Goal: Task Accomplishment & Management: Manage account settings

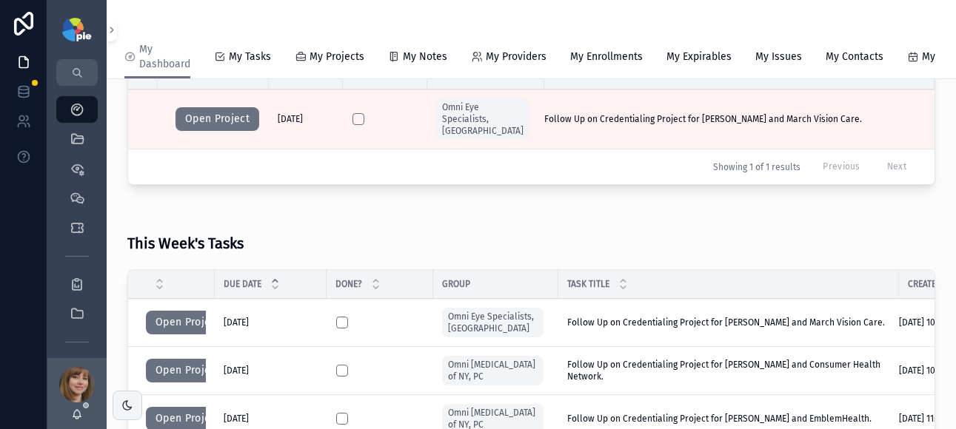
scroll to position [338, 0]
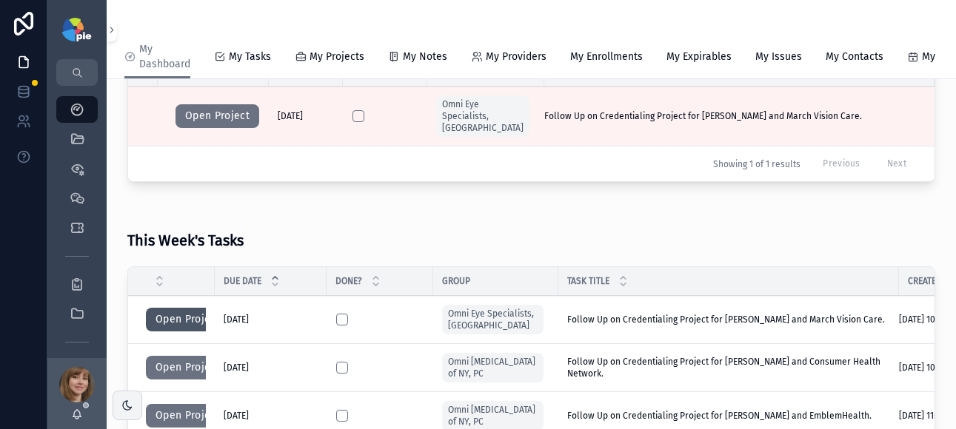
click at [176, 317] on button "Open Project" at bounding box center [188, 320] width 84 height 24
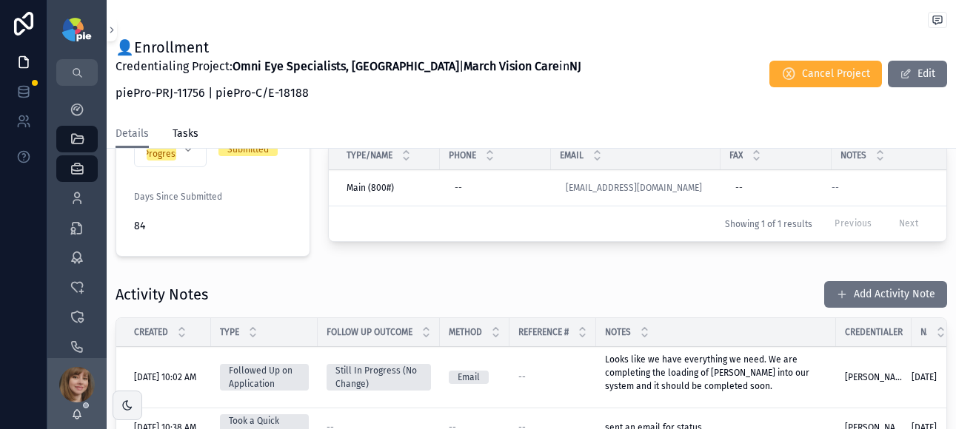
scroll to position [420, 0]
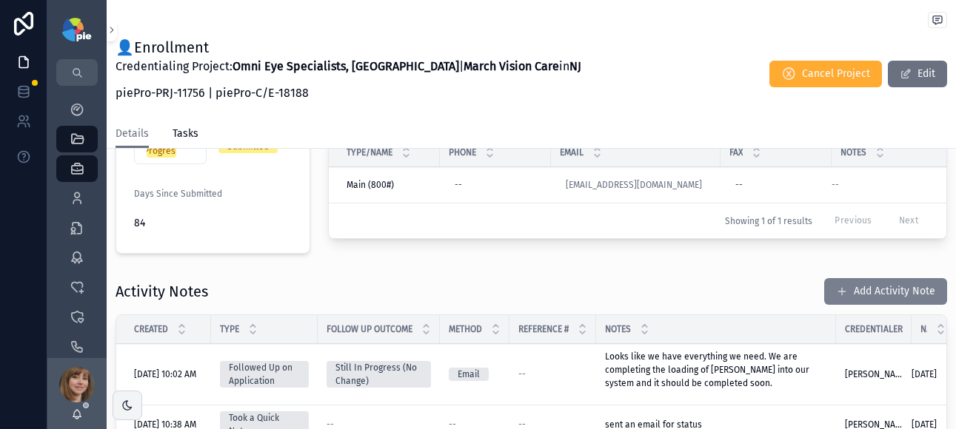
click at [863, 280] on button "Add Activity Note" at bounding box center [885, 291] width 123 height 27
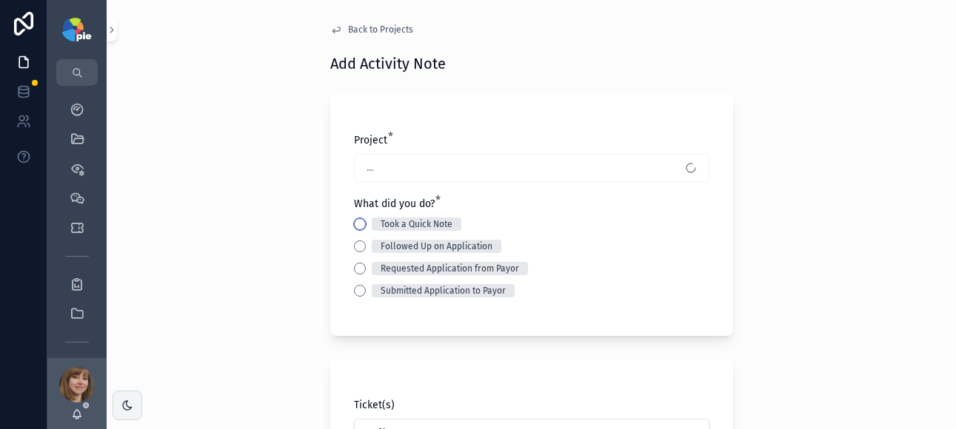
click at [355, 225] on button "Took a Quick Note" at bounding box center [360, 224] width 12 height 12
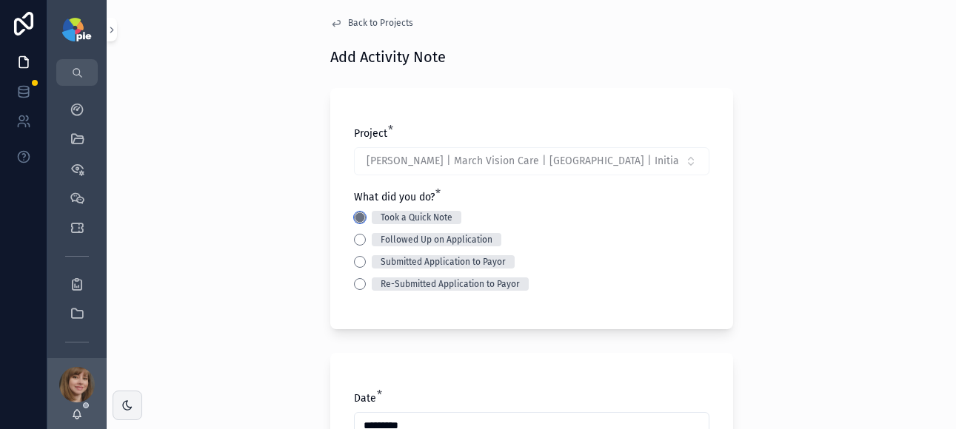
scroll to position [128, 0]
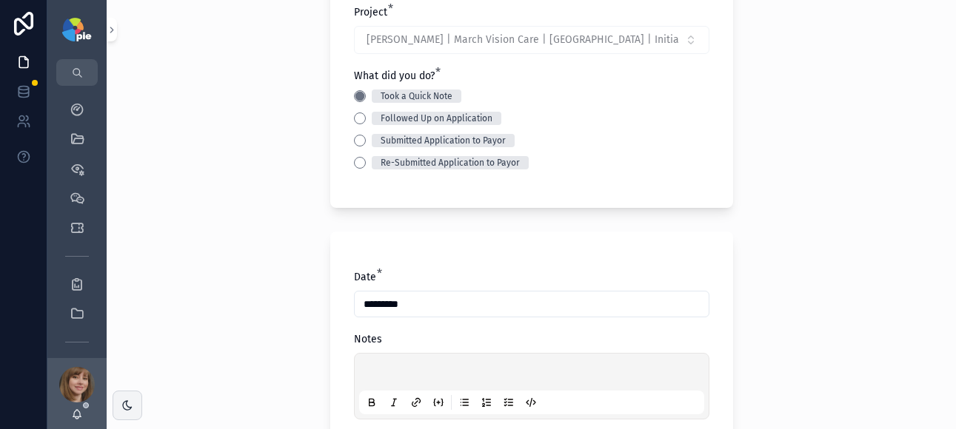
click at [372, 369] on p "scrollable content" at bounding box center [534, 374] width 345 height 15
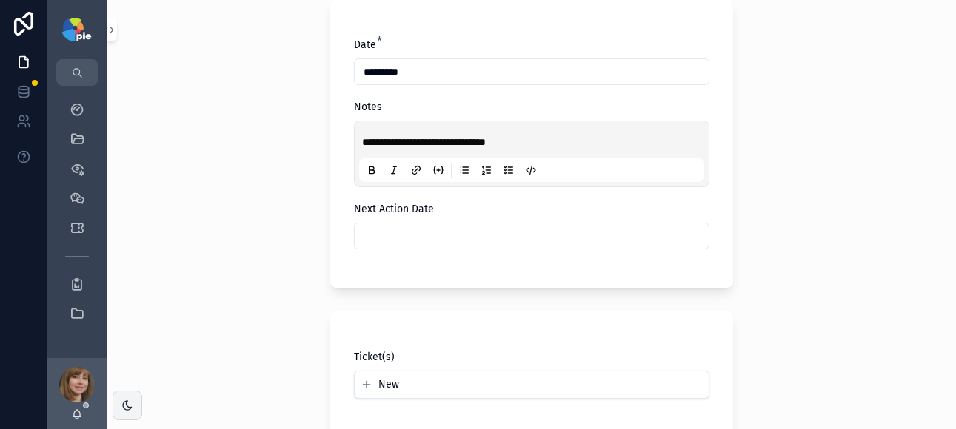
scroll to position [362, 0]
click at [434, 235] on input "scrollable content" at bounding box center [532, 234] width 354 height 21
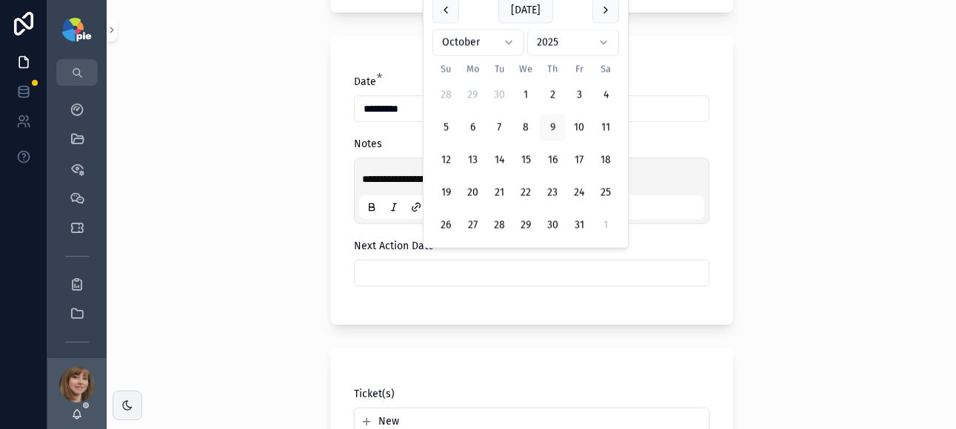
scroll to position [324, 0]
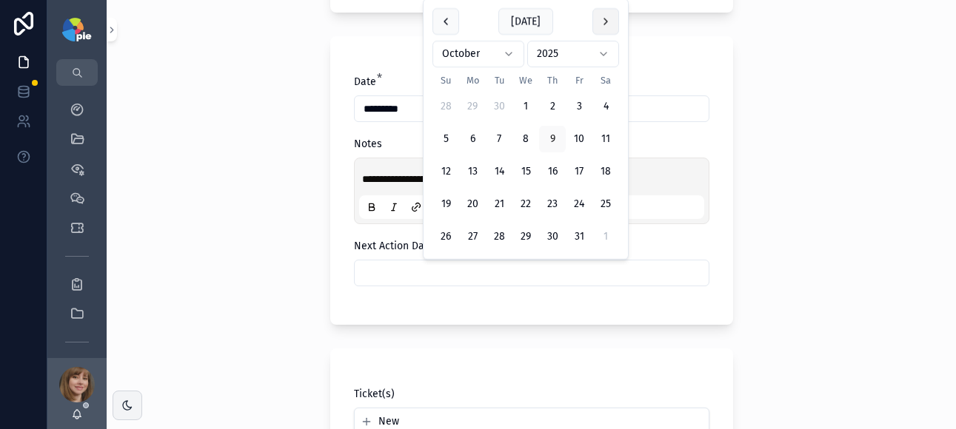
click at [603, 24] on button "scrollable content" at bounding box center [605, 21] width 27 height 27
click at [478, 104] on button "3" at bounding box center [472, 106] width 27 height 27
type input "*********"
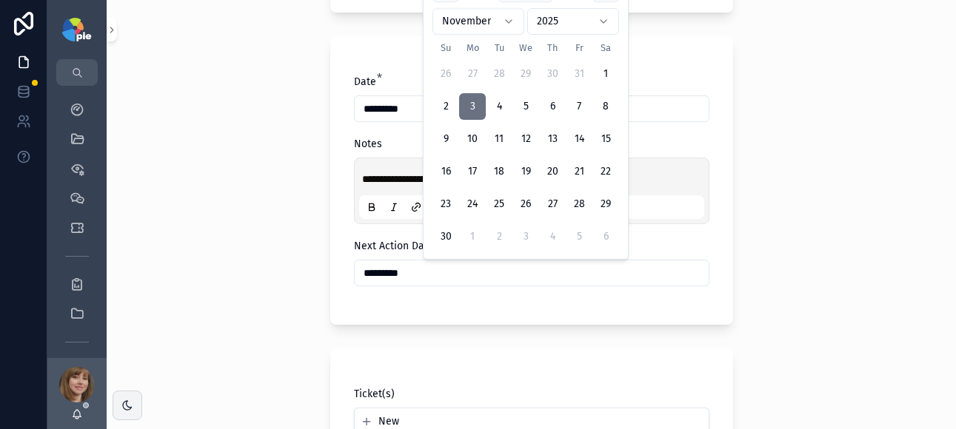
click at [253, 191] on div "**********" at bounding box center [531, 214] width 849 height 429
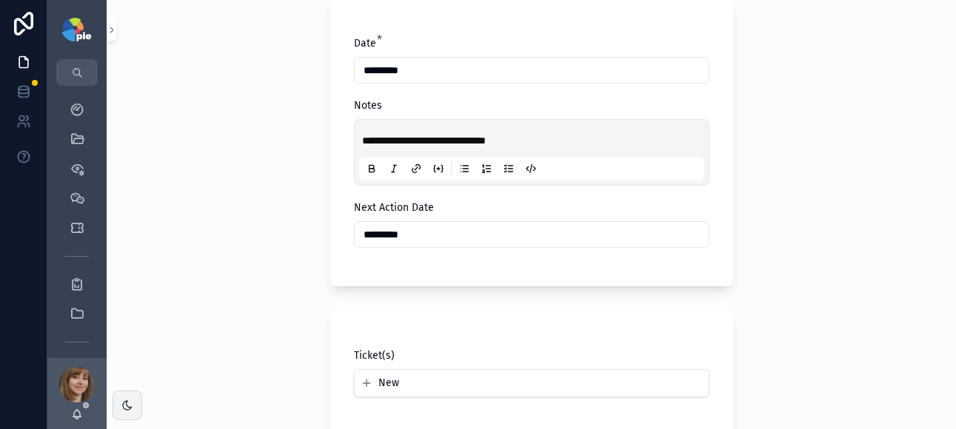
scroll to position [651, 0]
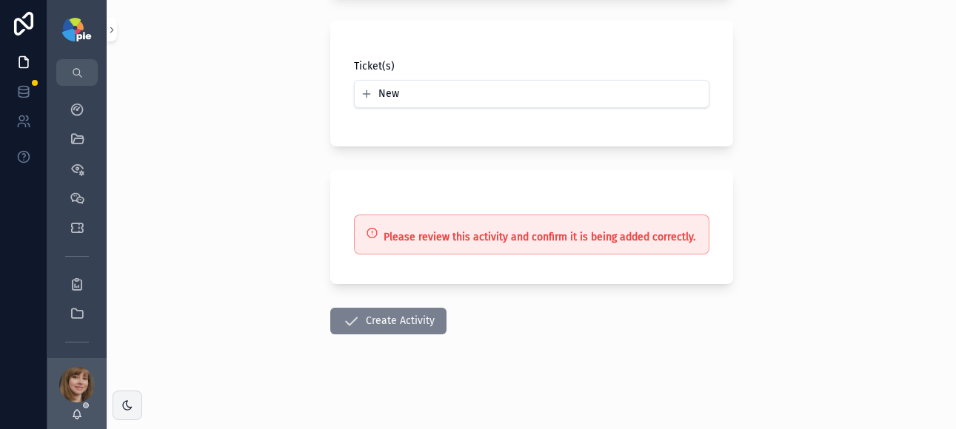
click at [393, 318] on button "Create Activity" at bounding box center [388, 321] width 116 height 27
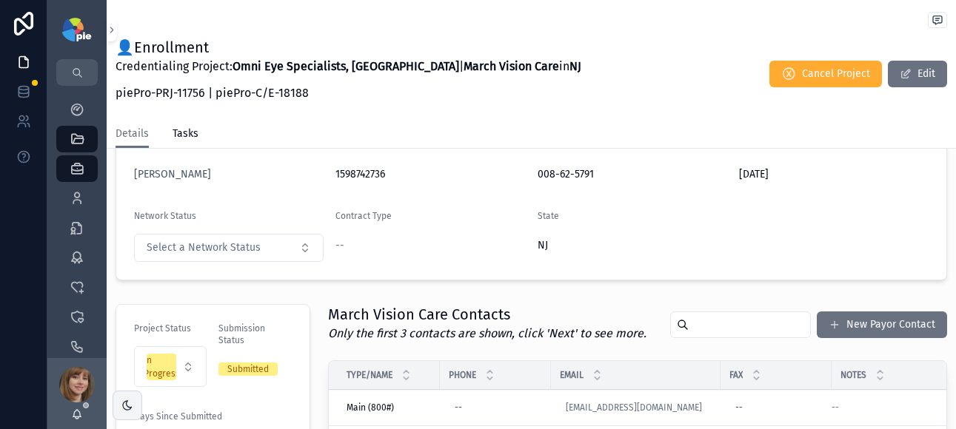
scroll to position [115, 0]
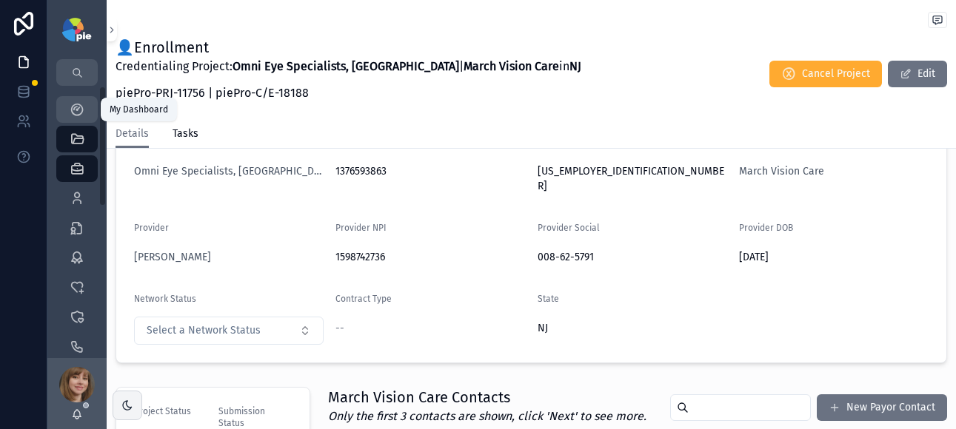
click at [79, 105] on icon "scrollable content" at bounding box center [77, 109] width 15 height 15
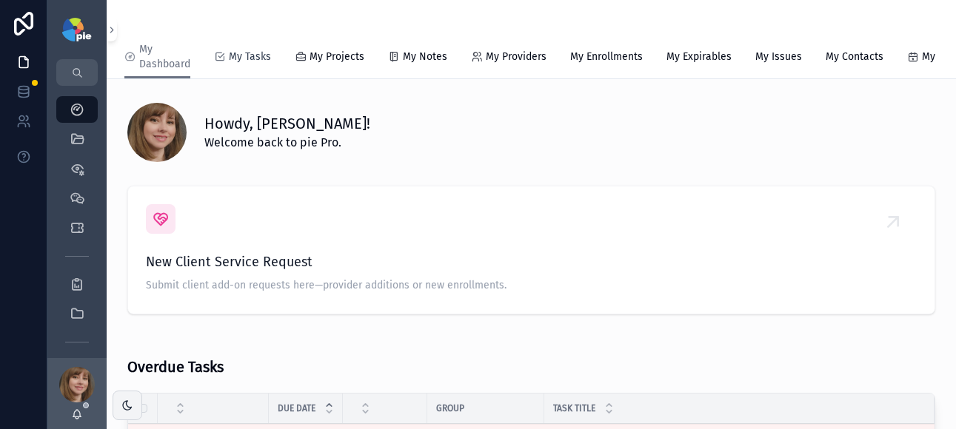
click at [257, 59] on span "My Tasks" at bounding box center [250, 57] width 42 height 15
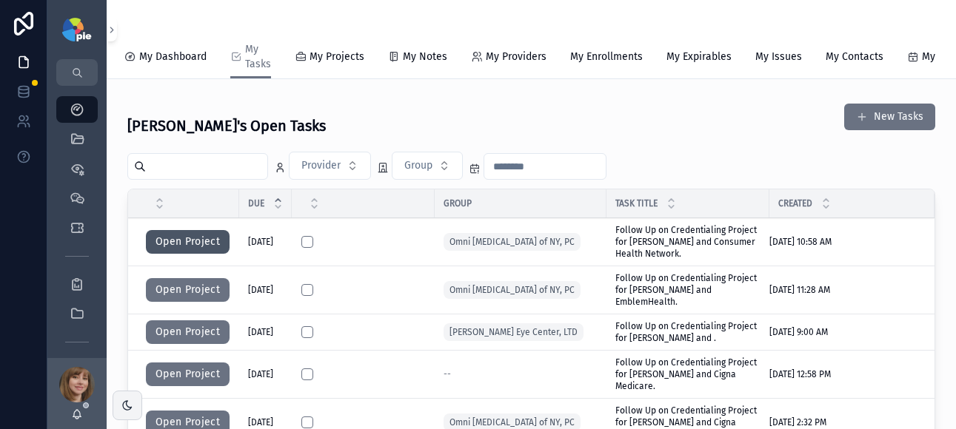
click at [173, 246] on button "Open Project" at bounding box center [188, 242] width 84 height 24
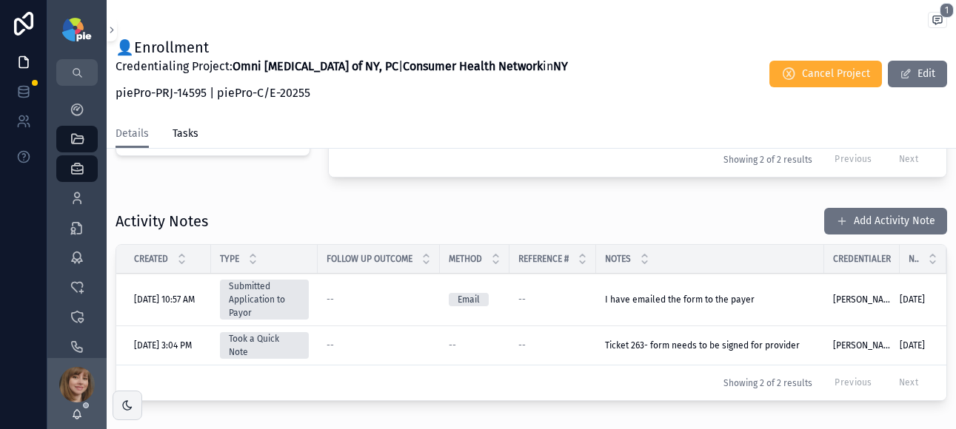
scroll to position [505, 0]
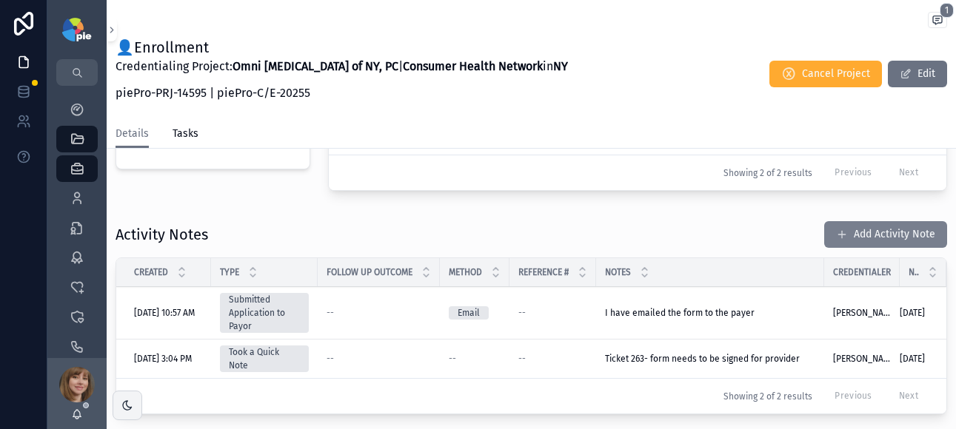
click at [876, 231] on button "Add Activity Note" at bounding box center [885, 234] width 123 height 27
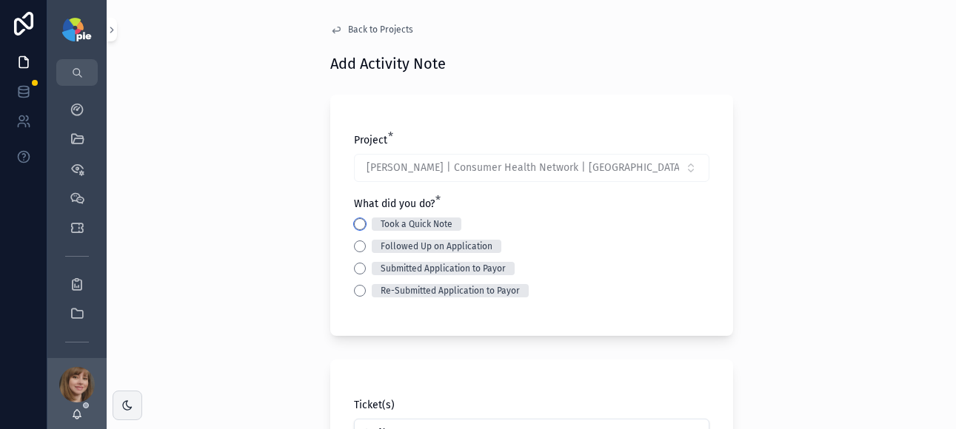
click at [354, 226] on button "Took a Quick Note" at bounding box center [360, 224] width 12 height 12
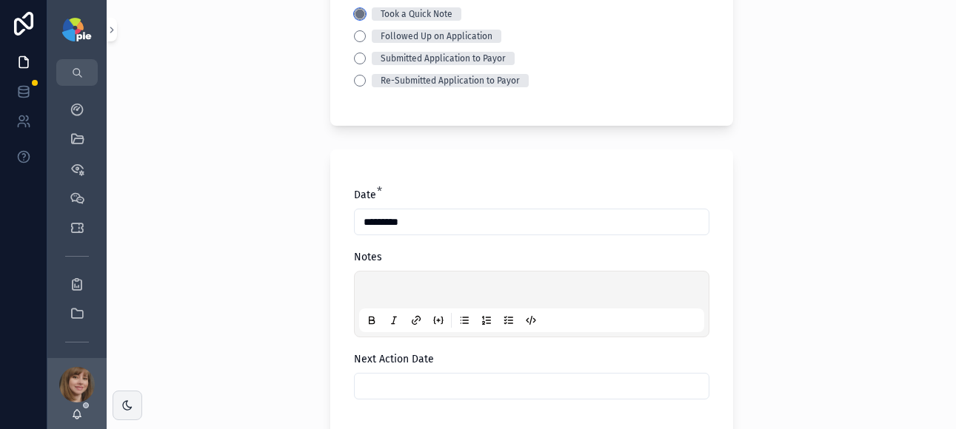
scroll to position [242, 0]
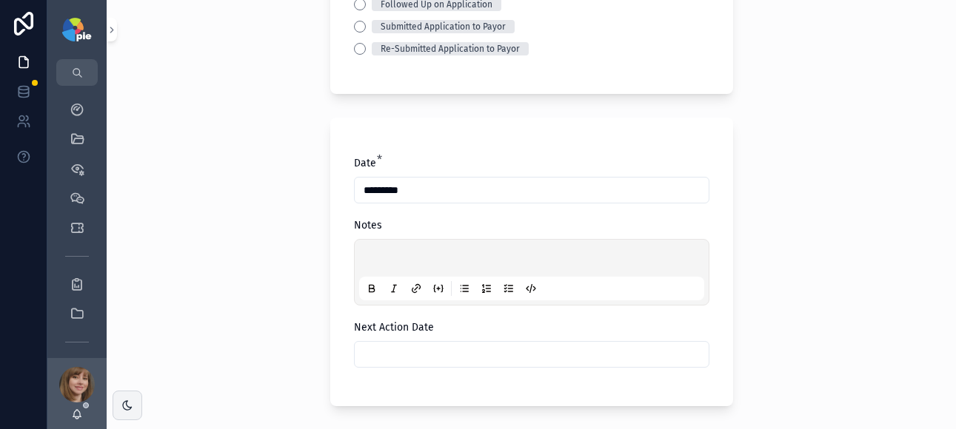
click at [386, 252] on div "scrollable content" at bounding box center [531, 272] width 345 height 56
click at [362, 256] on p "scrollable content" at bounding box center [534, 260] width 345 height 15
click at [470, 364] on div "scrollable content" at bounding box center [531, 354] width 355 height 27
click at [480, 354] on input "scrollable content" at bounding box center [532, 354] width 354 height 21
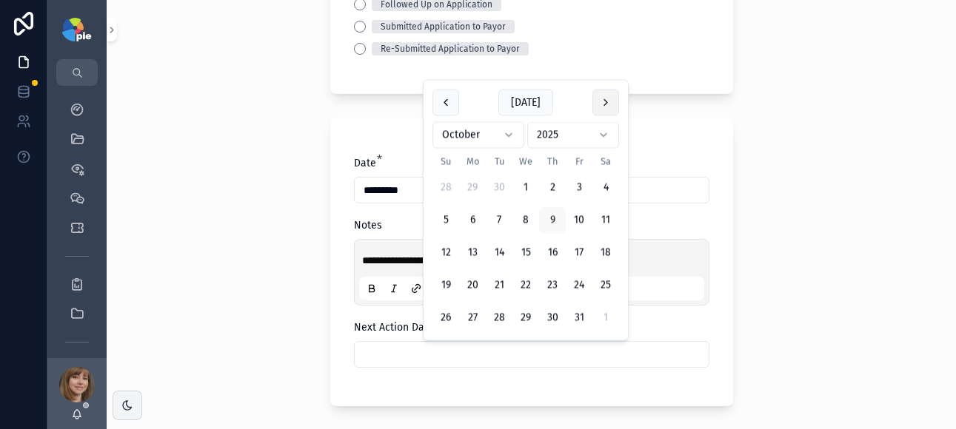
click at [597, 104] on button "scrollable content" at bounding box center [605, 103] width 27 height 27
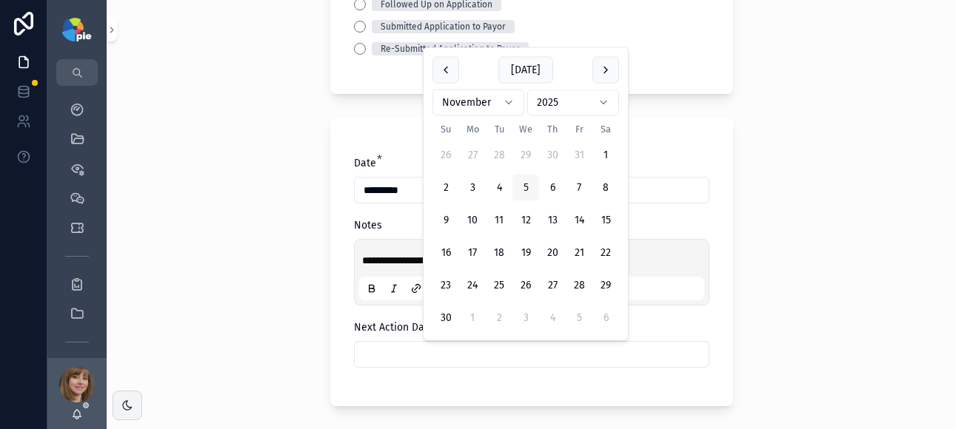
click at [529, 183] on button "5" at bounding box center [525, 188] width 27 height 27
click at [480, 184] on button "3" at bounding box center [472, 188] width 27 height 27
type input "*********"
click at [302, 201] on div "**********" at bounding box center [531, 214] width 849 height 429
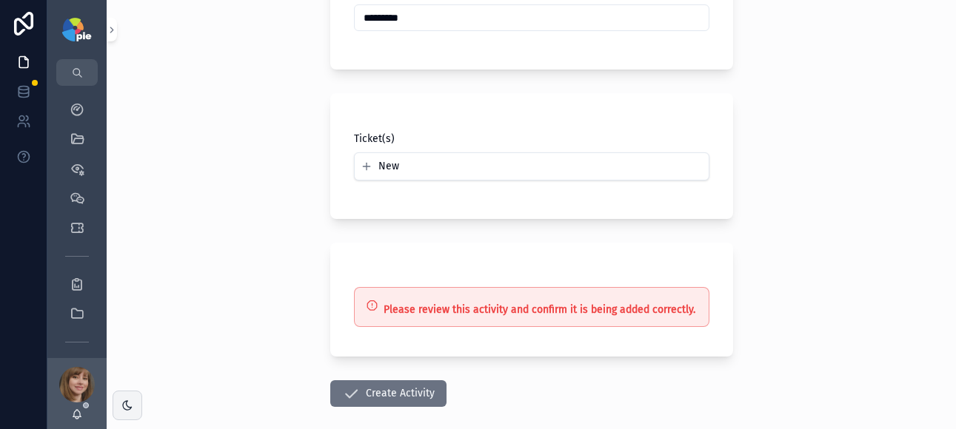
scroll to position [651, 0]
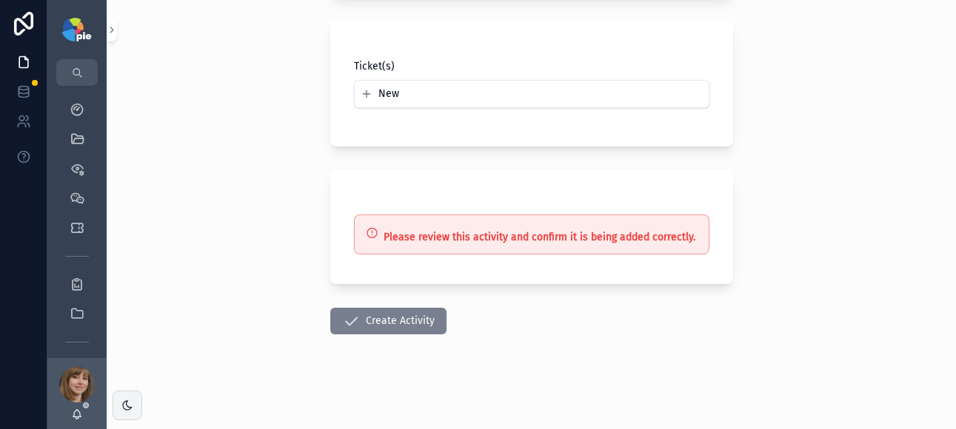
click at [392, 324] on button "Create Activity" at bounding box center [388, 321] width 116 height 27
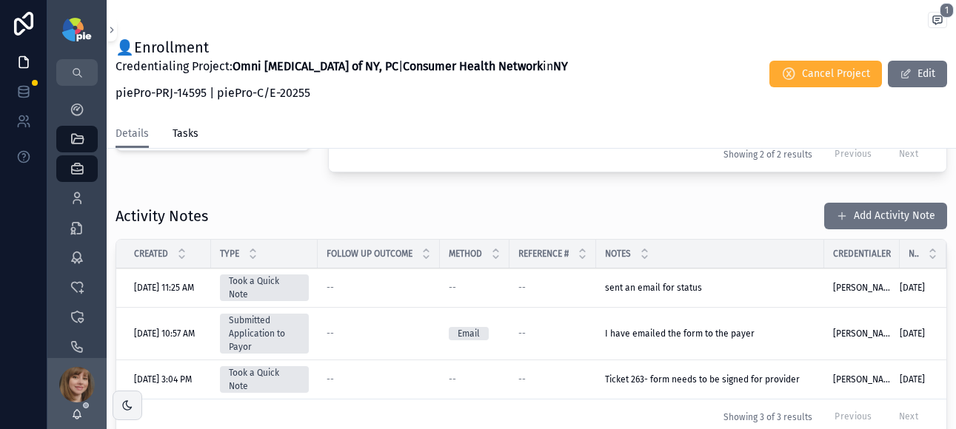
scroll to position [524, 0]
drag, startPoint x: 87, startPoint y: 102, endPoint x: 520, endPoint y: 422, distance: 537.8
click at [88, 101] on div "My Dashboard" at bounding box center [77, 110] width 24 height 24
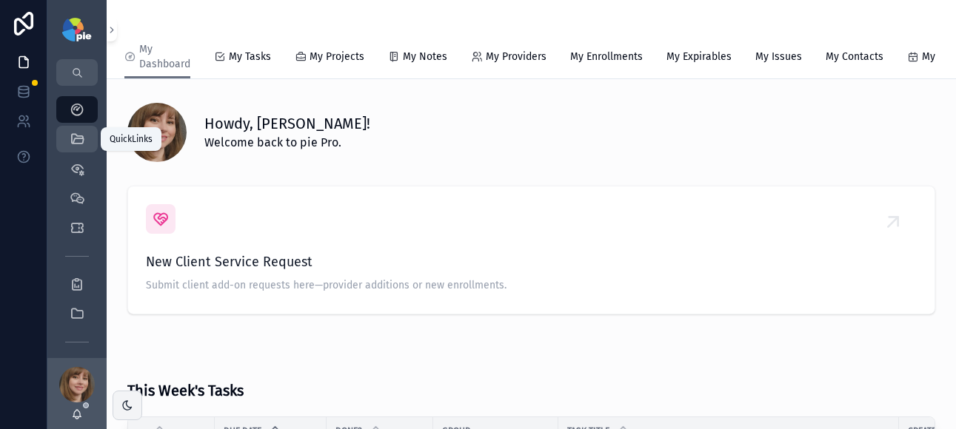
click at [76, 144] on icon "scrollable content" at bounding box center [77, 139] width 15 height 15
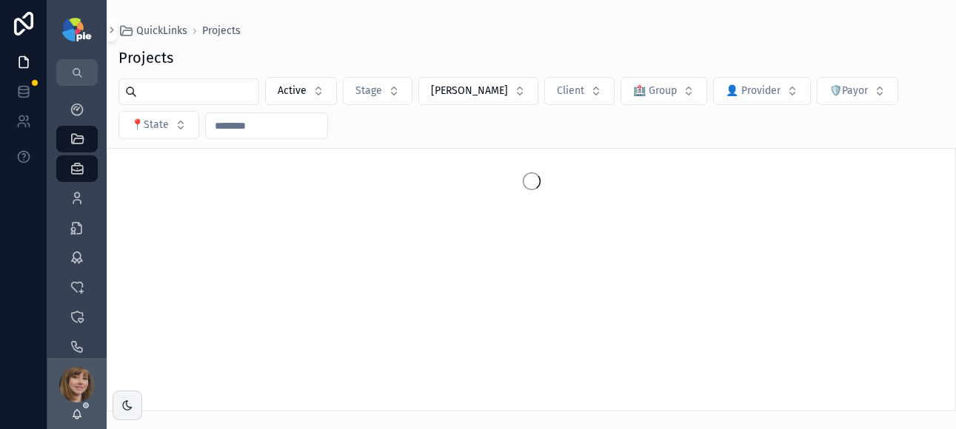
click at [175, 94] on input "scrollable content" at bounding box center [197, 91] width 121 height 21
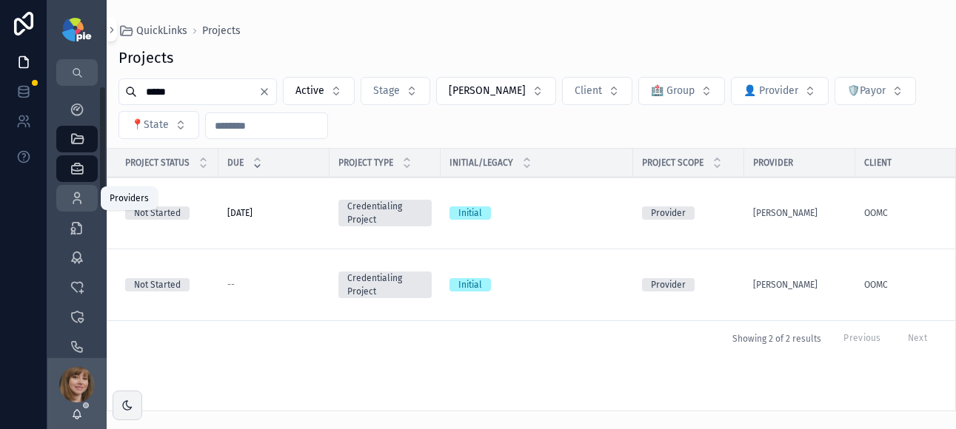
type input "*****"
click at [84, 195] on div "Providers 302" at bounding box center [77, 199] width 24 height 24
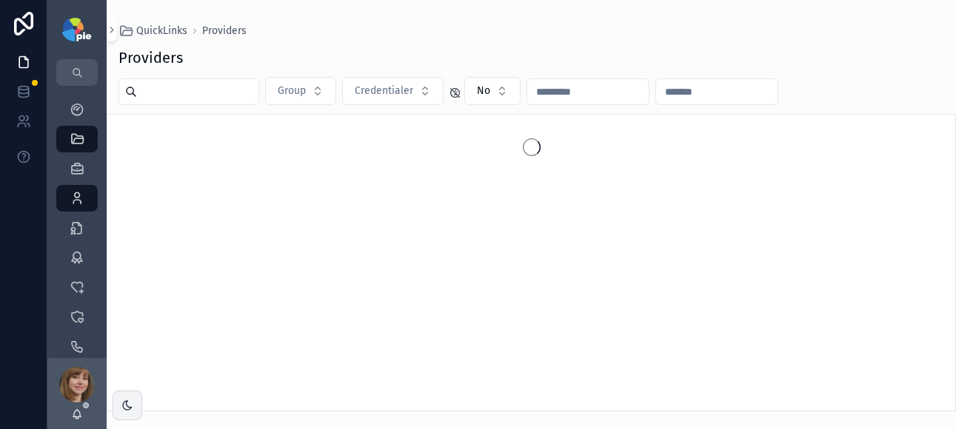
click at [198, 92] on input "scrollable content" at bounding box center [197, 91] width 121 height 21
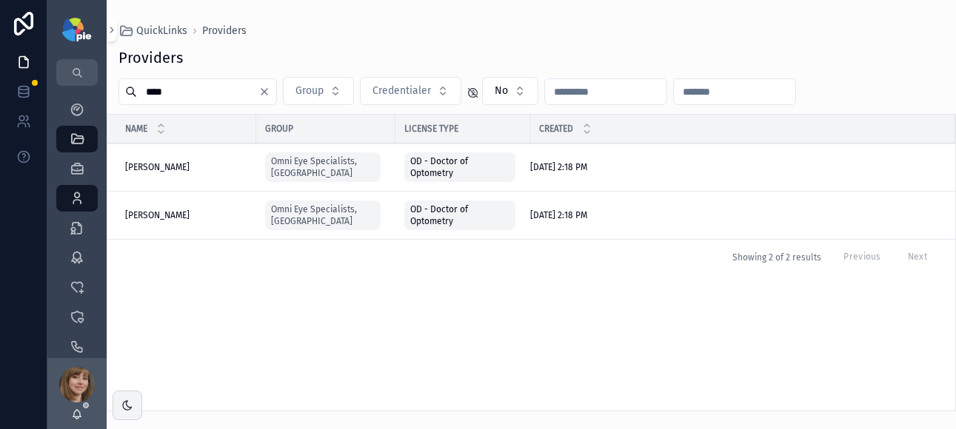
type input "****"
click at [172, 167] on span "[PERSON_NAME]" at bounding box center [157, 167] width 64 height 12
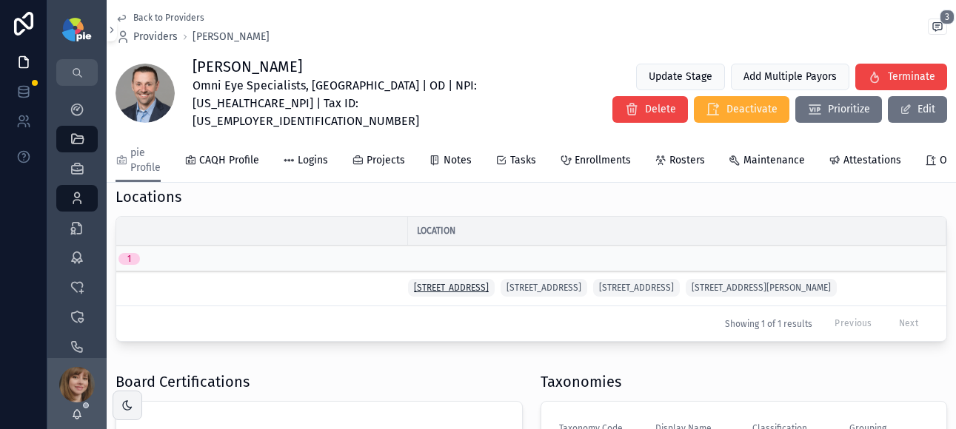
scroll to position [624, 0]
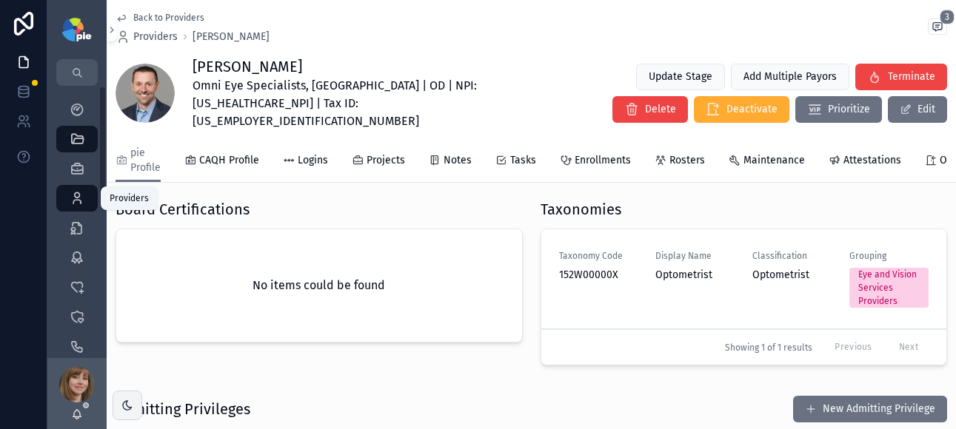
drag, startPoint x: 65, startPoint y: 195, endPoint x: 105, endPoint y: 177, distance: 44.1
click at [66, 195] on div "Providers 302" at bounding box center [77, 199] width 24 height 24
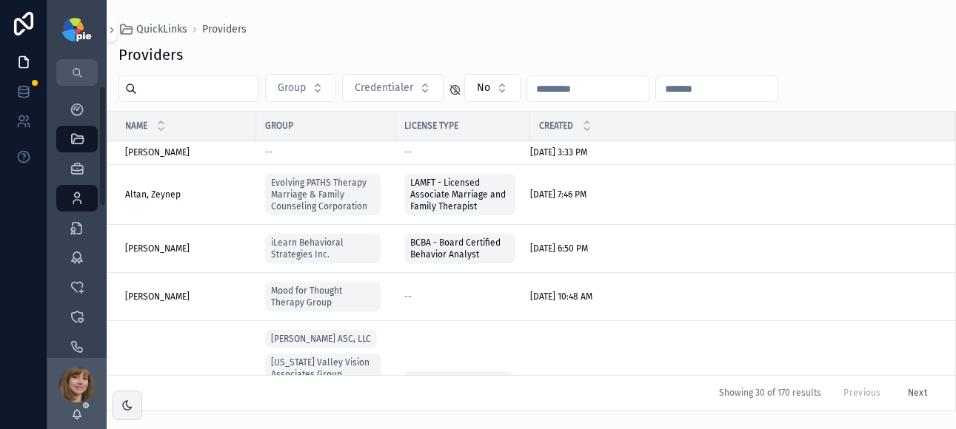
click at [187, 93] on input "scrollable content" at bounding box center [197, 88] width 121 height 21
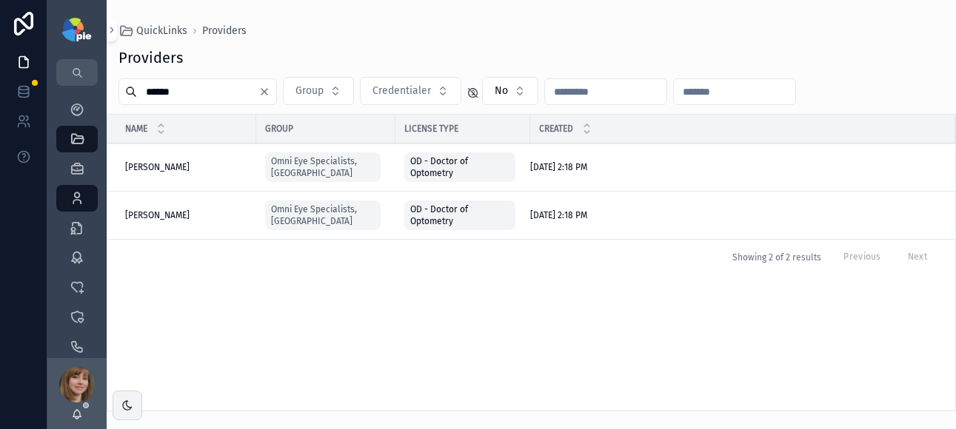
type input "******"
click at [149, 213] on span "[PERSON_NAME]" at bounding box center [157, 216] width 64 height 12
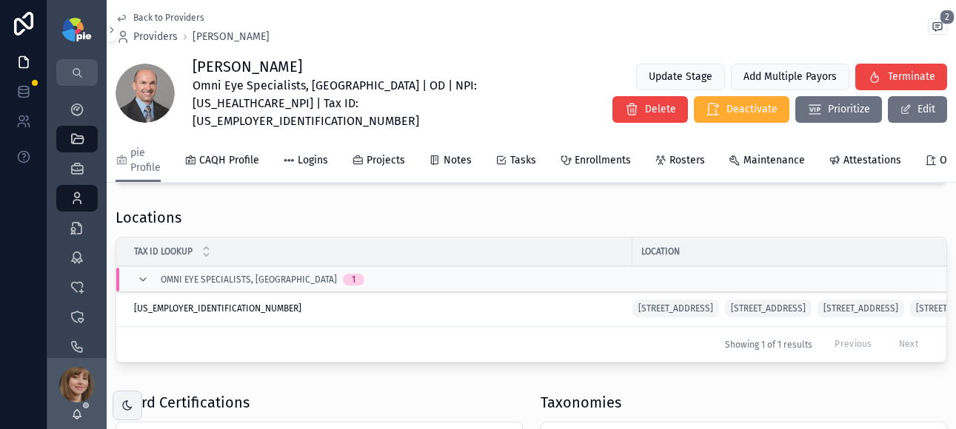
scroll to position [434, 0]
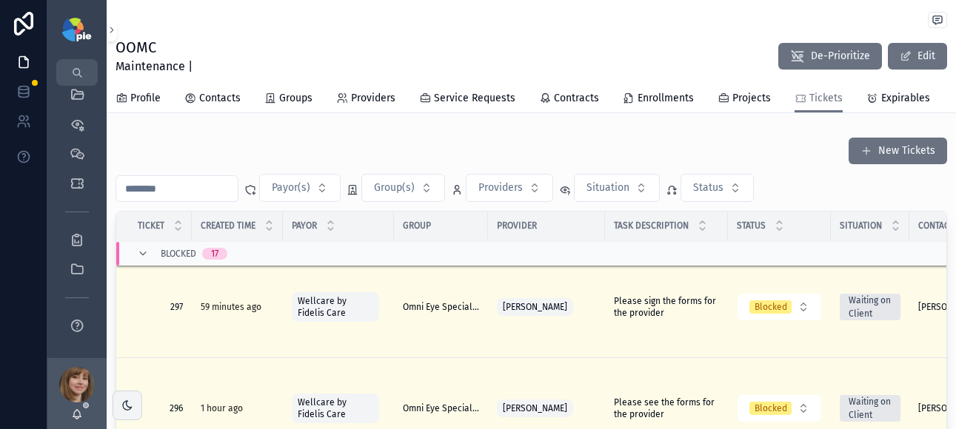
scroll to position [669, 0]
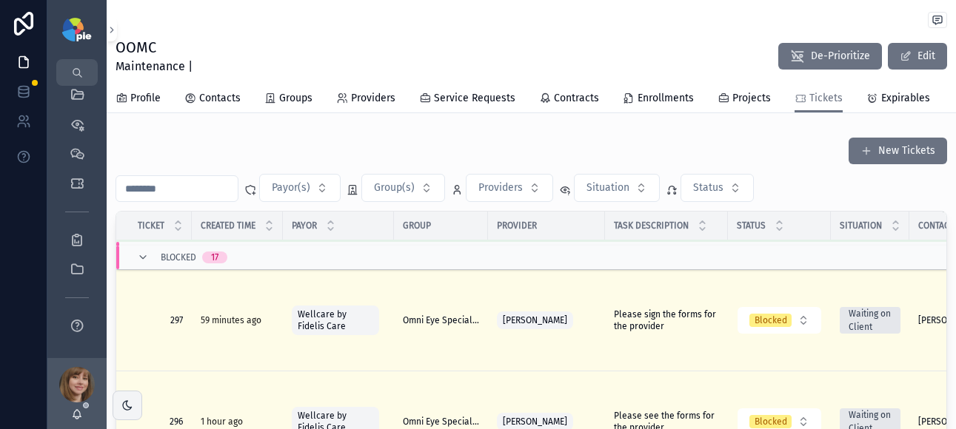
click at [634, 309] on span "Please sign the forms for the provider" at bounding box center [666, 321] width 105 height 24
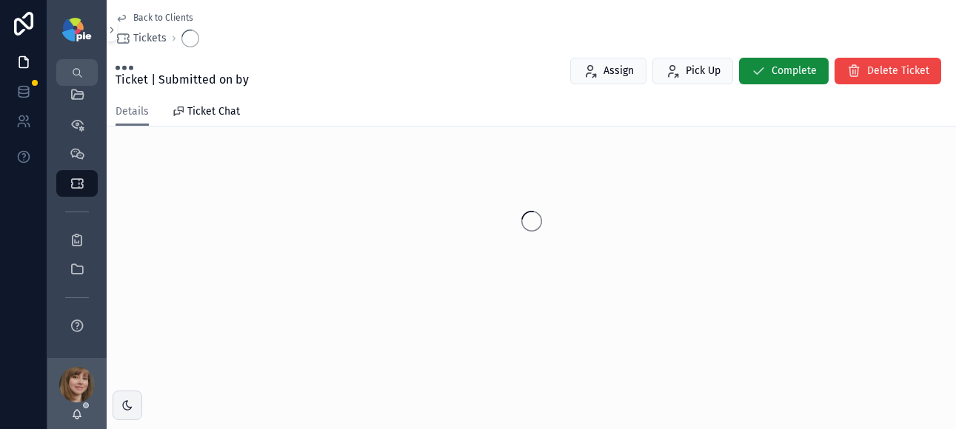
scroll to position [44, 0]
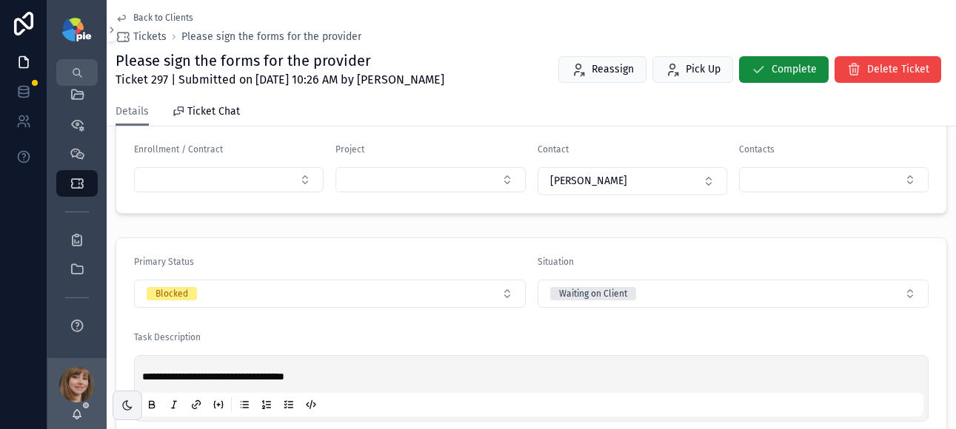
scroll to position [497, 0]
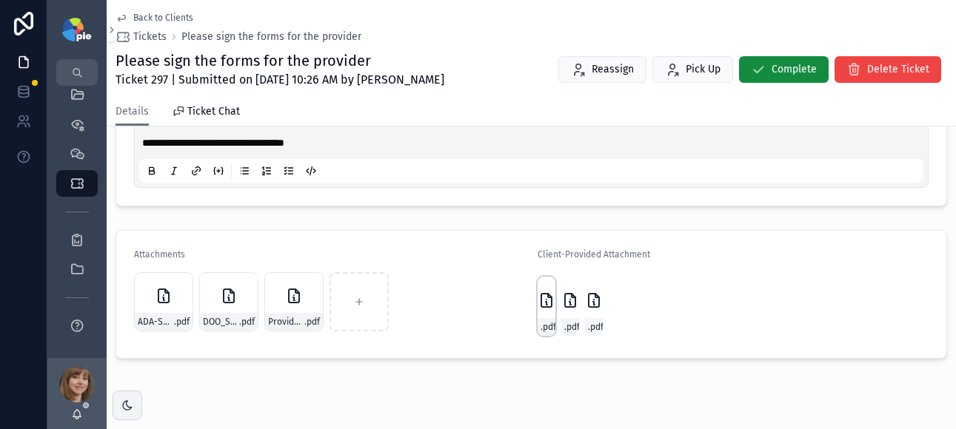
click at [537, 311] on div "Centene-DOO_Standard .pdf" at bounding box center [546, 306] width 18 height 59
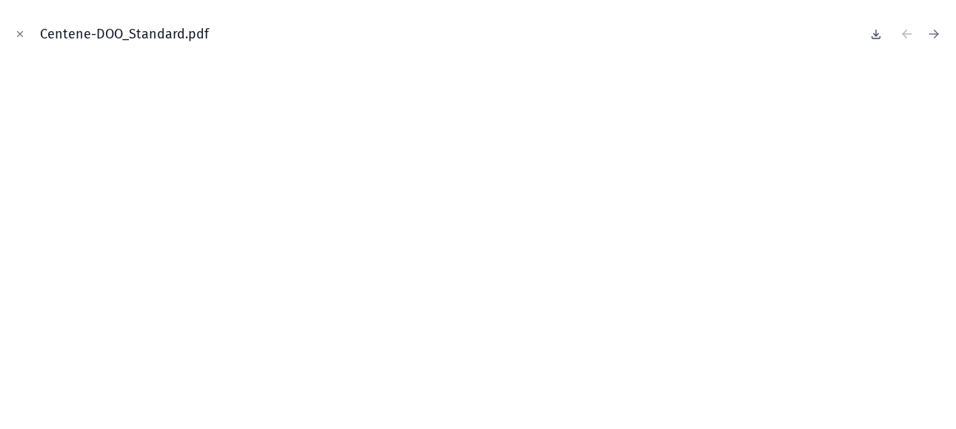
click at [871, 35] on icon at bounding box center [876, 34] width 12 height 12
click at [14, 33] on button "Close modal" at bounding box center [20, 34] width 16 height 16
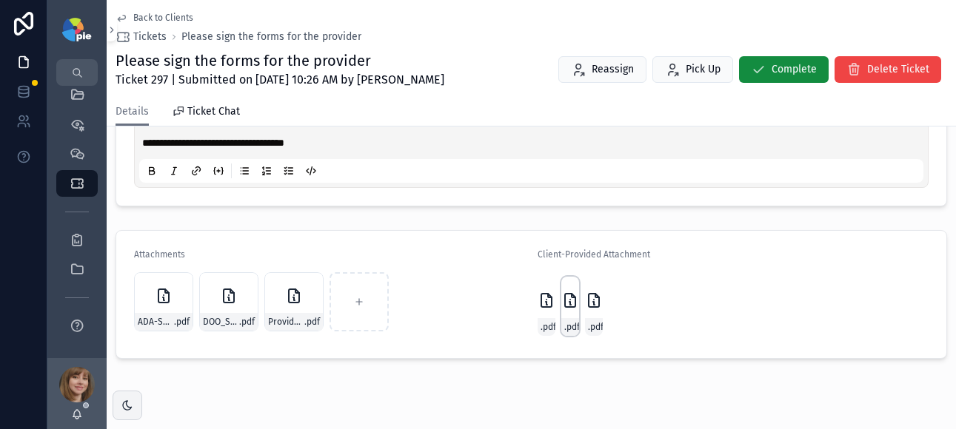
click at [566, 296] on icon "scrollable content" at bounding box center [570, 301] width 18 height 18
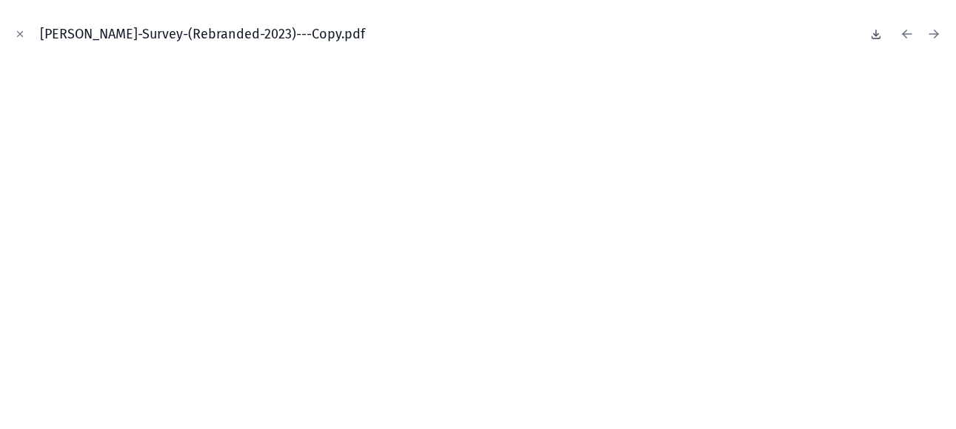
click at [877, 35] on icon at bounding box center [876, 34] width 12 height 12
click at [20, 30] on icon "Close modal" at bounding box center [20, 34] width 10 height 10
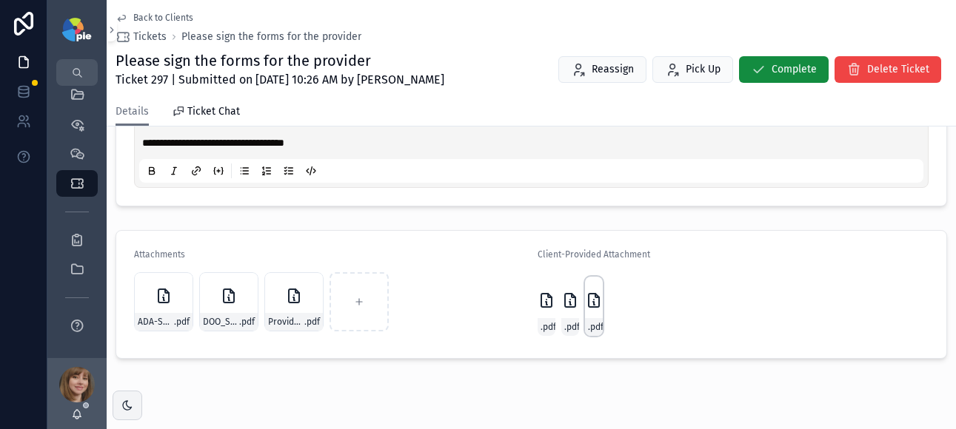
click at [585, 300] on icon "scrollable content" at bounding box center [594, 301] width 18 height 18
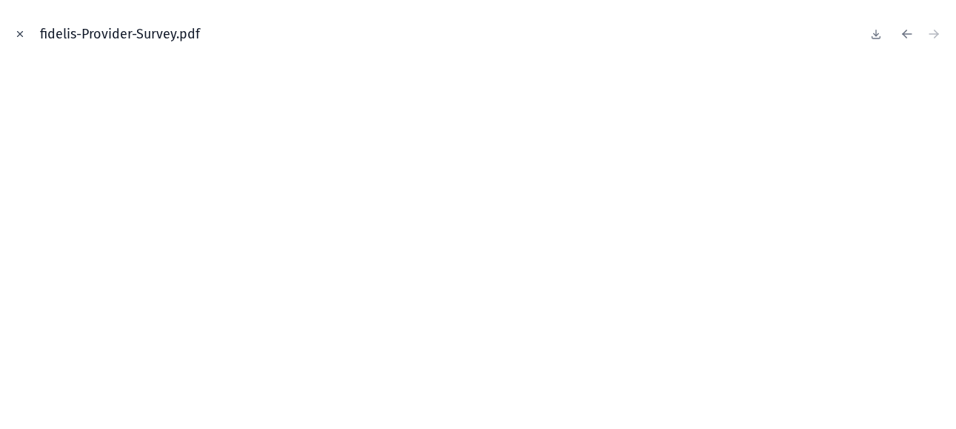
click at [16, 31] on icon "Close modal" at bounding box center [20, 34] width 10 height 10
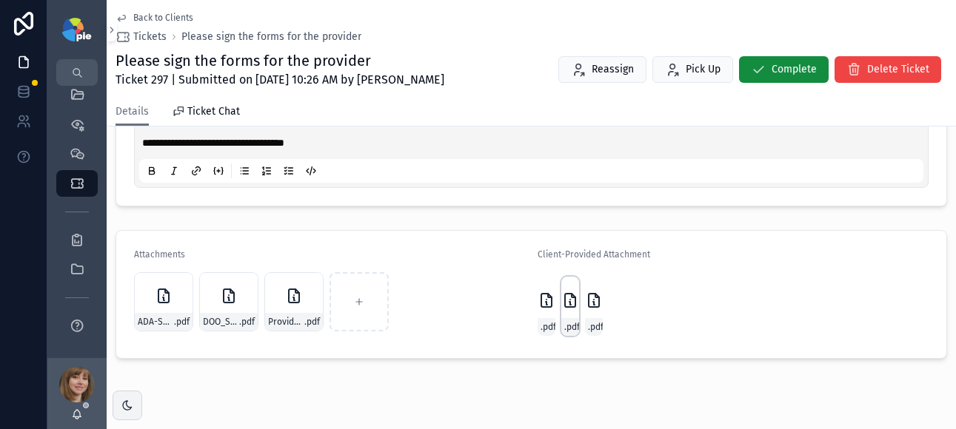
click at [561, 309] on div "Fidelis-ADA-Survey-(Rebranded-2023)---Copy .pdf" at bounding box center [570, 306] width 18 height 59
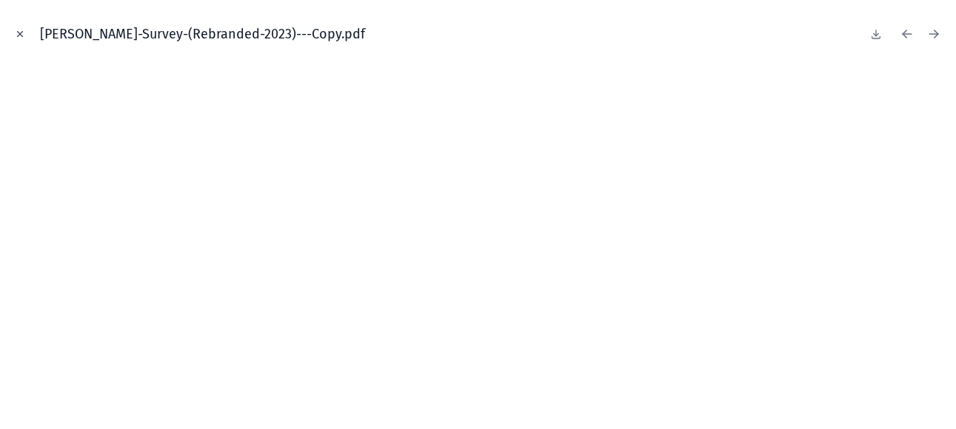
click at [24, 33] on icon "Close modal" at bounding box center [20, 34] width 10 height 10
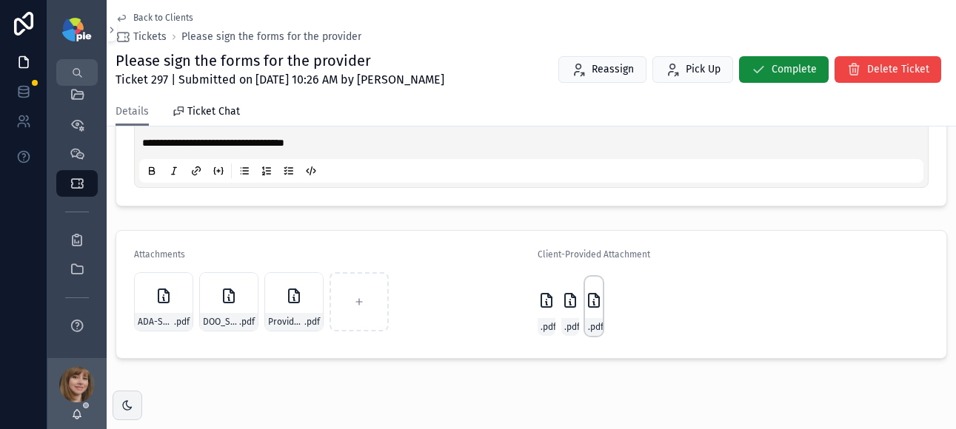
click at [592, 315] on div "fidelis-Provider-Survey .pdf" at bounding box center [594, 306] width 18 height 59
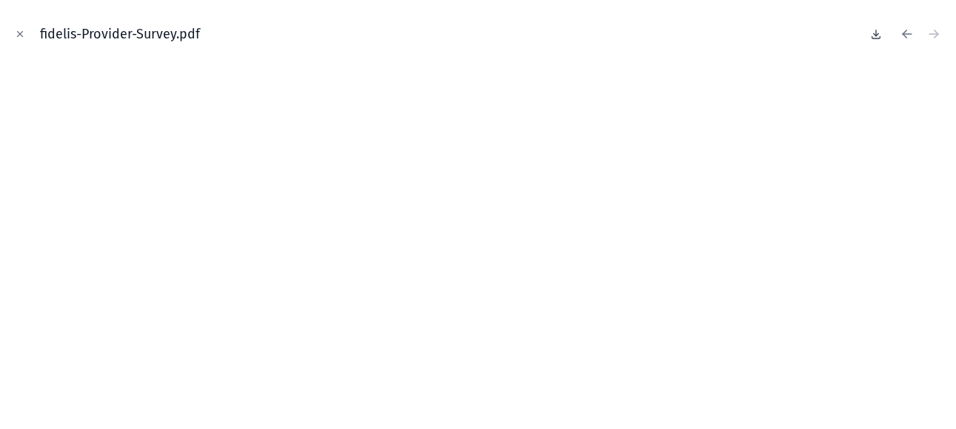
click at [872, 33] on icon at bounding box center [876, 34] width 12 height 12
click at [21, 32] on icon "Close modal" at bounding box center [20, 34] width 5 height 5
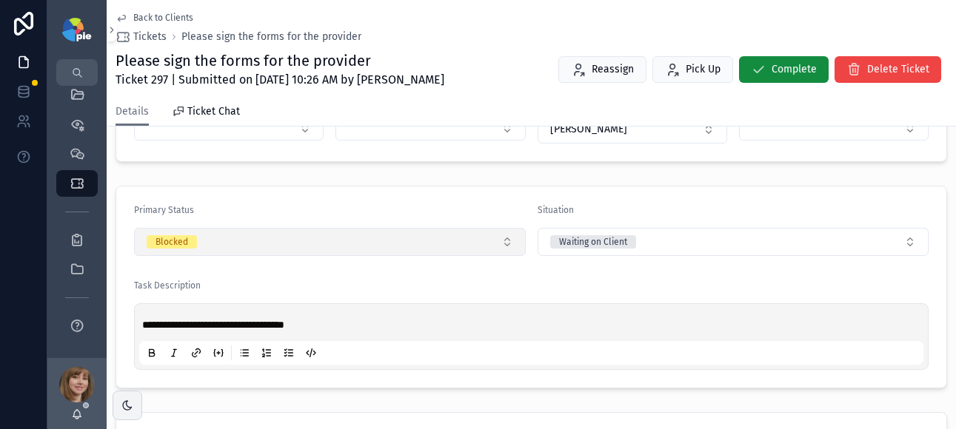
scroll to position [312, 0]
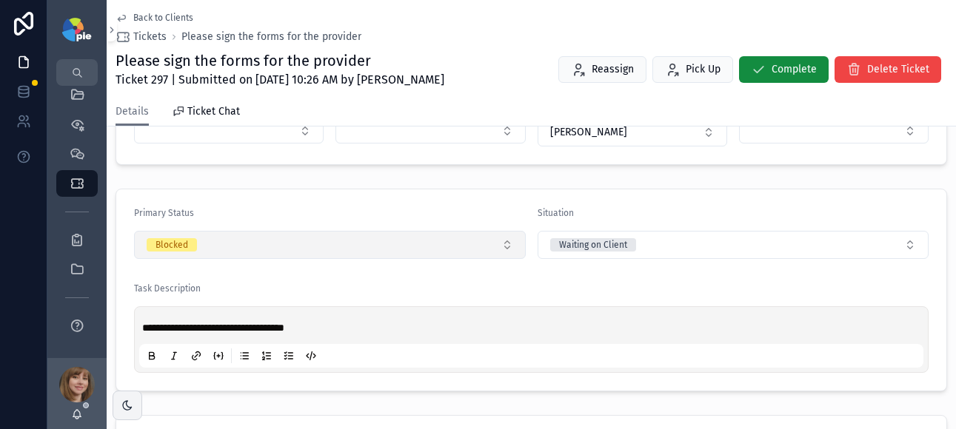
click at [306, 244] on button "Blocked" at bounding box center [330, 245] width 392 height 28
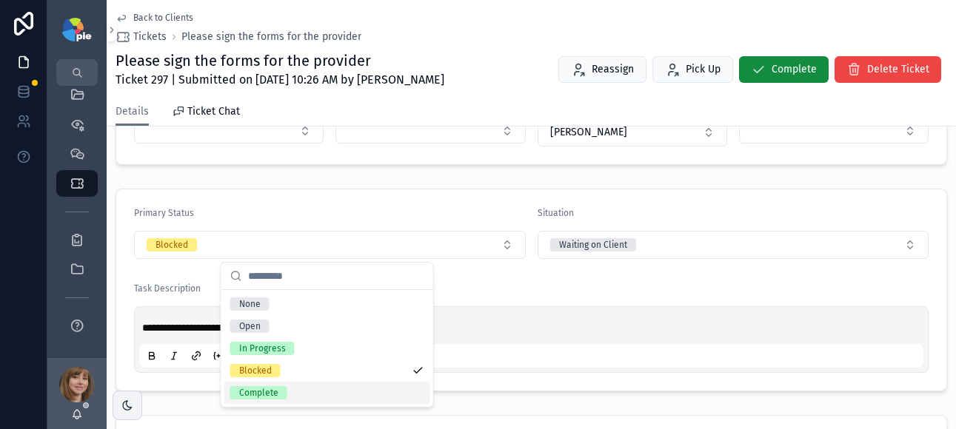
click at [305, 389] on div "Complete" at bounding box center [327, 393] width 206 height 22
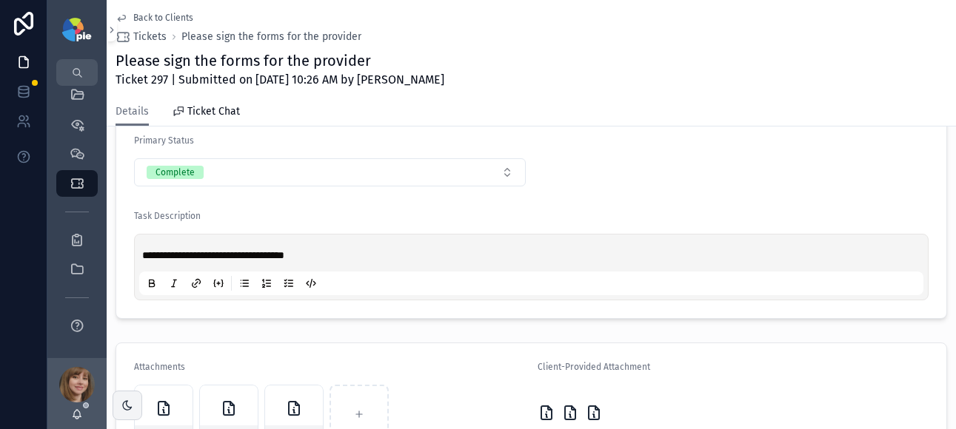
scroll to position [528, 0]
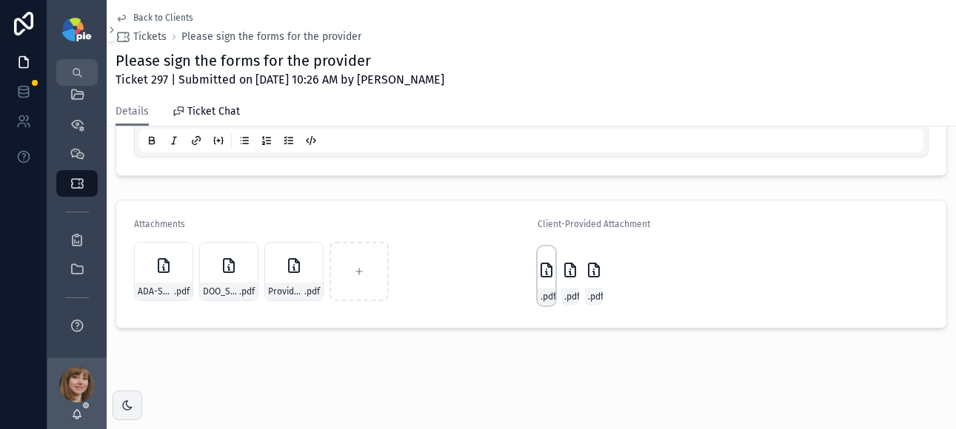
click at [537, 277] on icon "scrollable content" at bounding box center [546, 270] width 18 height 18
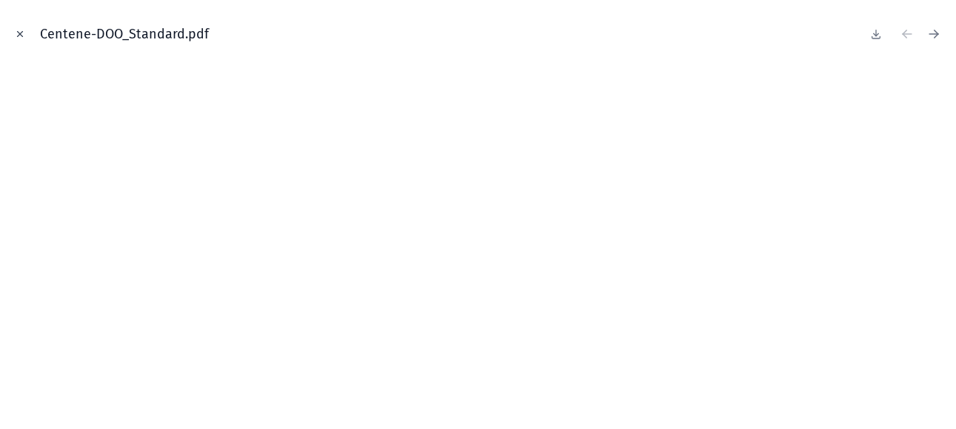
click at [21, 31] on icon "Close modal" at bounding box center [20, 34] width 10 height 10
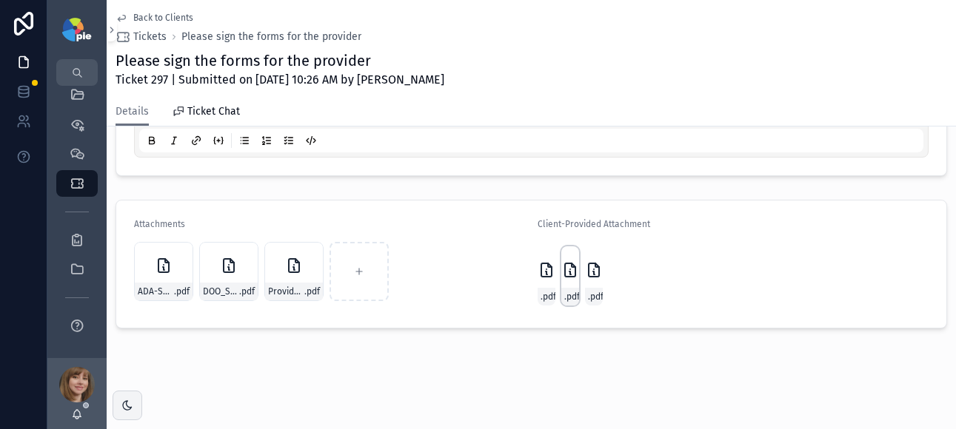
click at [571, 275] on icon "scrollable content" at bounding box center [570, 270] width 18 height 18
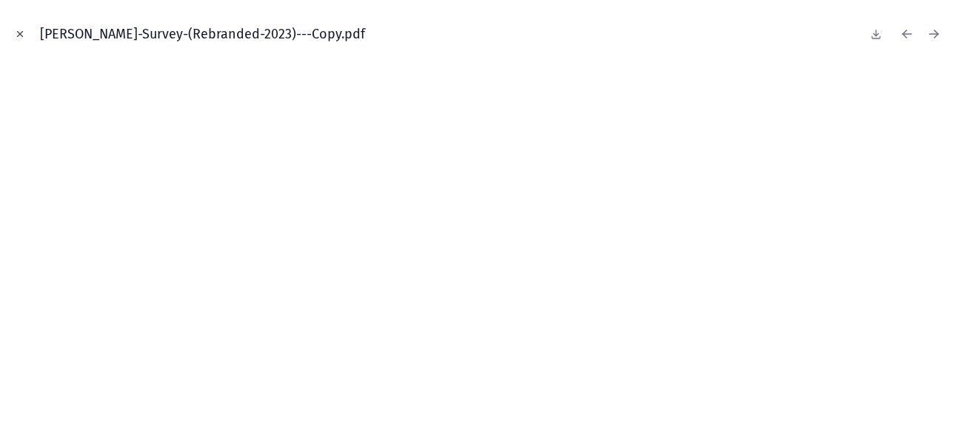
click at [21, 33] on icon "Close modal" at bounding box center [20, 34] width 5 height 5
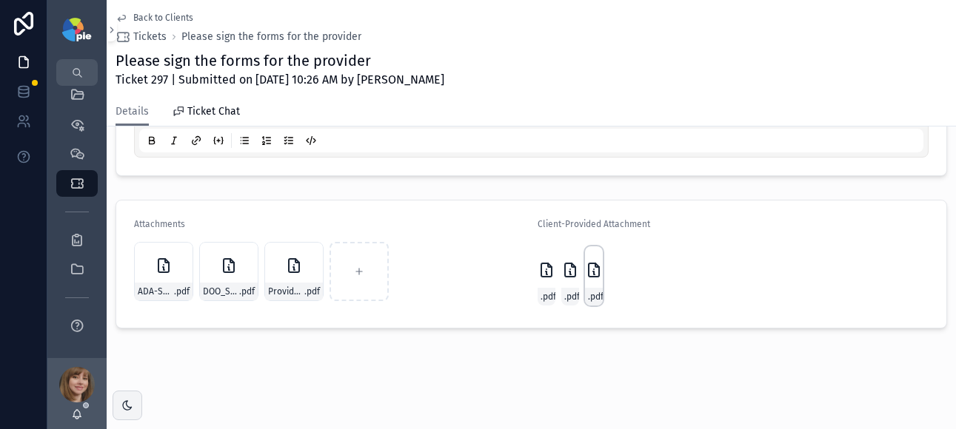
click at [586, 275] on icon "scrollable content" at bounding box center [594, 270] width 18 height 18
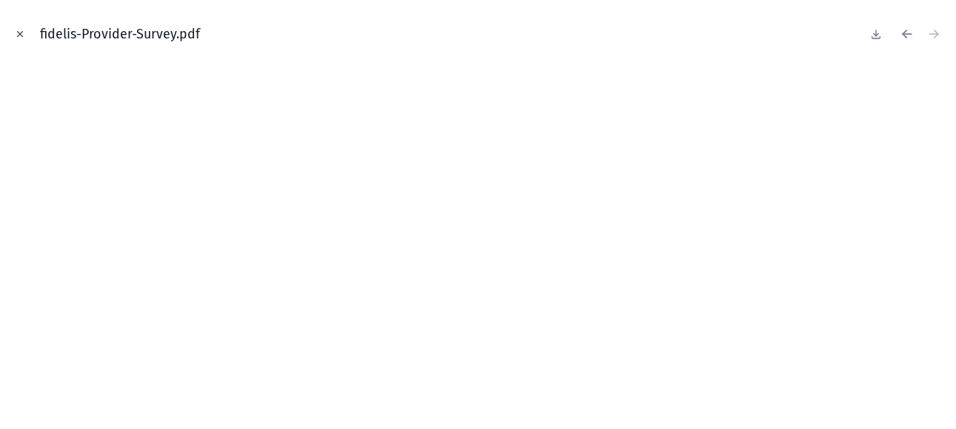
click at [22, 33] on icon "Close modal" at bounding box center [20, 34] width 10 height 10
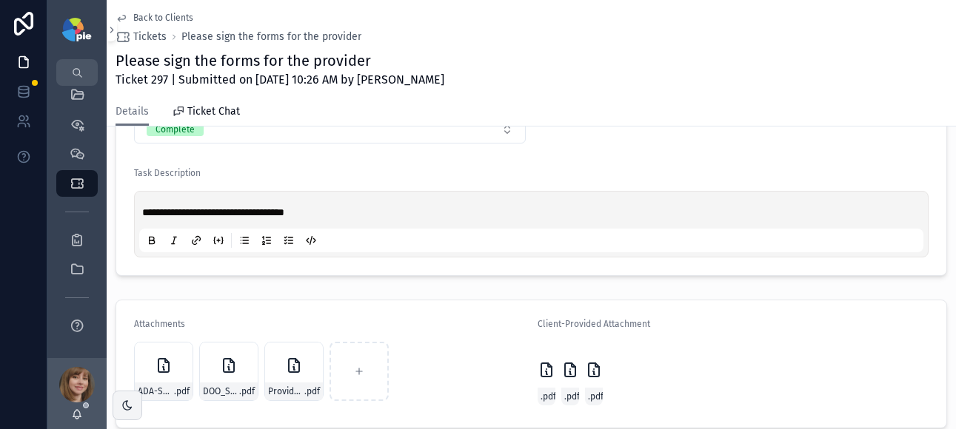
scroll to position [431, 0]
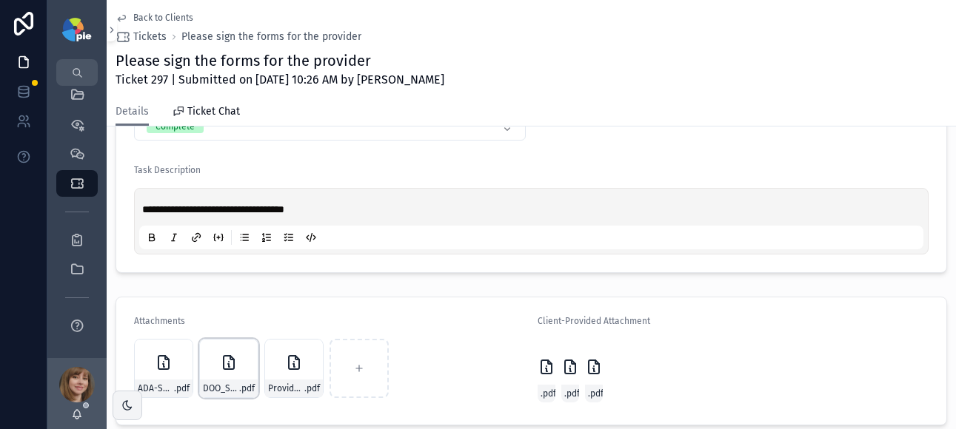
click at [223, 376] on div "DOO_Standard .pdf" at bounding box center [228, 368] width 59 height 59
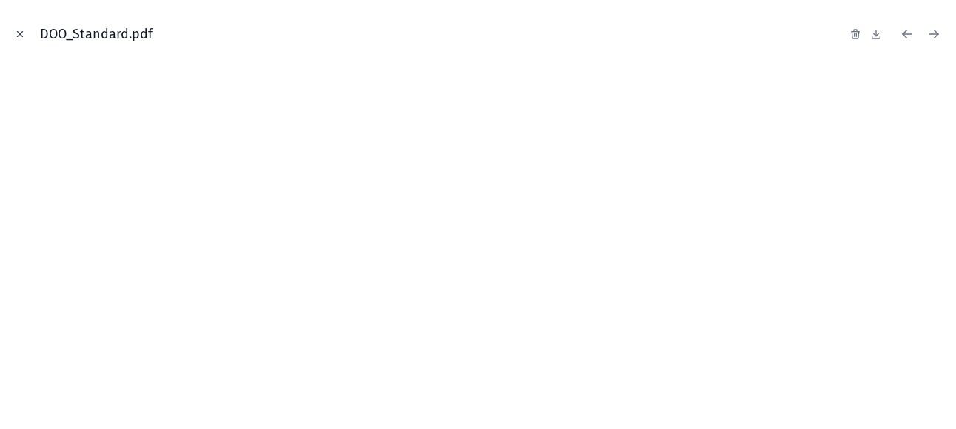
click at [19, 30] on icon "Close modal" at bounding box center [20, 34] width 10 height 10
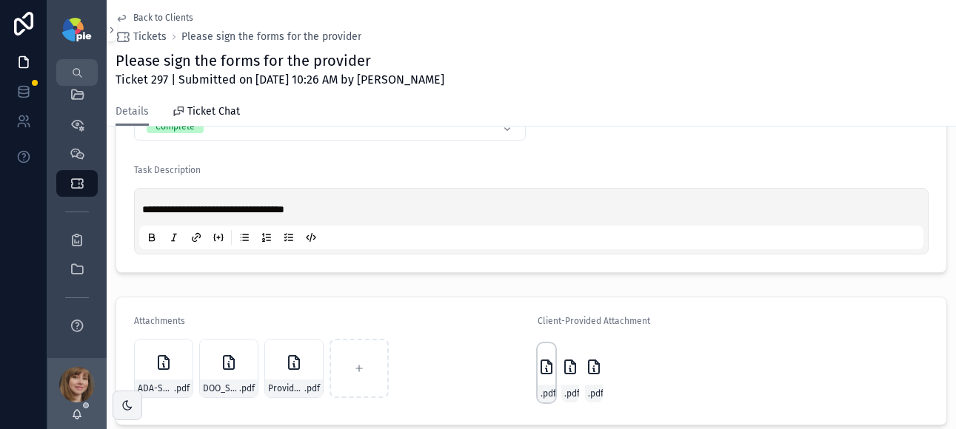
click at [537, 378] on div "Centene-DOO_Standard .pdf" at bounding box center [546, 373] width 18 height 59
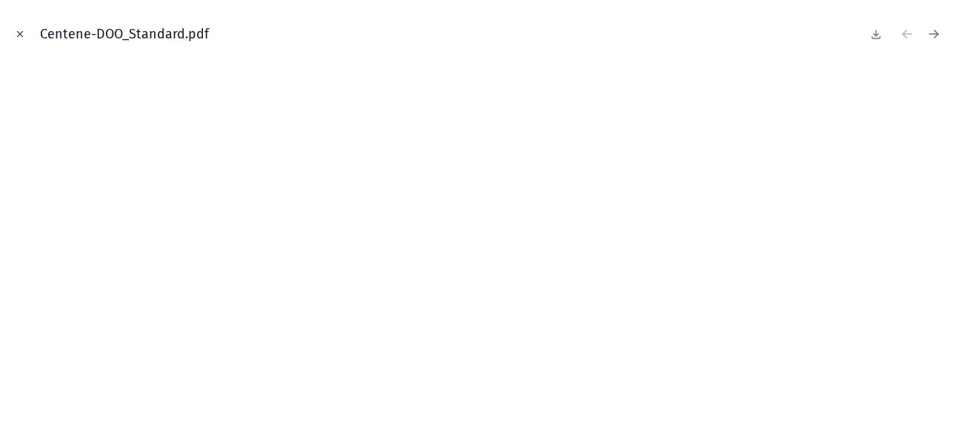
click at [19, 34] on icon "Close modal" at bounding box center [20, 34] width 10 height 10
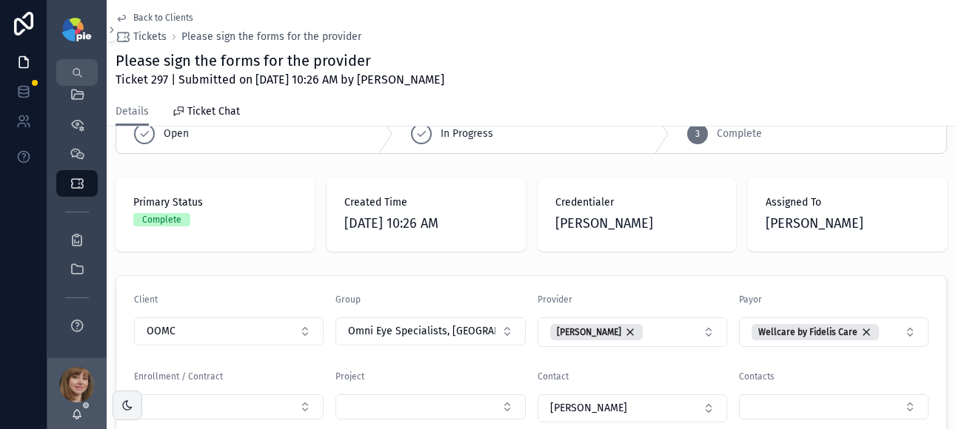
scroll to position [16, 0]
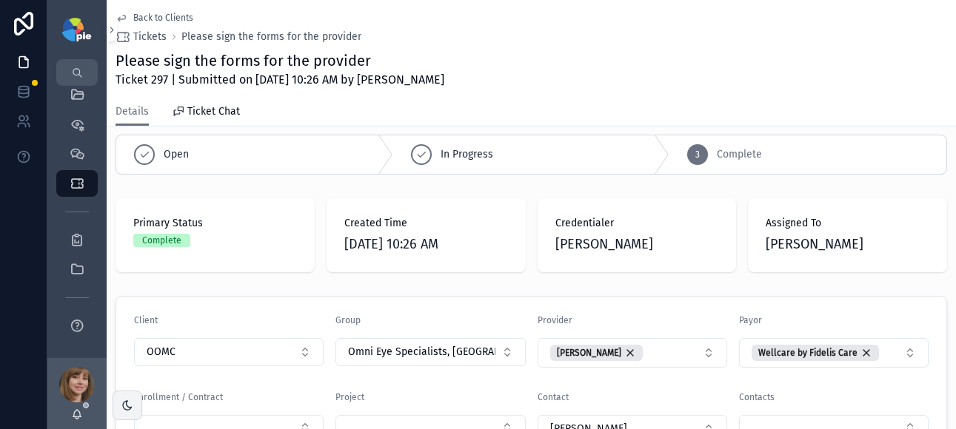
click at [133, 18] on link "Back to Clients" at bounding box center [154, 18] width 78 height 12
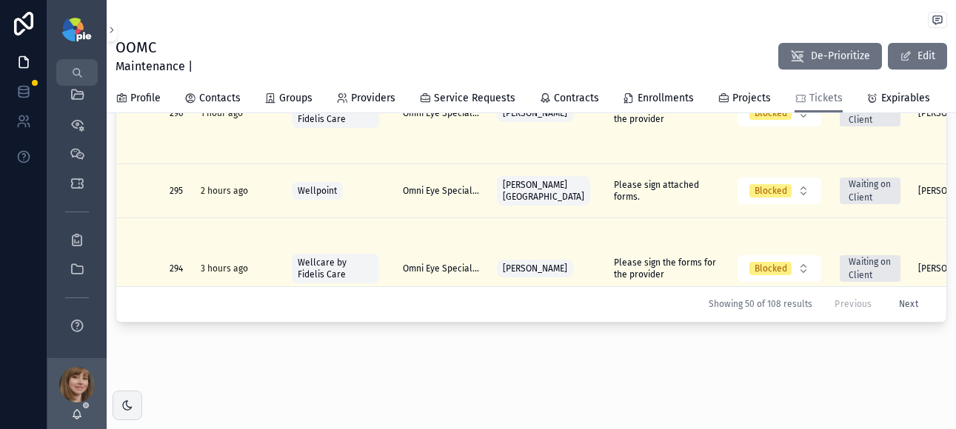
scroll to position [540, 0]
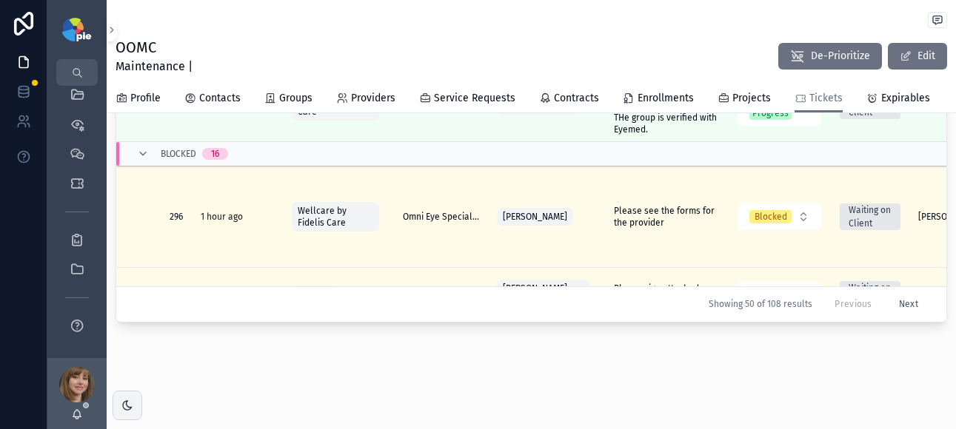
click at [634, 205] on span "Please see the forms for the provider" at bounding box center [666, 217] width 105 height 24
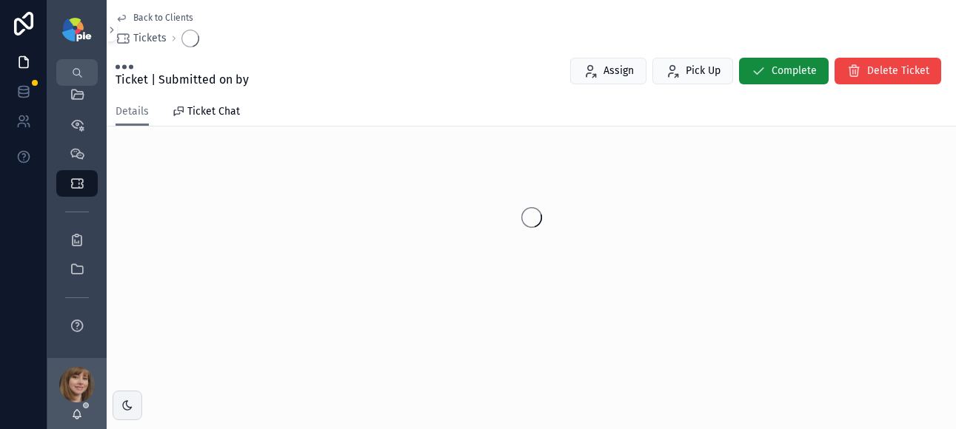
scroll to position [44, 0]
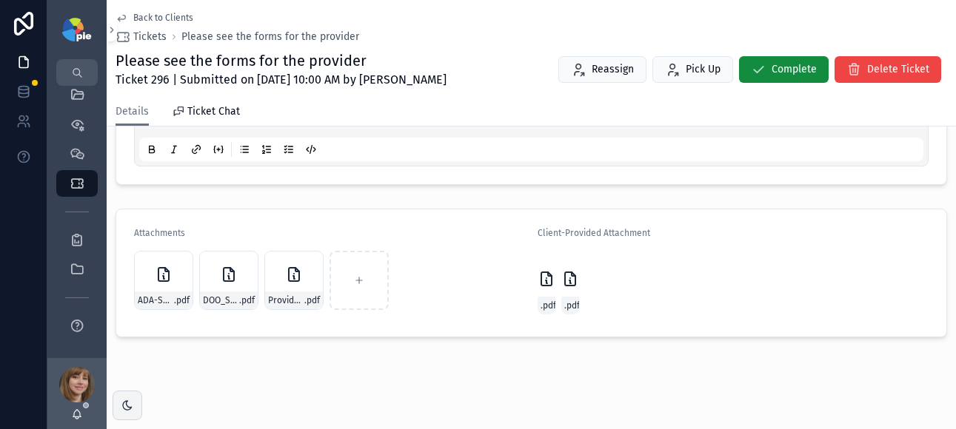
scroll to position [528, 0]
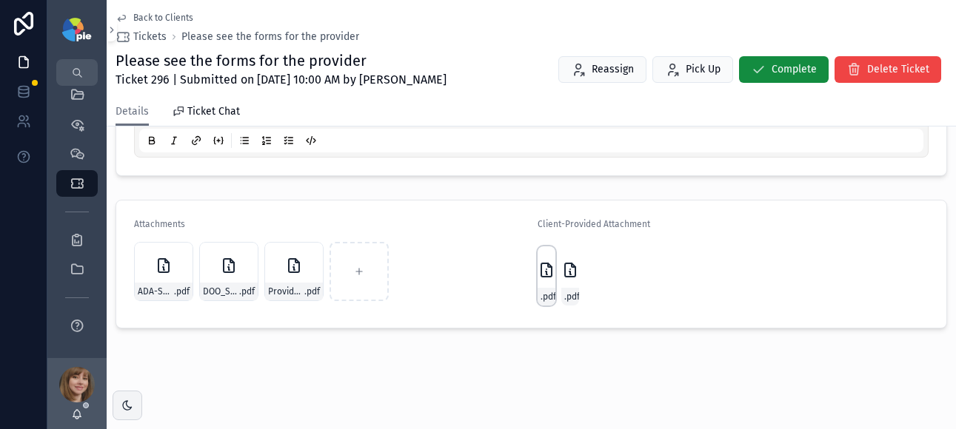
click at [537, 288] on div "Centene--DOO_Standard .pdf" at bounding box center [546, 297] width 18 height 18
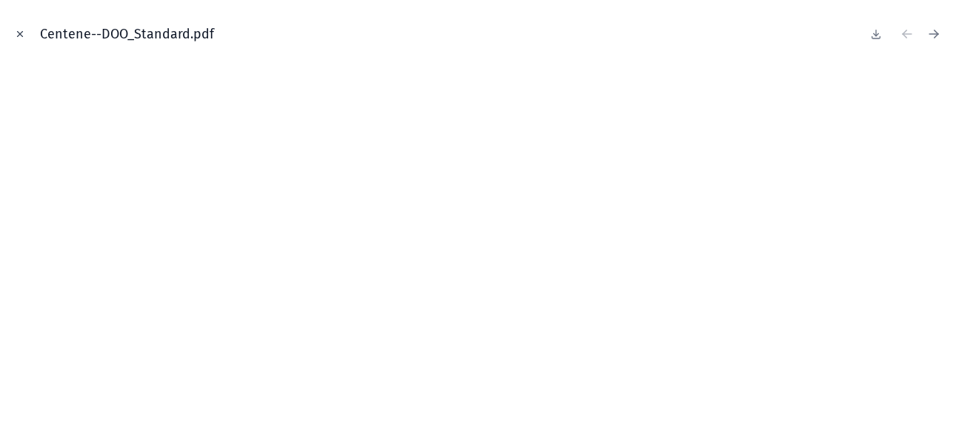
click at [16, 33] on icon "Close modal" at bounding box center [20, 34] width 10 height 10
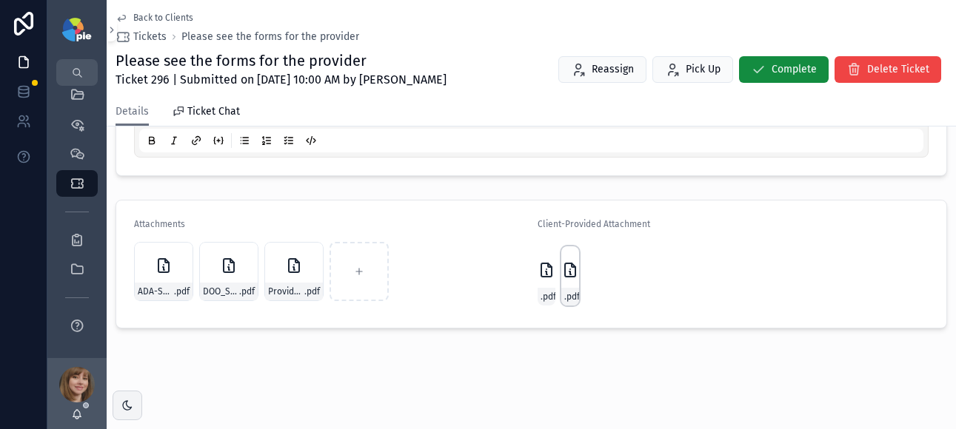
click at [561, 274] on icon "scrollable content" at bounding box center [570, 270] width 18 height 18
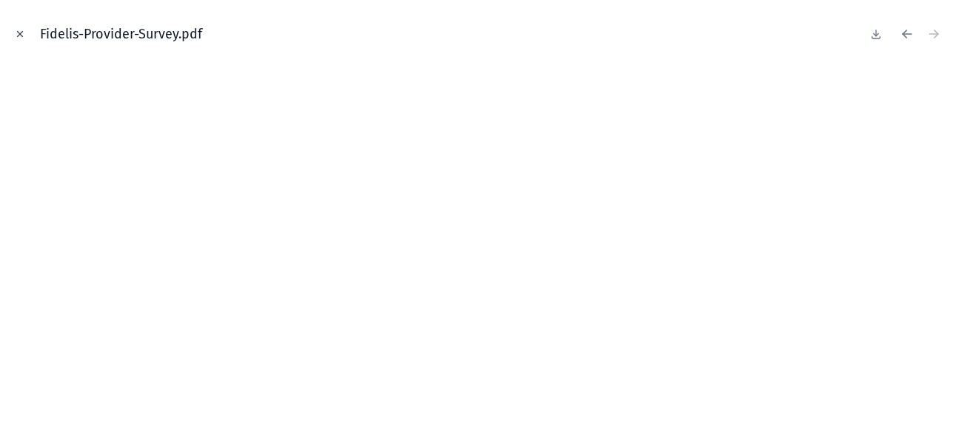
click at [13, 31] on button "Close modal" at bounding box center [20, 34] width 16 height 16
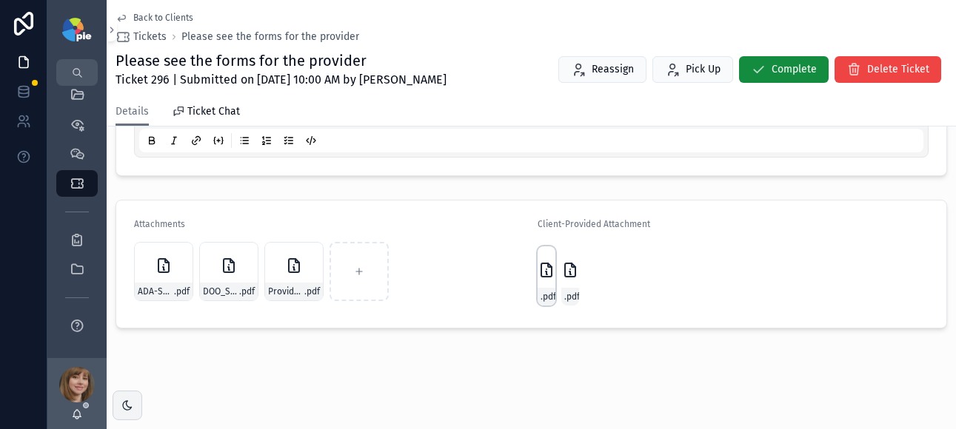
click at [537, 287] on div "Centene--DOO_Standard .pdf" at bounding box center [546, 276] width 18 height 59
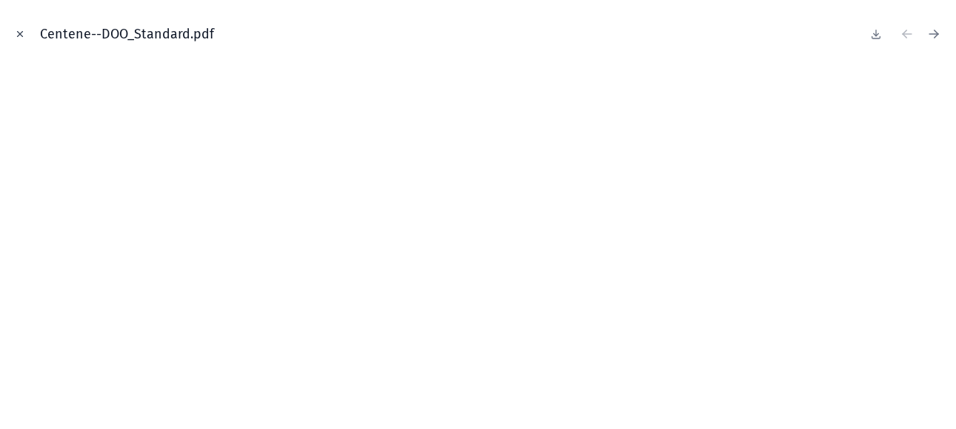
click at [21, 30] on icon "Close modal" at bounding box center [20, 34] width 10 height 10
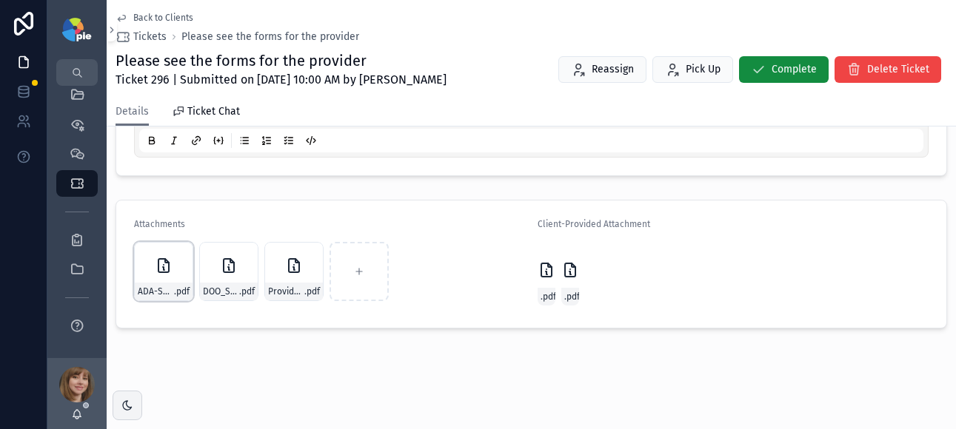
click at [159, 281] on div "ADA-Survey-(Rebranded-2023)---Copy .pdf" at bounding box center [163, 271] width 59 height 59
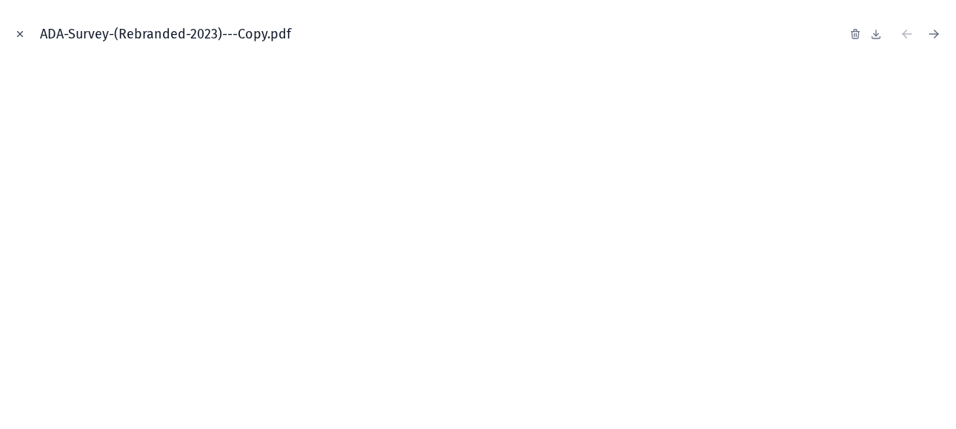
click at [16, 34] on icon "Close modal" at bounding box center [20, 34] width 10 height 10
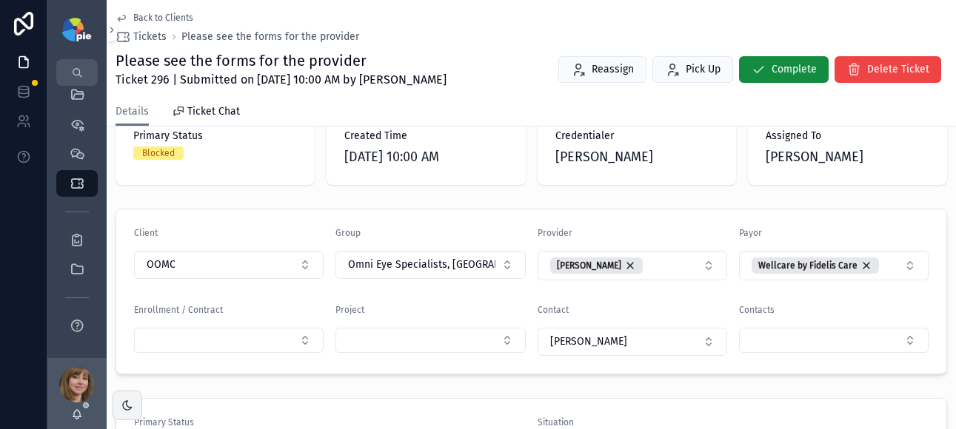
scroll to position [100, 0]
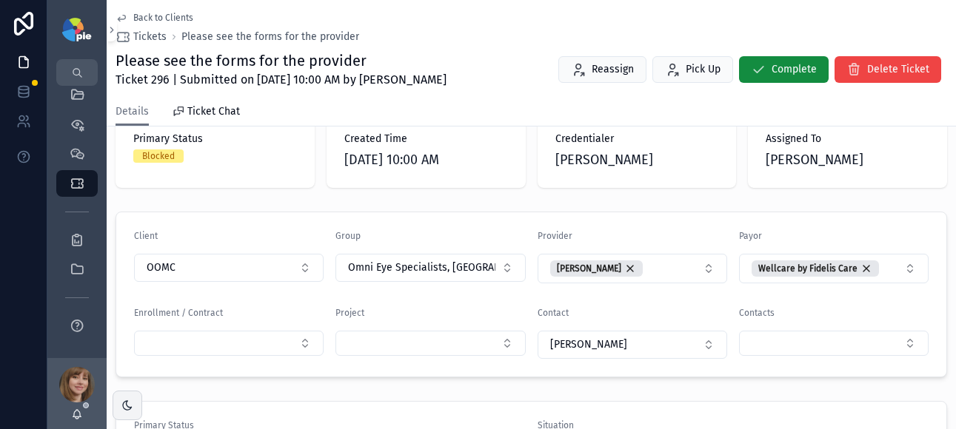
click at [134, 15] on span "Back to Clients" at bounding box center [163, 18] width 60 height 12
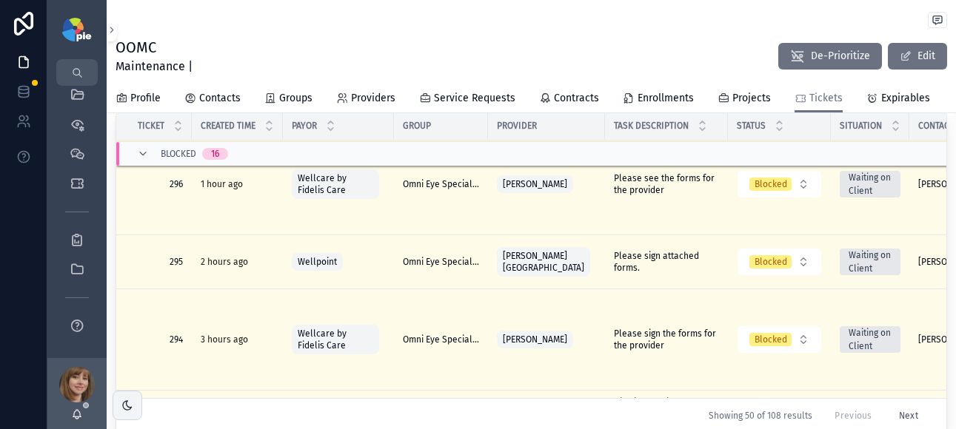
scroll to position [713, 0]
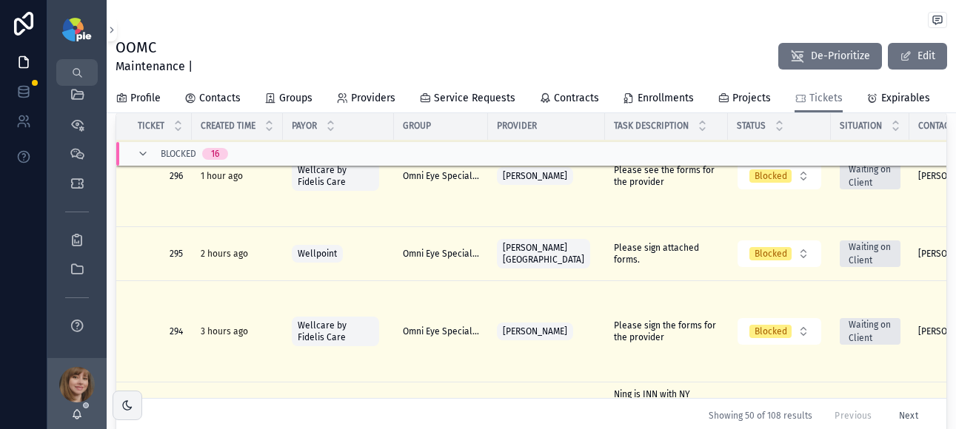
click at [631, 321] on span "Please sign the forms for the provider" at bounding box center [666, 332] width 105 height 24
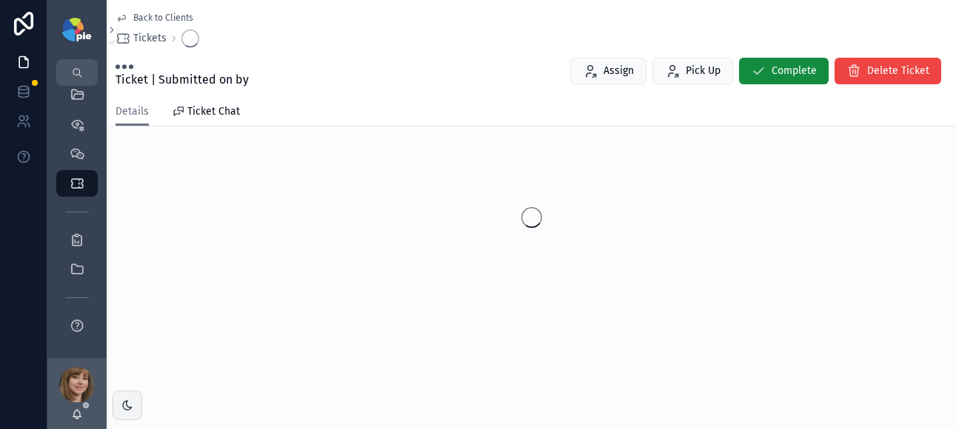
scroll to position [44, 0]
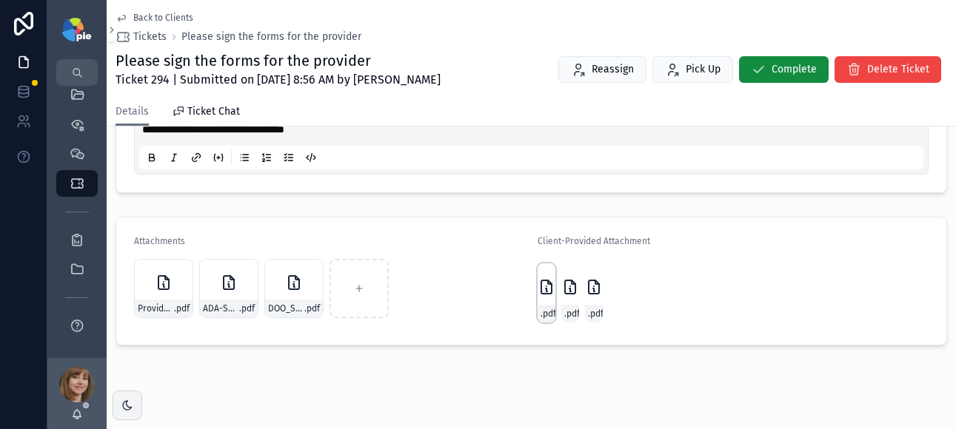
scroll to position [515, 0]
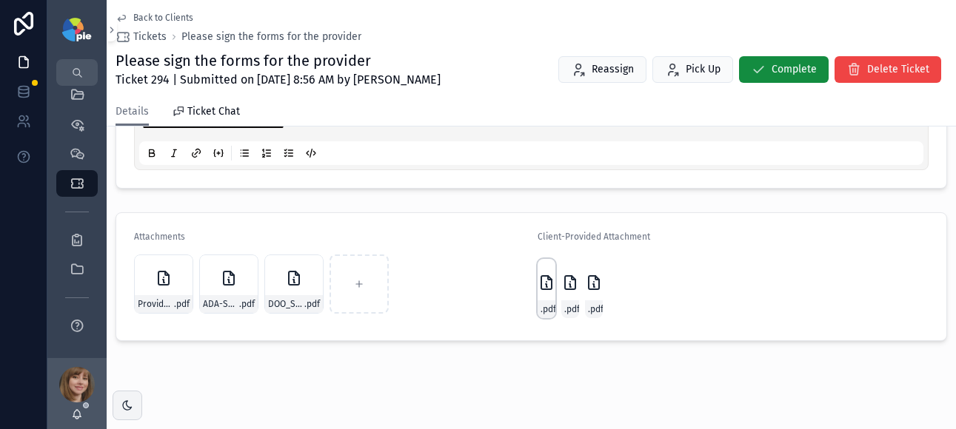
click at [546, 290] on icon "scrollable content" at bounding box center [546, 283] width 18 height 18
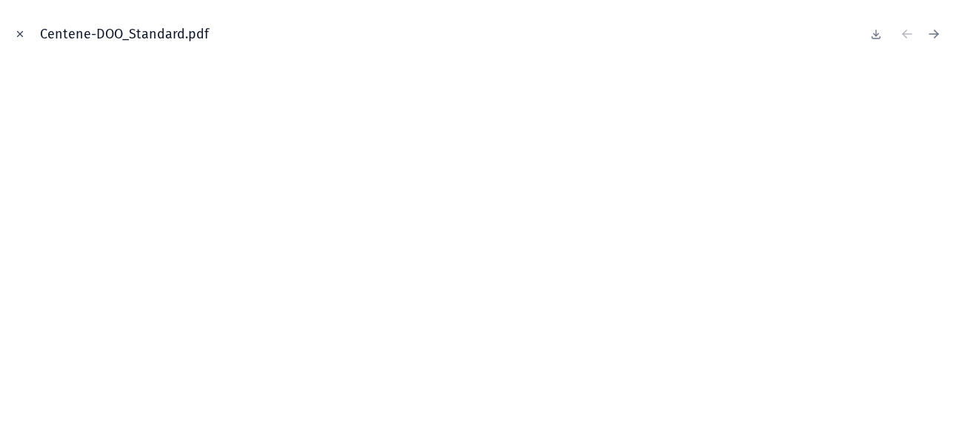
click at [12, 27] on button "Close modal" at bounding box center [20, 34] width 16 height 16
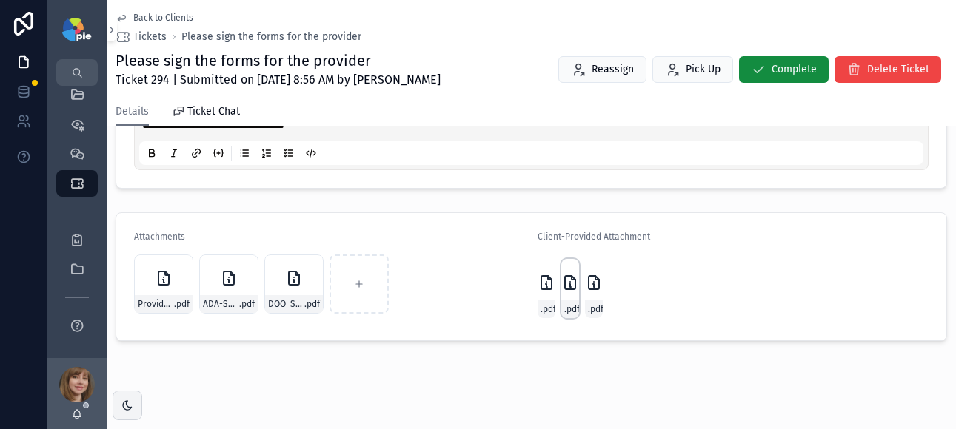
click at [567, 286] on icon "scrollable content" at bounding box center [570, 283] width 18 height 18
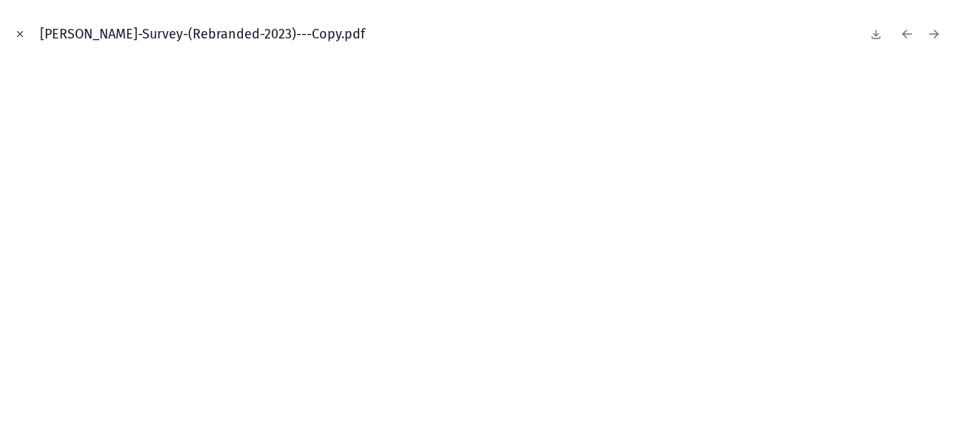
click at [20, 37] on icon "Close modal" at bounding box center [20, 34] width 10 height 10
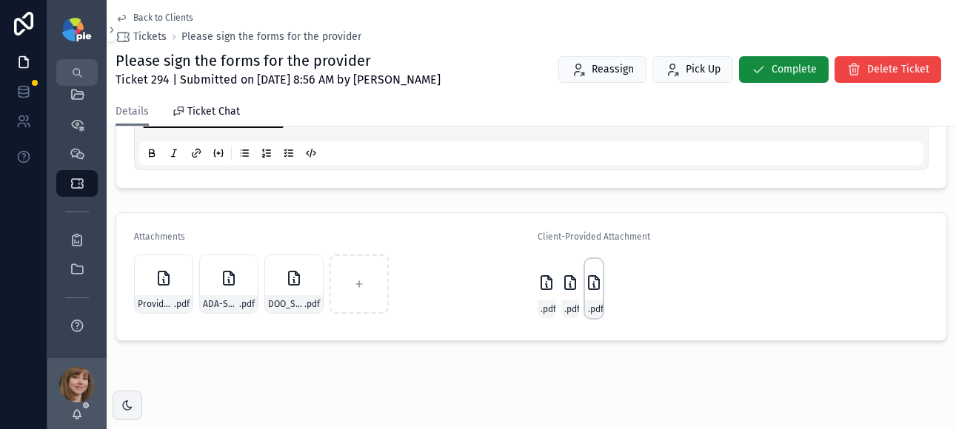
click at [589, 289] on icon "scrollable content" at bounding box center [594, 282] width 10 height 13
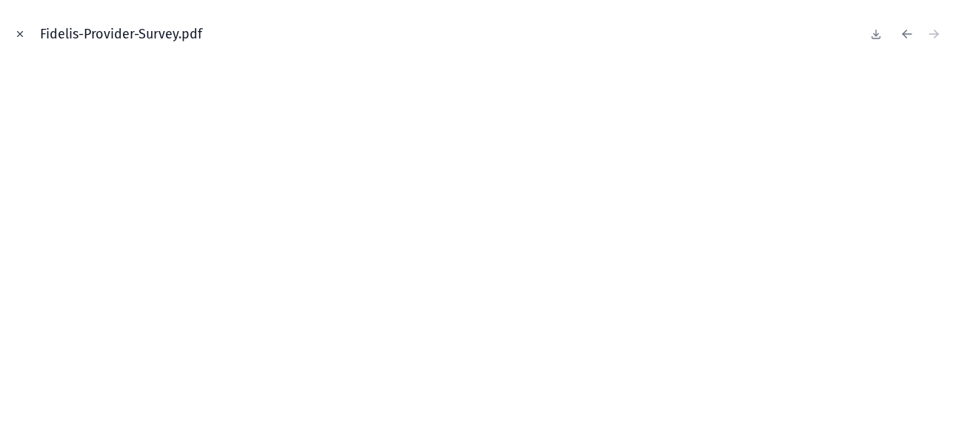
click at [21, 34] on icon "Close modal" at bounding box center [20, 34] width 5 height 5
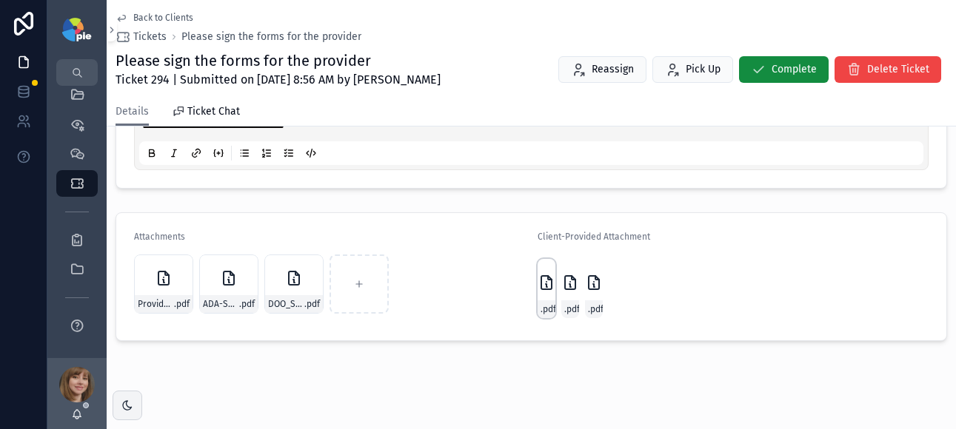
click at [537, 280] on icon "scrollable content" at bounding box center [546, 283] width 18 height 18
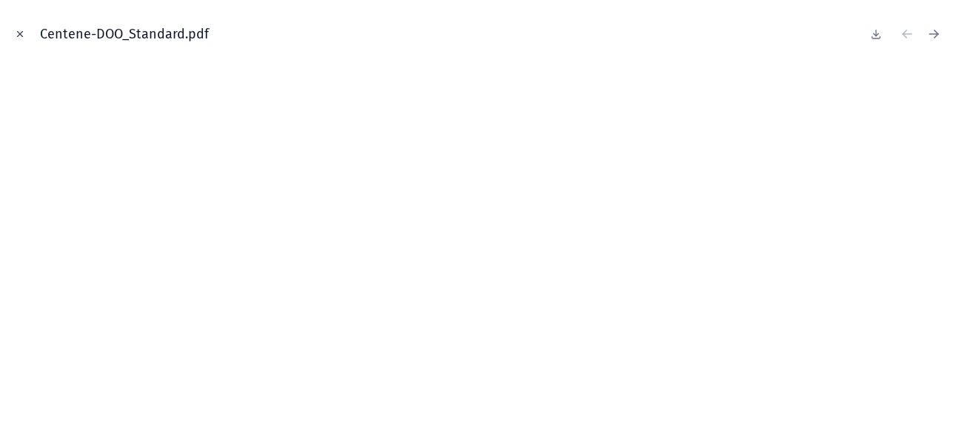
click at [15, 29] on icon "Close modal" at bounding box center [20, 34] width 10 height 10
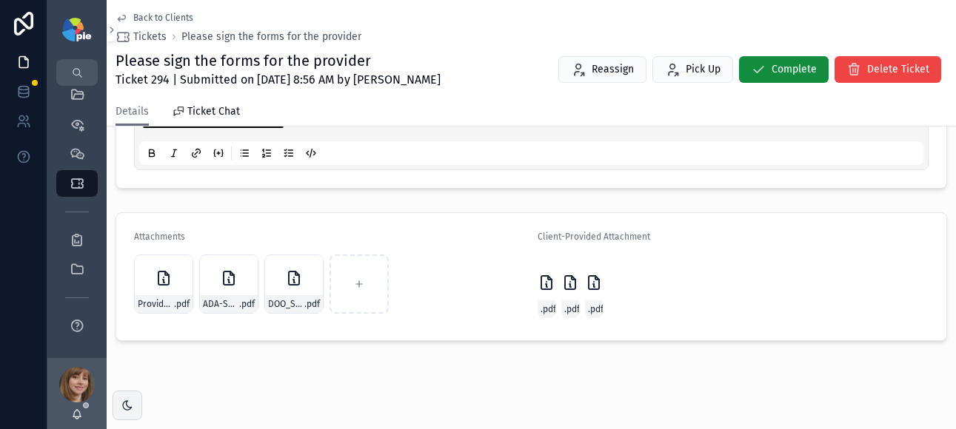
click at [563, 295] on div "Fidelis-ADA-Survey-(Rebranded-2023)---Copy .pdf" at bounding box center [570, 288] width 18 height 59
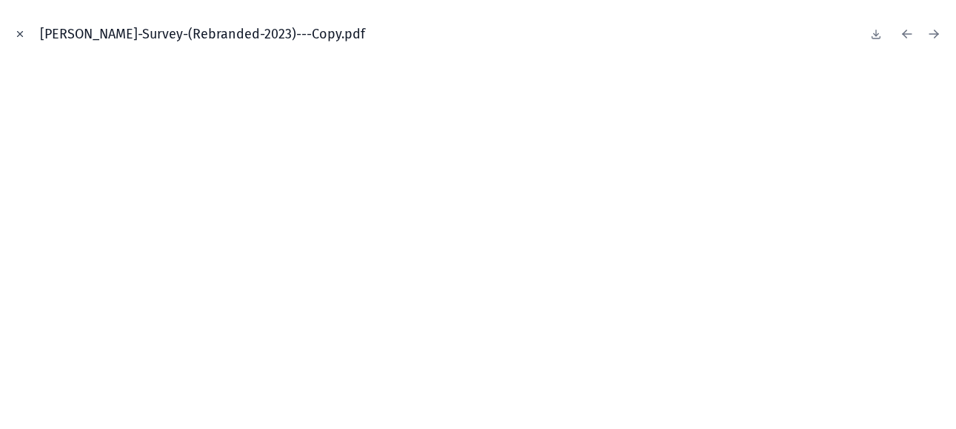
click at [21, 32] on icon "Close modal" at bounding box center [20, 34] width 5 height 5
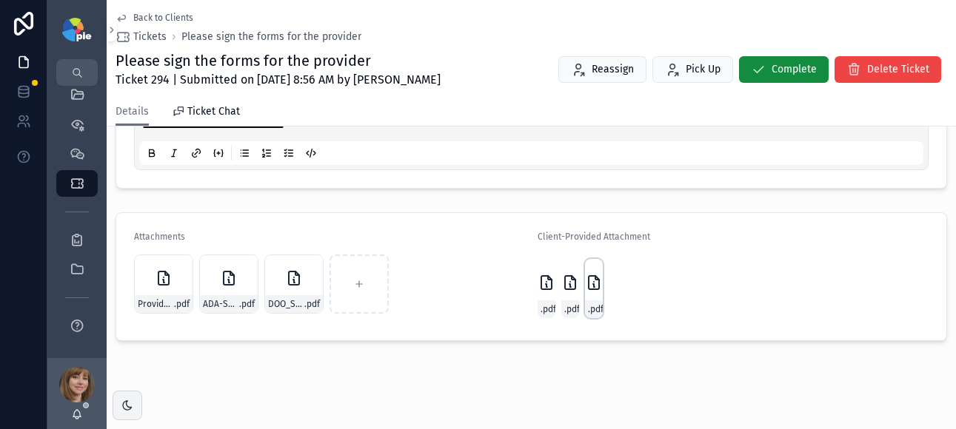
click at [592, 286] on icon "scrollable content" at bounding box center [594, 282] width 10 height 13
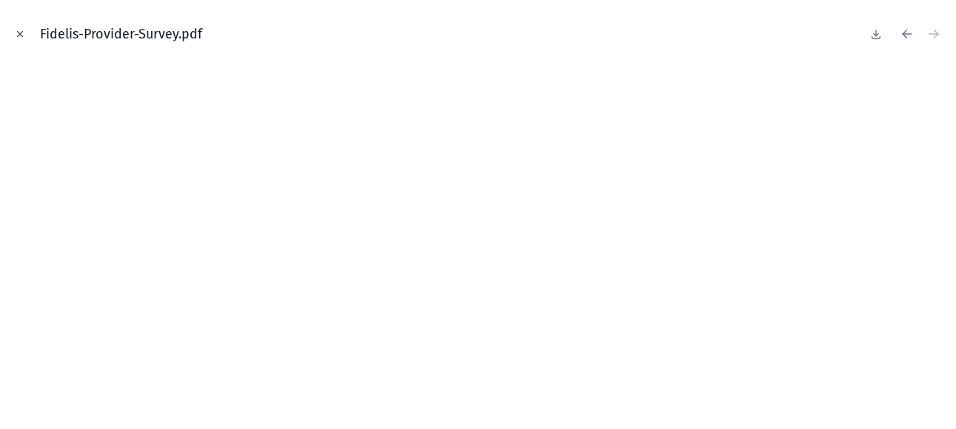
click at [21, 35] on icon "Close modal" at bounding box center [20, 34] width 5 height 5
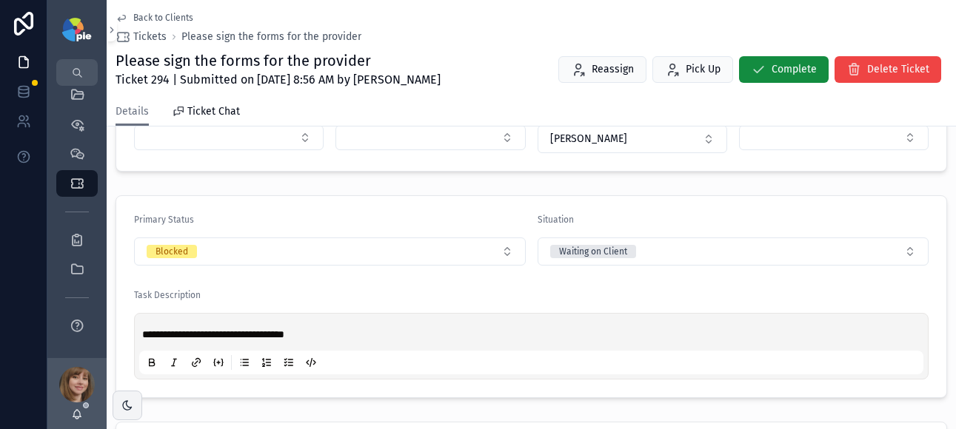
scroll to position [455, 0]
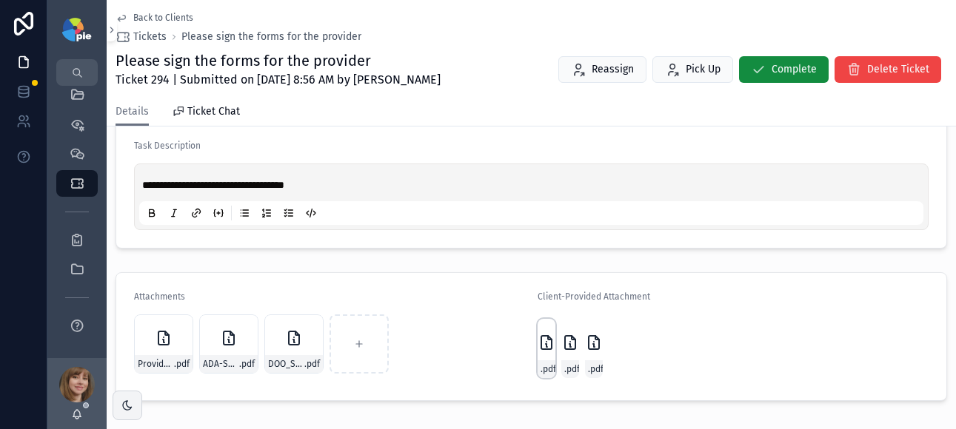
click at [543, 342] on icon "scrollable content" at bounding box center [546, 343] width 18 height 18
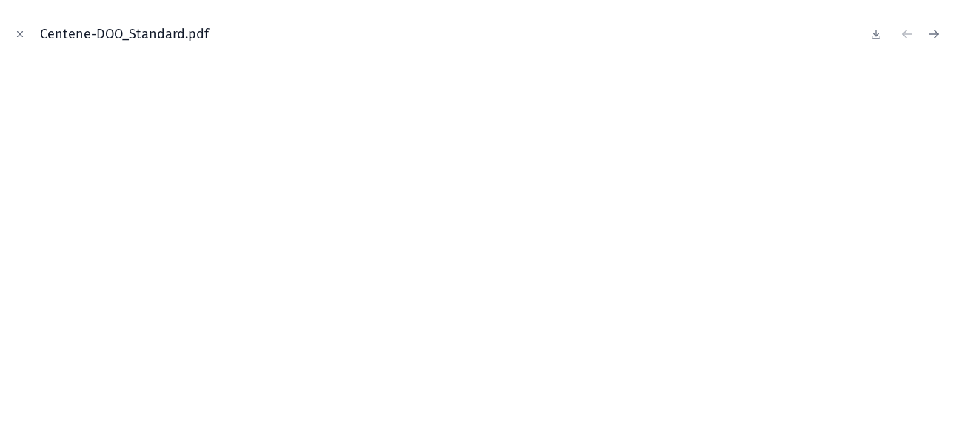
click at [872, 40] on button at bounding box center [876, 34] width 18 height 21
click at [16, 33] on icon "Close modal" at bounding box center [20, 34] width 10 height 10
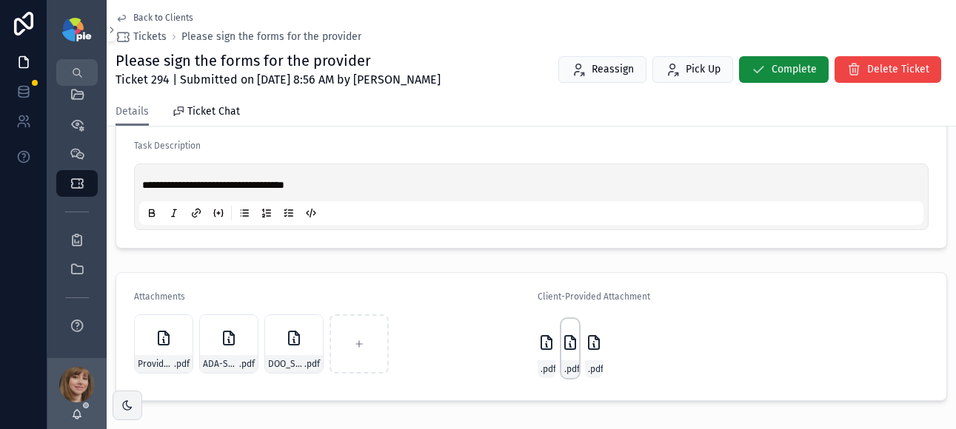
click at [570, 342] on icon "scrollable content" at bounding box center [570, 342] width 0 height 0
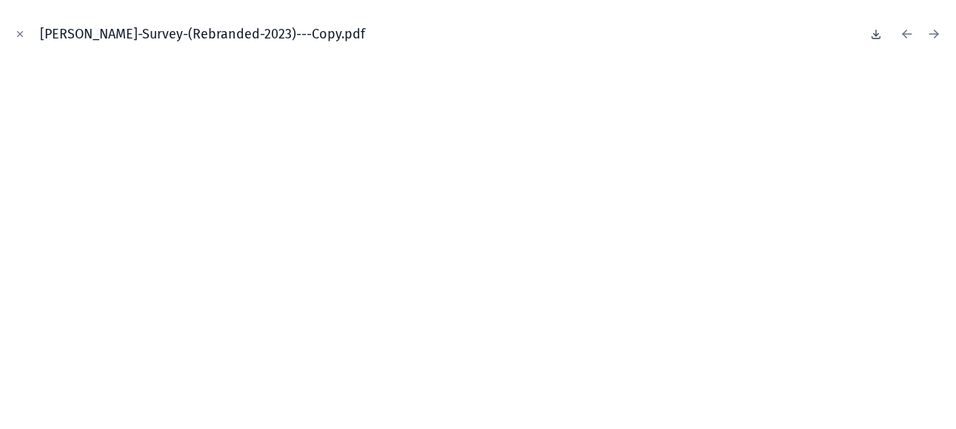
click at [876, 30] on icon at bounding box center [876, 34] width 12 height 12
click at [13, 35] on button "Close modal" at bounding box center [20, 34] width 16 height 16
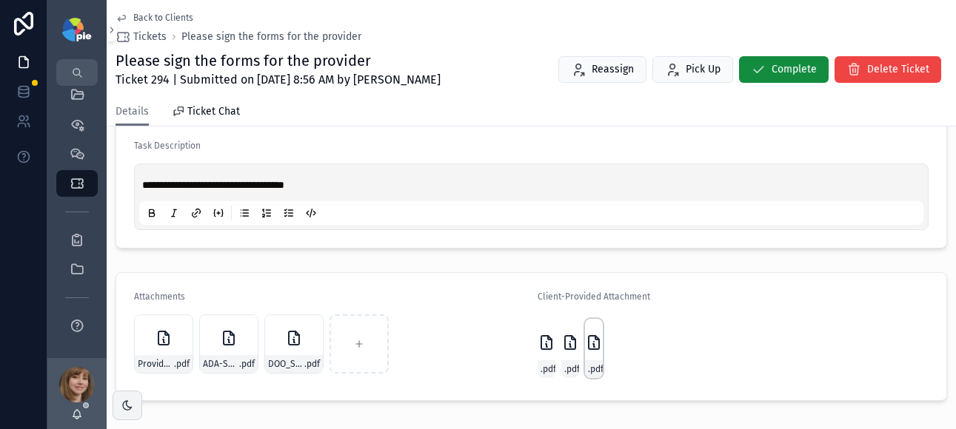
click at [594, 335] on icon "scrollable content" at bounding box center [594, 343] width 18 height 18
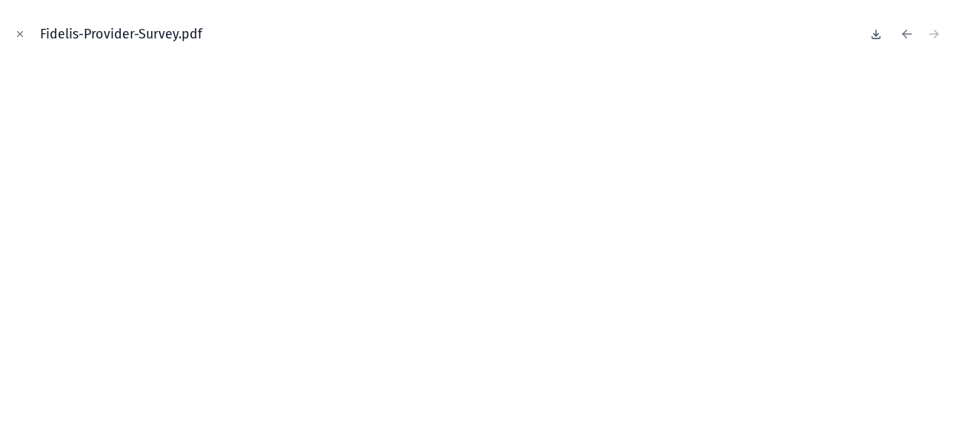
click at [877, 33] on icon at bounding box center [876, 34] width 12 height 12
click at [23, 27] on button "Close modal" at bounding box center [20, 34] width 16 height 16
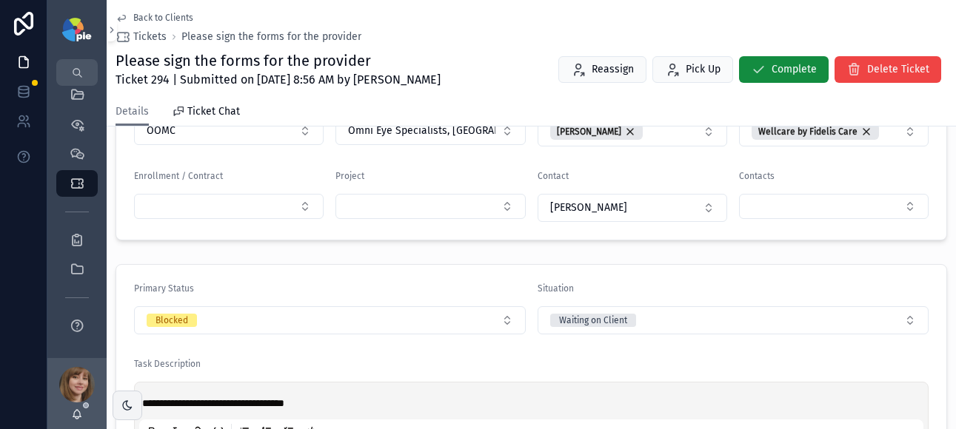
scroll to position [236, 0]
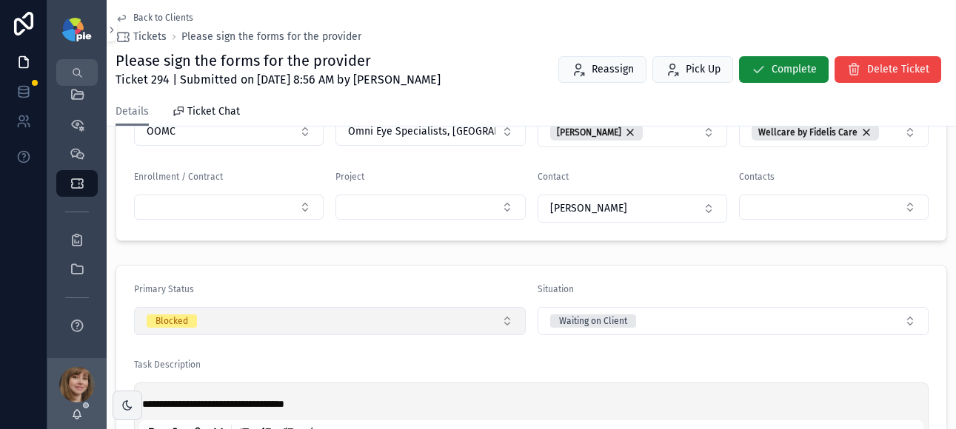
click at [241, 320] on button "Blocked" at bounding box center [330, 321] width 392 height 28
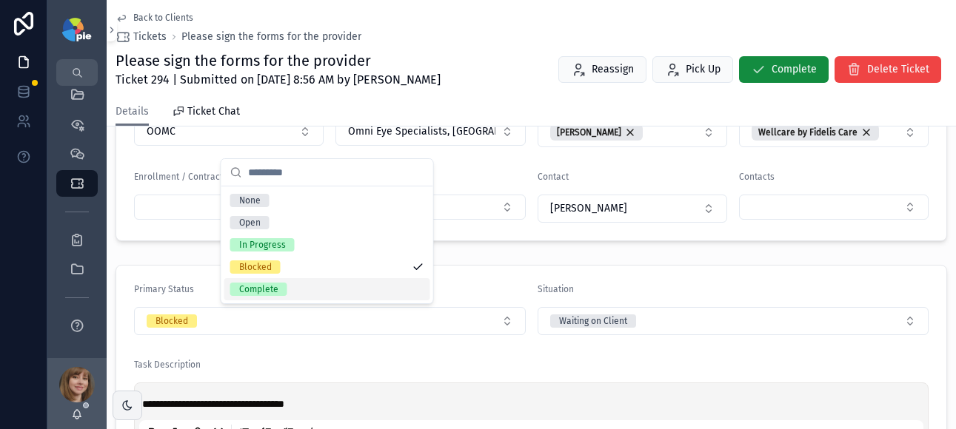
click at [249, 294] on div "Complete" at bounding box center [258, 289] width 39 height 13
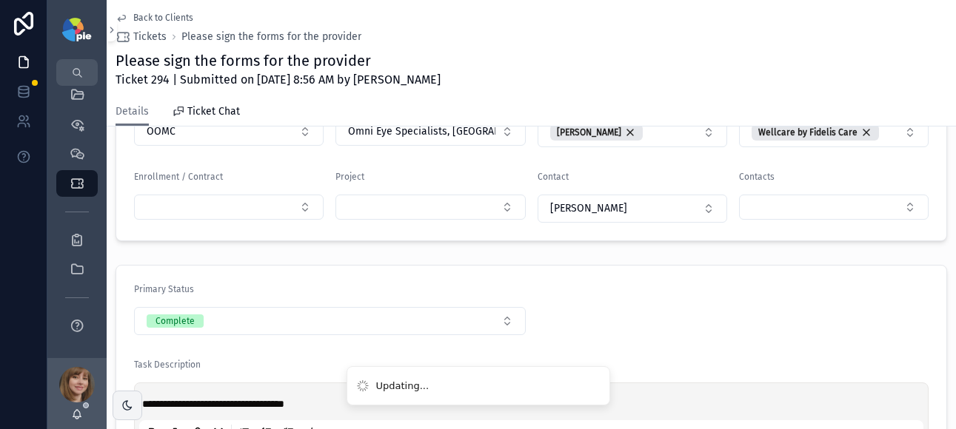
click at [150, 17] on span "Back to Clients" at bounding box center [163, 18] width 60 height 12
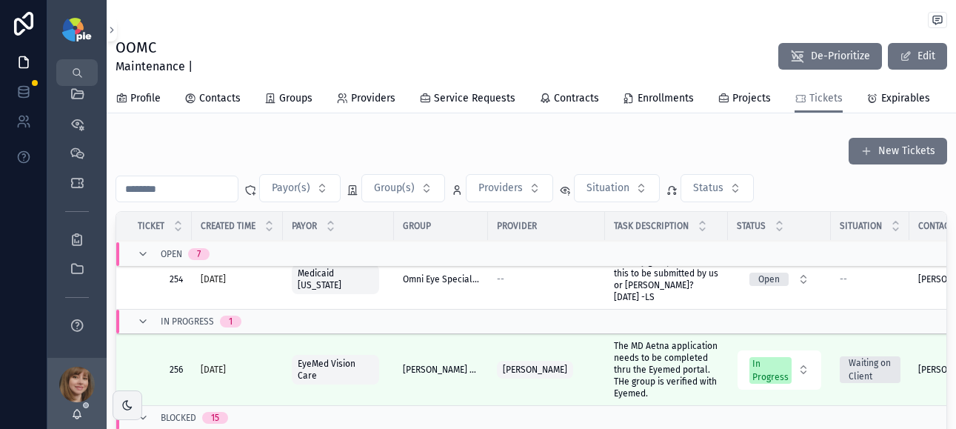
scroll to position [597, 0]
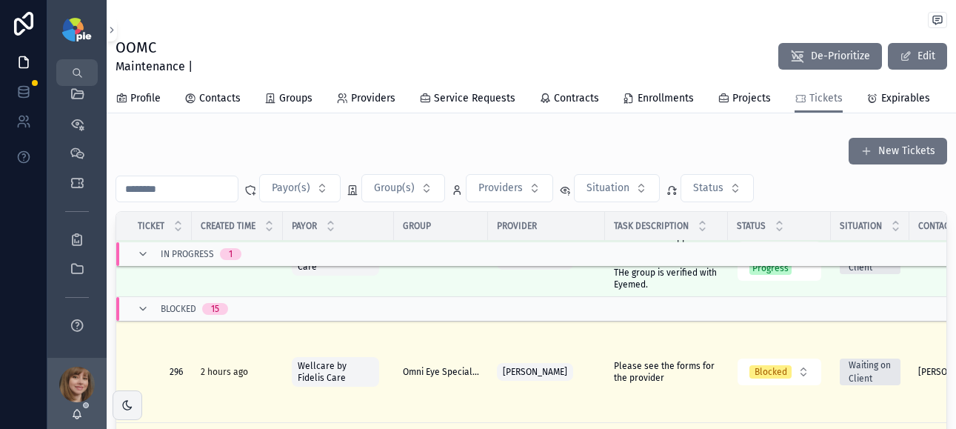
click at [636, 361] on span "Please see the forms for the provider" at bounding box center [666, 372] width 105 height 24
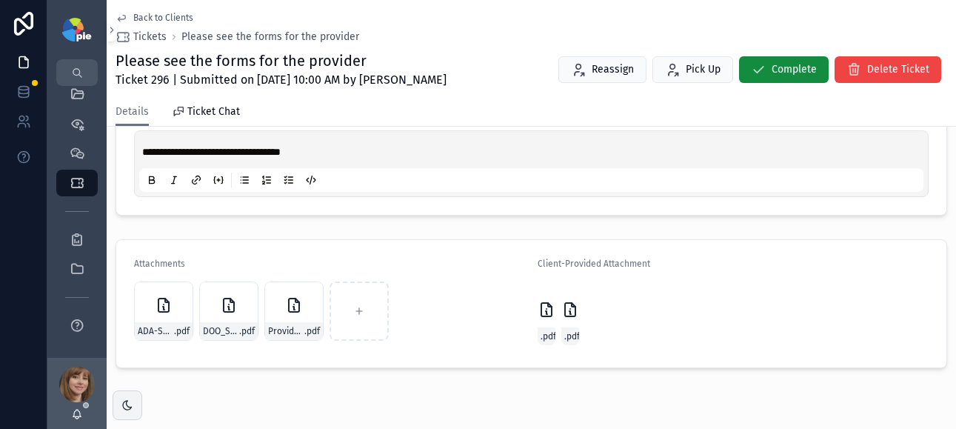
scroll to position [529, 0]
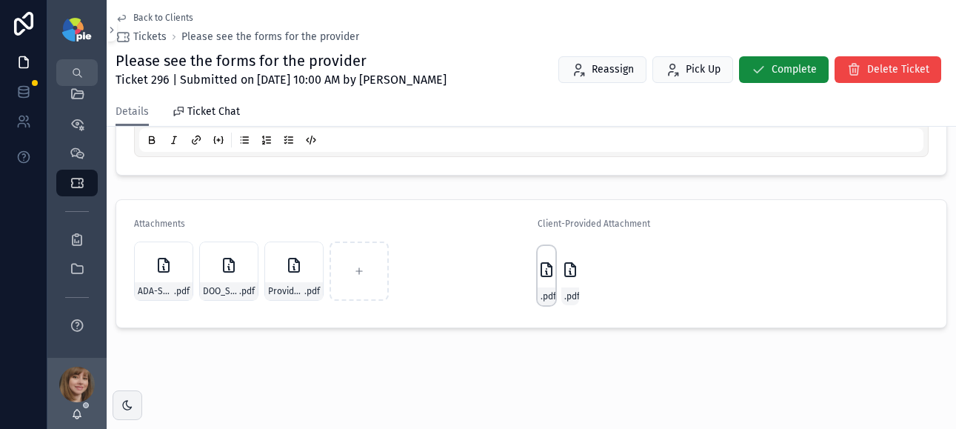
click at [539, 277] on icon "scrollable content" at bounding box center [546, 270] width 18 height 18
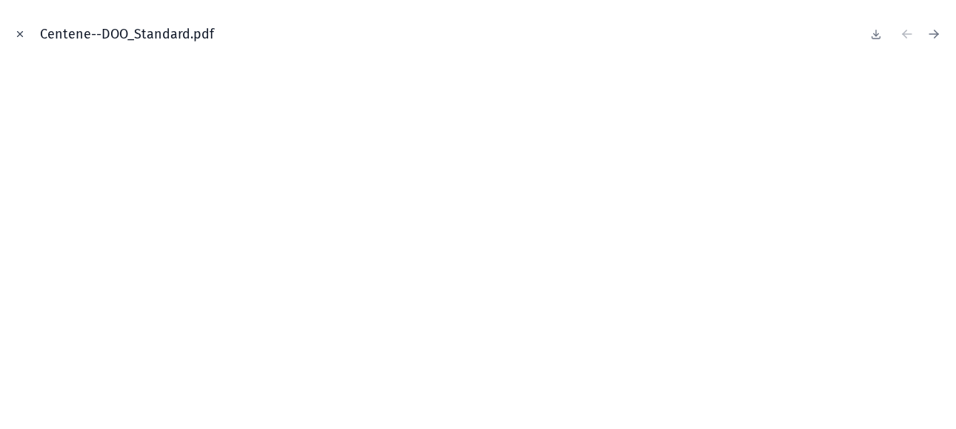
click at [20, 32] on icon "Close modal" at bounding box center [20, 34] width 10 height 10
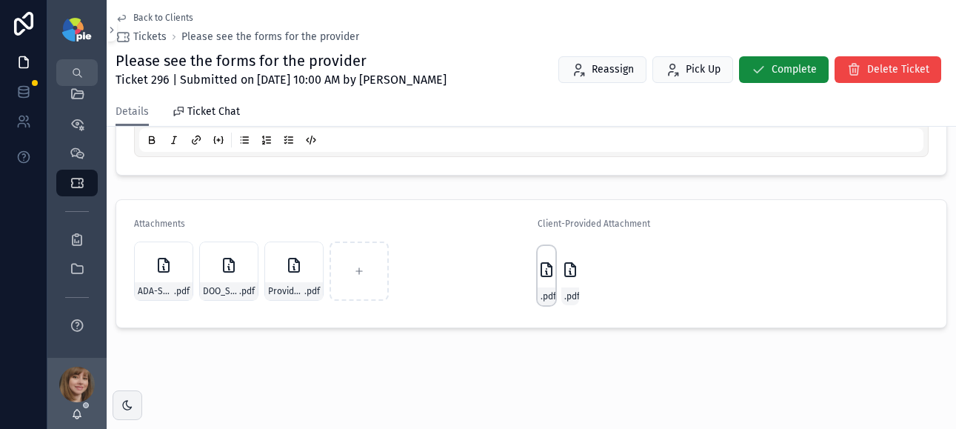
click at [537, 264] on icon "scrollable content" at bounding box center [546, 270] width 18 height 18
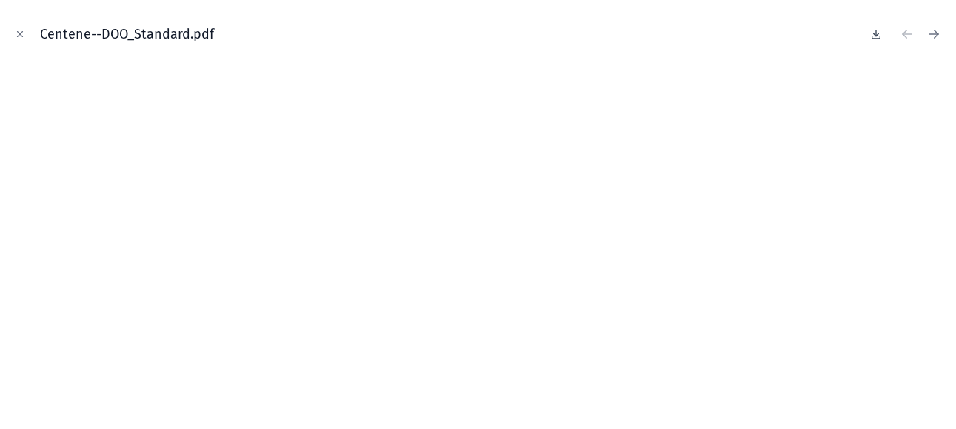
click at [874, 33] on icon at bounding box center [876, 34] width 5 height 2
click at [20, 30] on icon "Close modal" at bounding box center [20, 34] width 10 height 10
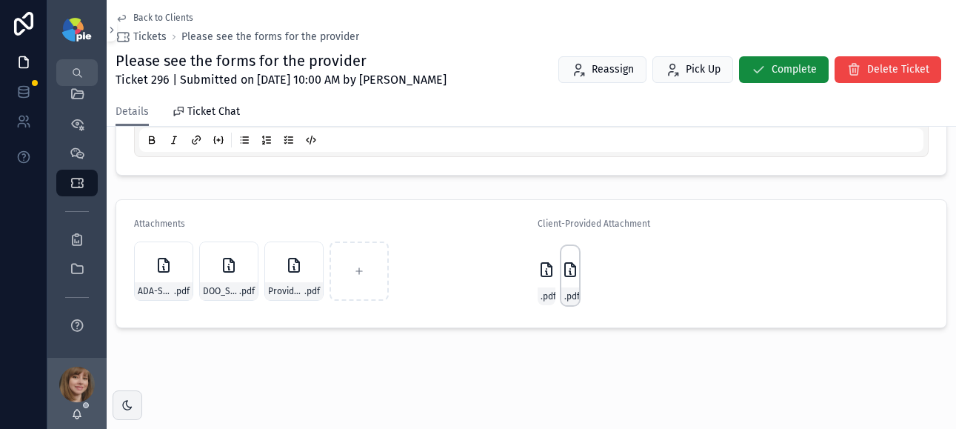
click at [569, 279] on div "Fidelis-Provider-Survey .pdf" at bounding box center [570, 275] width 18 height 59
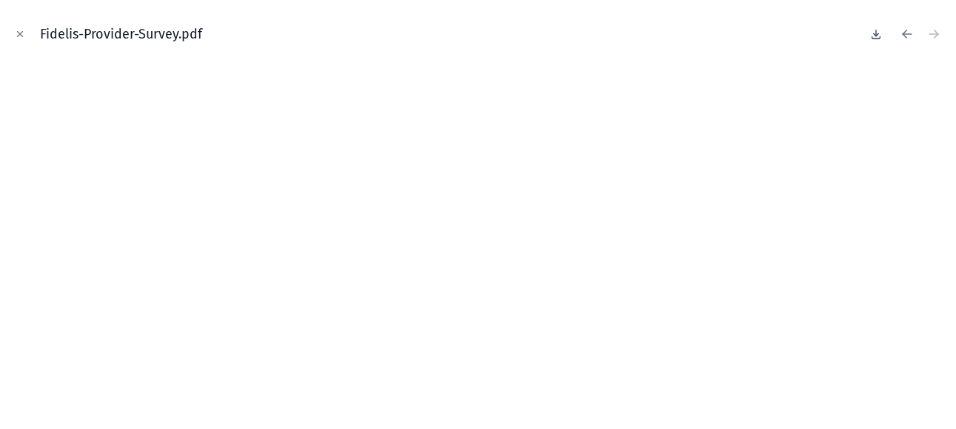
click at [877, 29] on icon at bounding box center [876, 34] width 12 height 12
click at [21, 31] on icon "Close modal" at bounding box center [20, 34] width 10 height 10
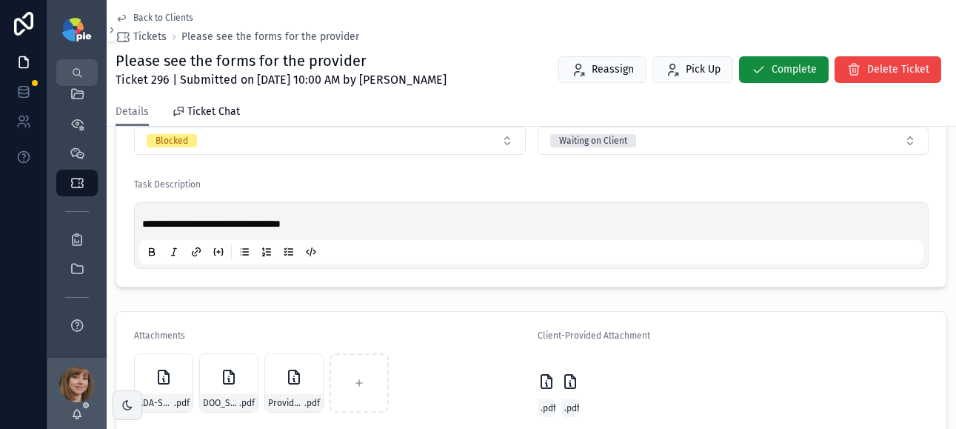
scroll to position [407, 0]
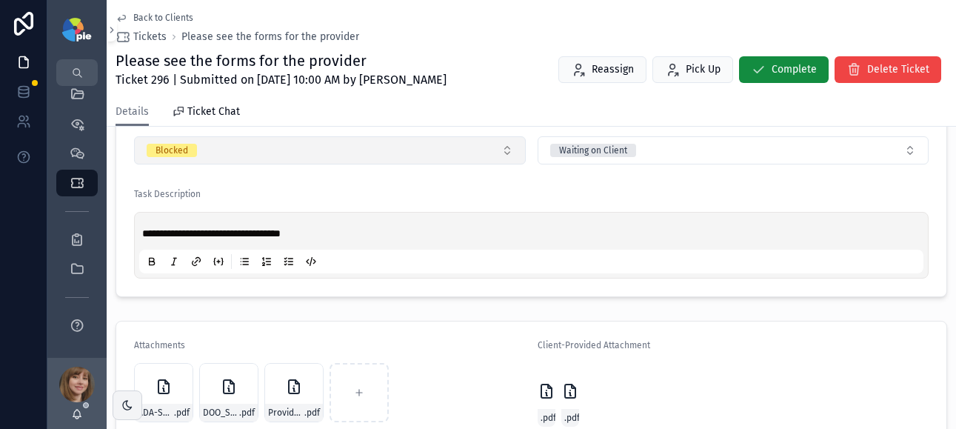
click at [385, 148] on button "Blocked" at bounding box center [330, 150] width 392 height 28
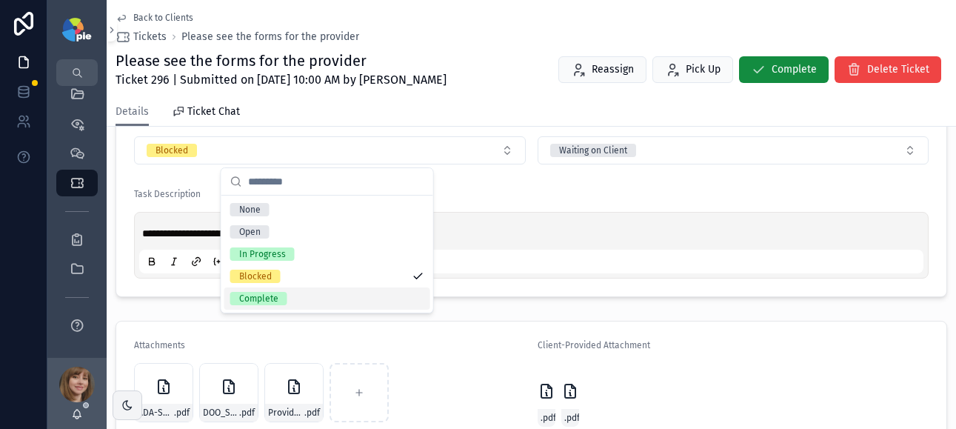
click at [332, 295] on div "Complete" at bounding box center [327, 298] width 206 height 22
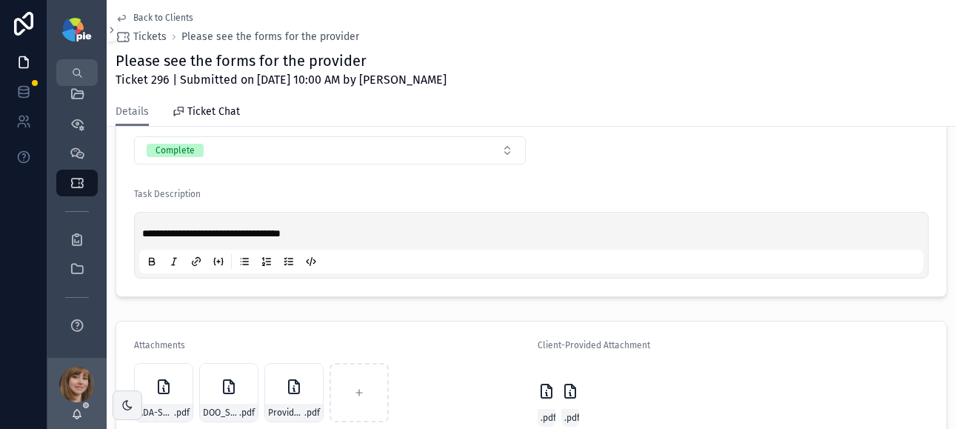
click at [147, 14] on span "Back to Clients" at bounding box center [163, 18] width 60 height 12
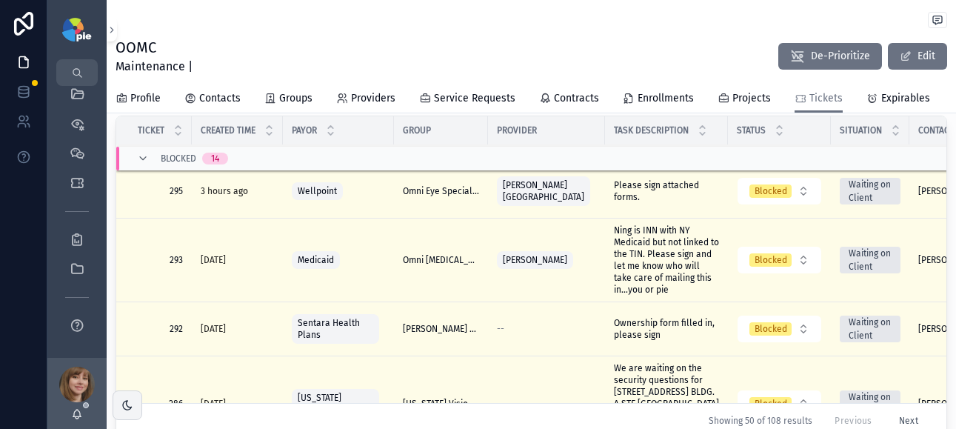
scroll to position [681, 0]
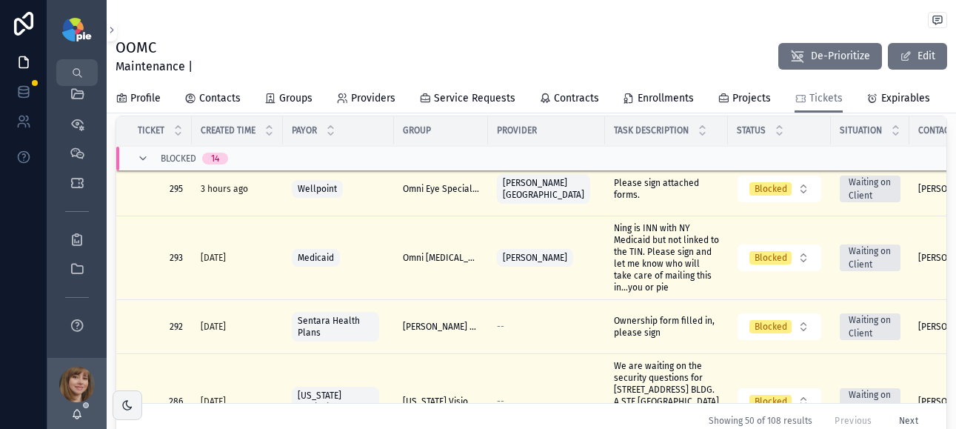
click at [630, 315] on span "Ownership form filled in, please sign" at bounding box center [666, 327] width 105 height 24
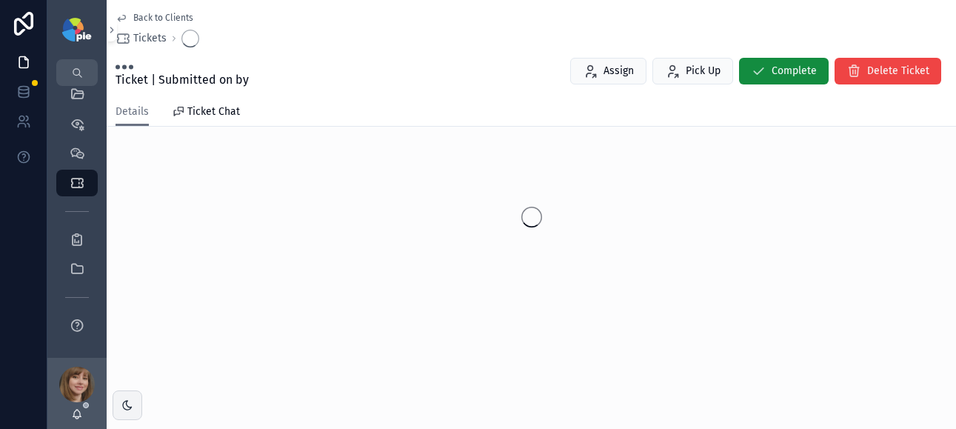
scroll to position [44, 0]
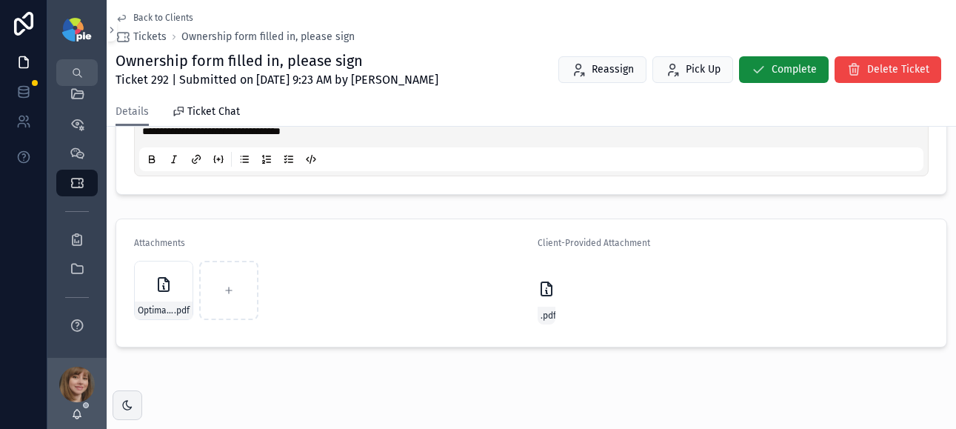
scroll to position [529, 0]
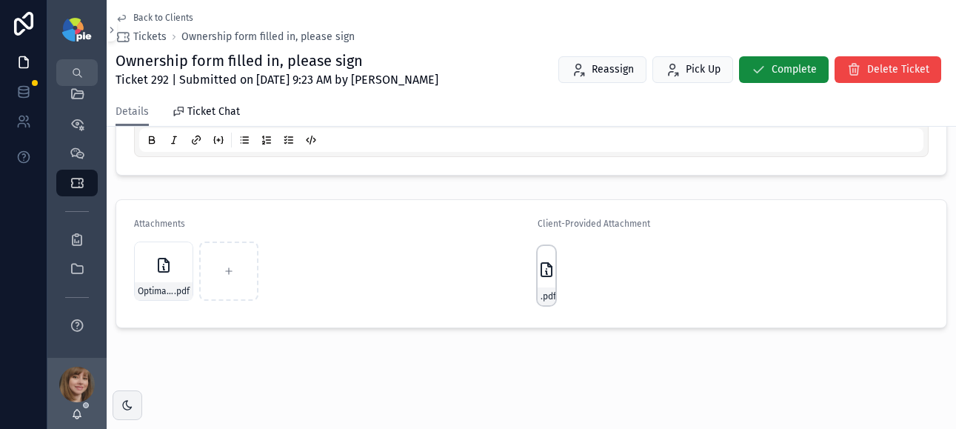
click at [540, 267] on icon "scrollable content" at bounding box center [546, 270] width 18 height 18
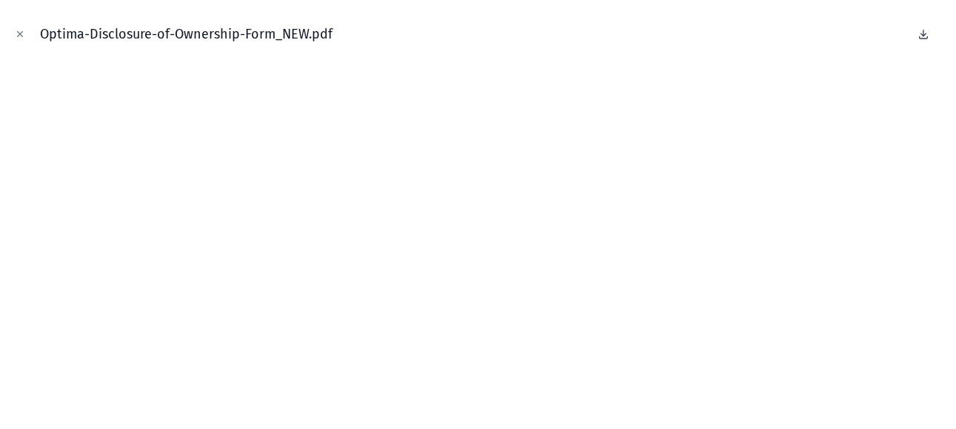
click at [922, 31] on icon at bounding box center [923, 34] width 12 height 12
click at [23, 35] on icon "Close modal" at bounding box center [20, 34] width 10 height 10
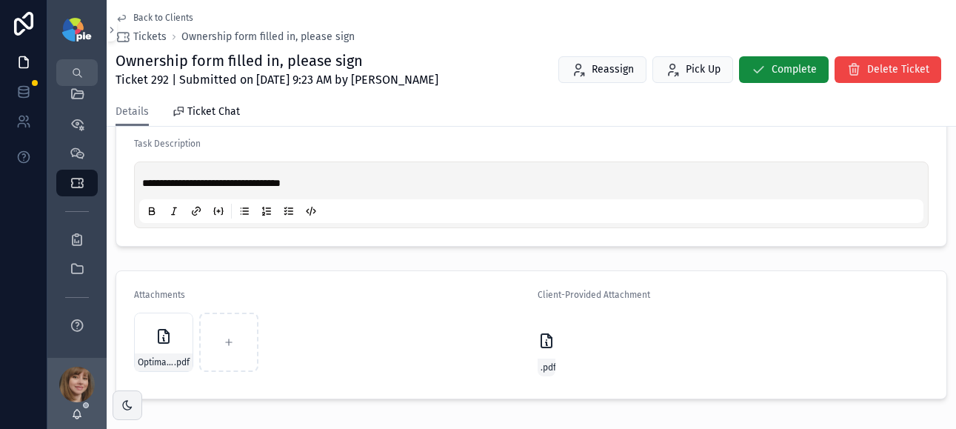
scroll to position [336, 0]
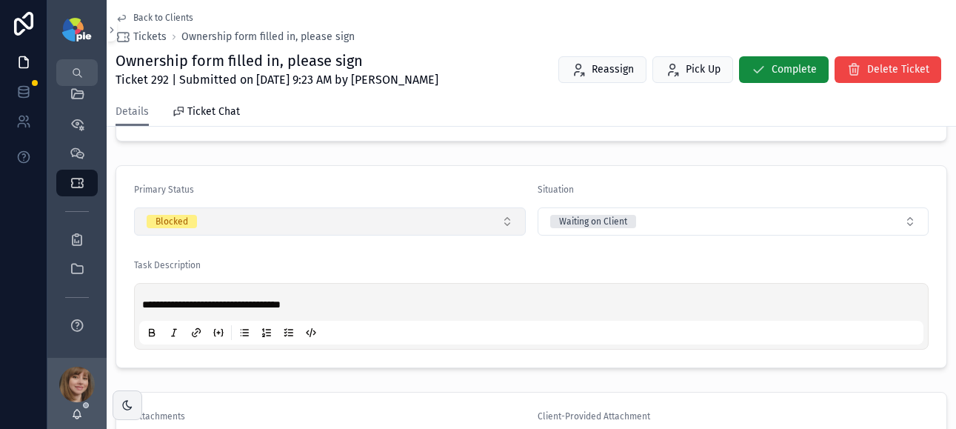
click at [235, 224] on button "Blocked" at bounding box center [330, 221] width 392 height 28
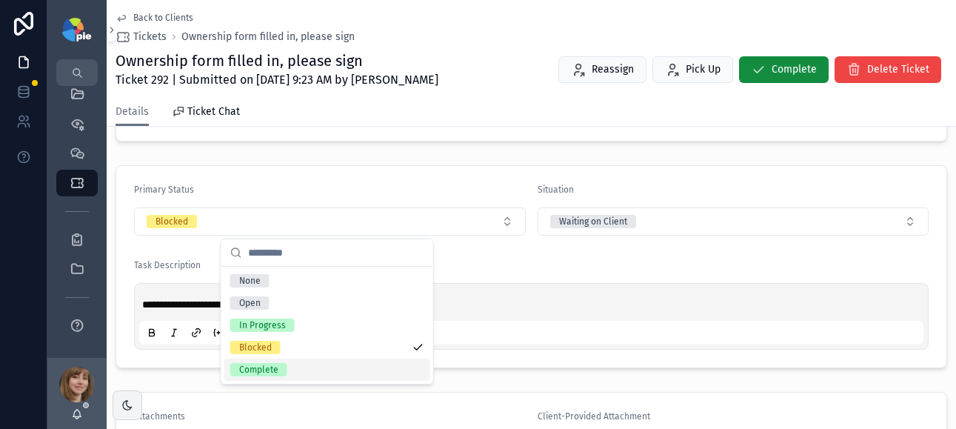
click at [280, 366] on span "Complete" at bounding box center [258, 369] width 57 height 13
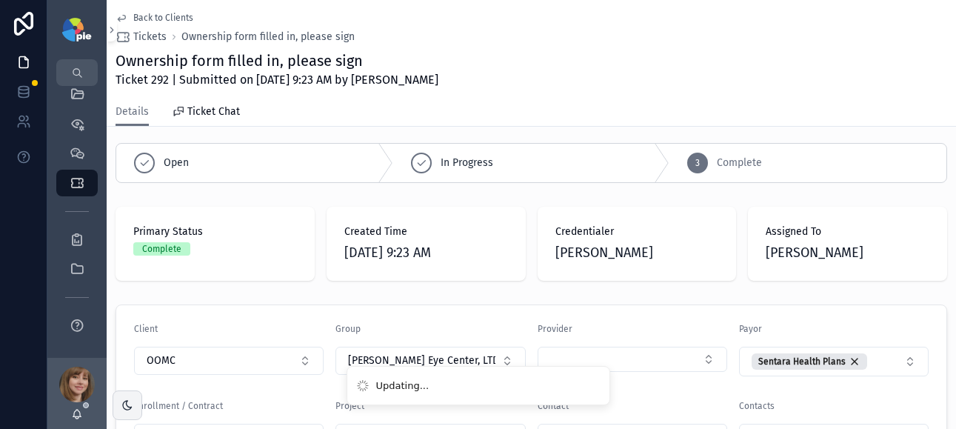
scroll to position [0, 0]
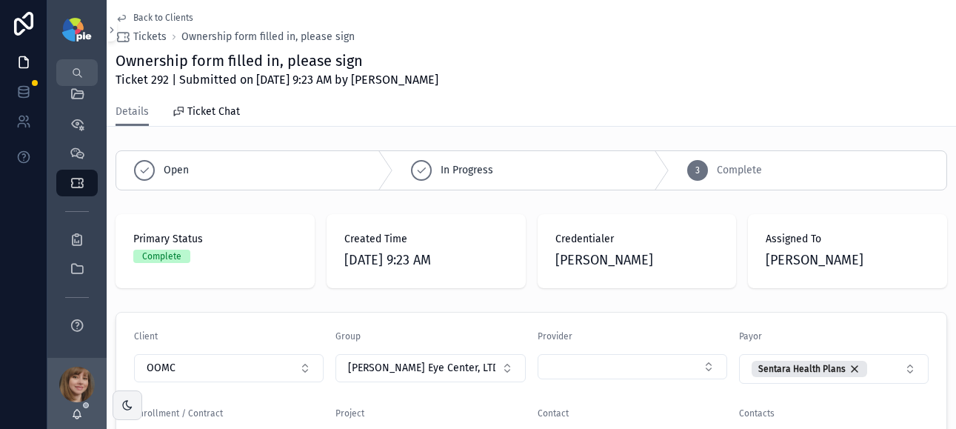
click at [147, 16] on span "Back to Clients" at bounding box center [163, 18] width 60 height 12
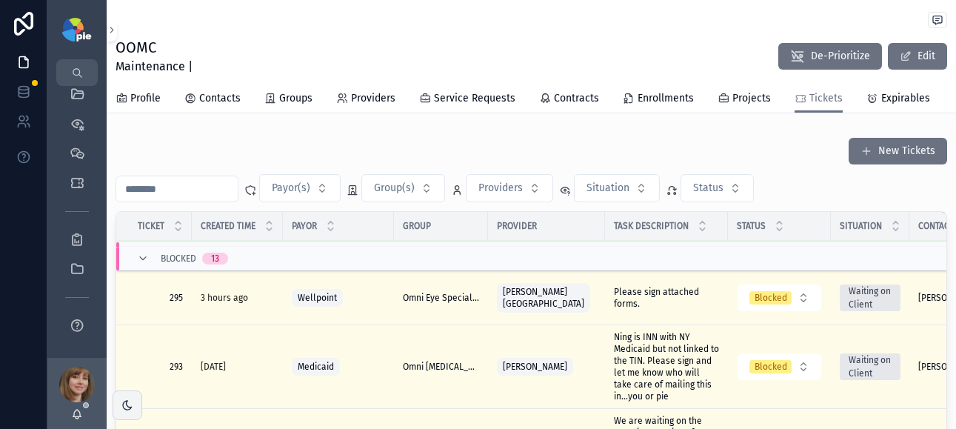
scroll to position [648, 0]
click at [669, 355] on span "Ning is INN with NY Medicaid but not linked to the TIN. Please sign and let me …" at bounding box center [666, 365] width 105 height 71
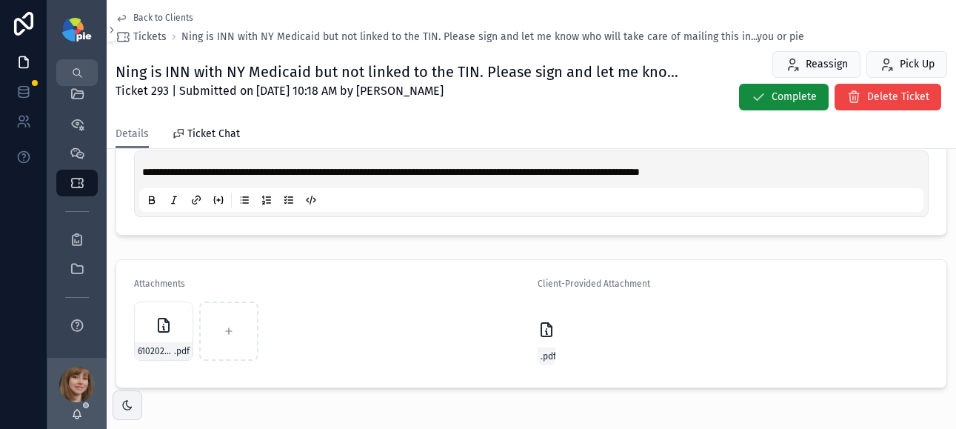
scroll to position [492, 0]
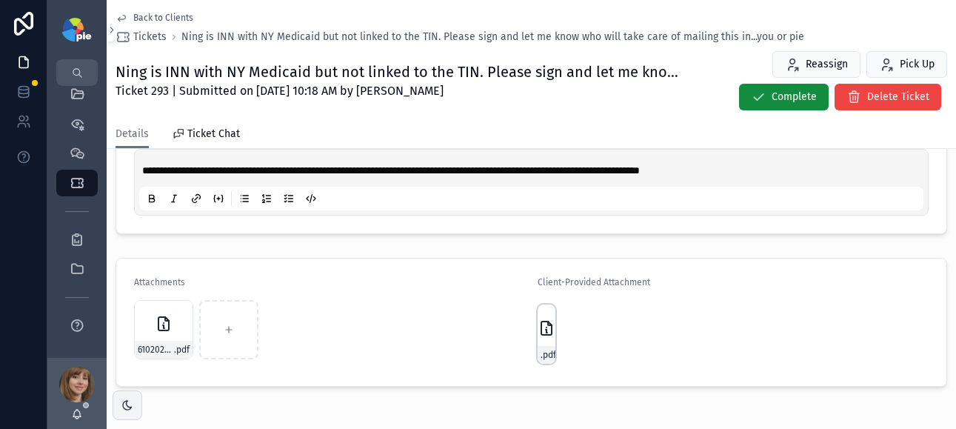
click at [537, 319] on icon "scrollable content" at bounding box center [546, 328] width 18 height 18
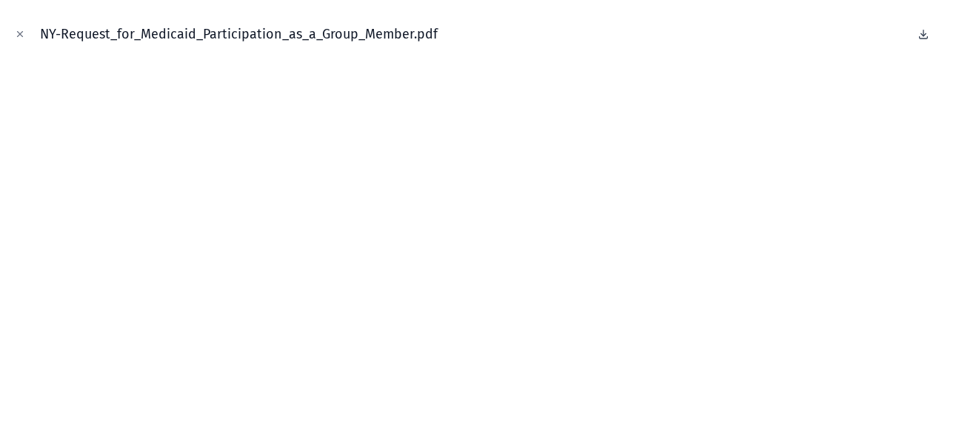
click at [924, 33] on icon at bounding box center [923, 34] width 12 height 12
click at [21, 31] on icon "Close modal" at bounding box center [20, 34] width 10 height 10
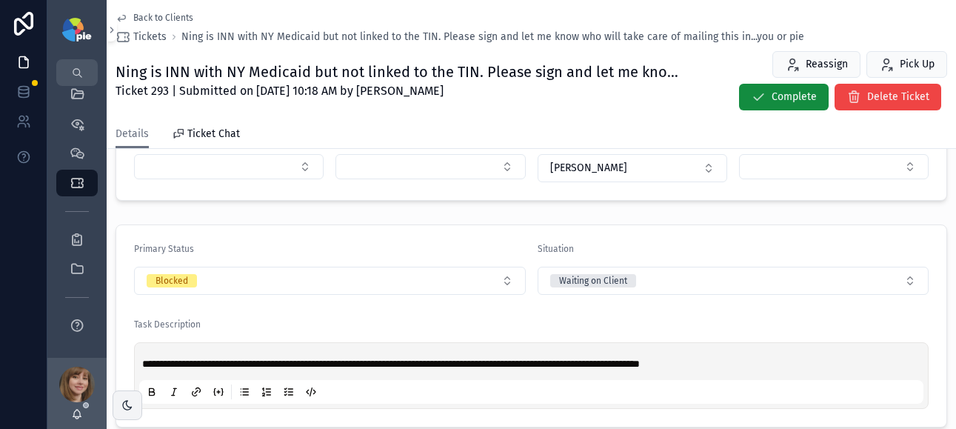
scroll to position [254, 0]
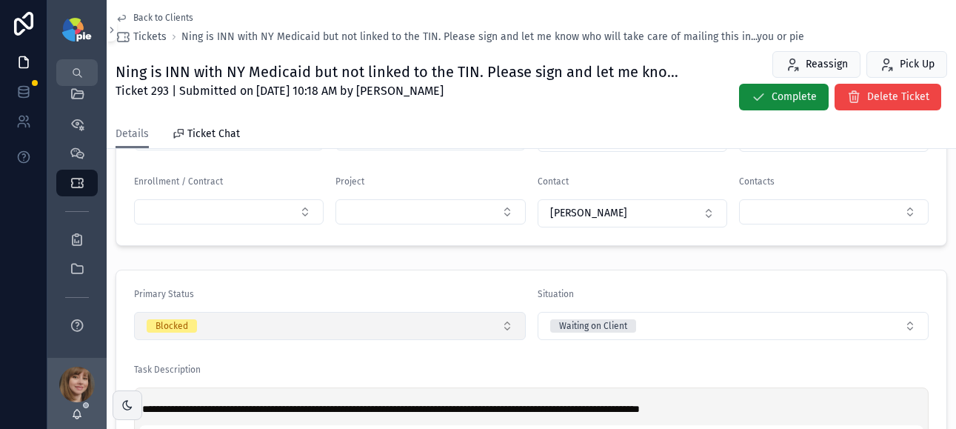
click at [224, 324] on button "Blocked" at bounding box center [330, 326] width 392 height 28
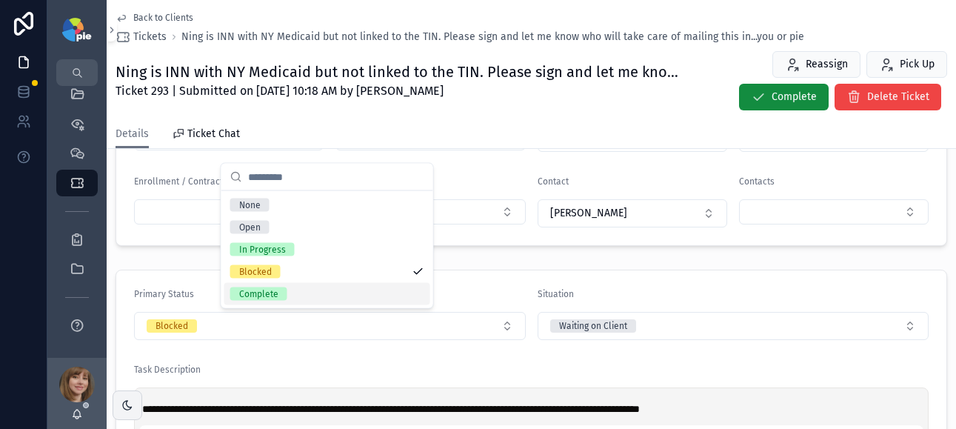
click at [263, 296] on div "Complete" at bounding box center [258, 293] width 39 height 13
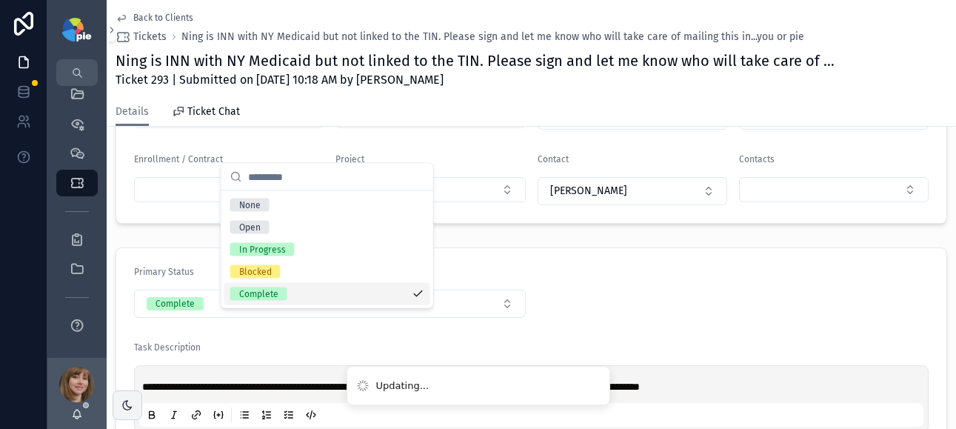
scroll to position [232, 0]
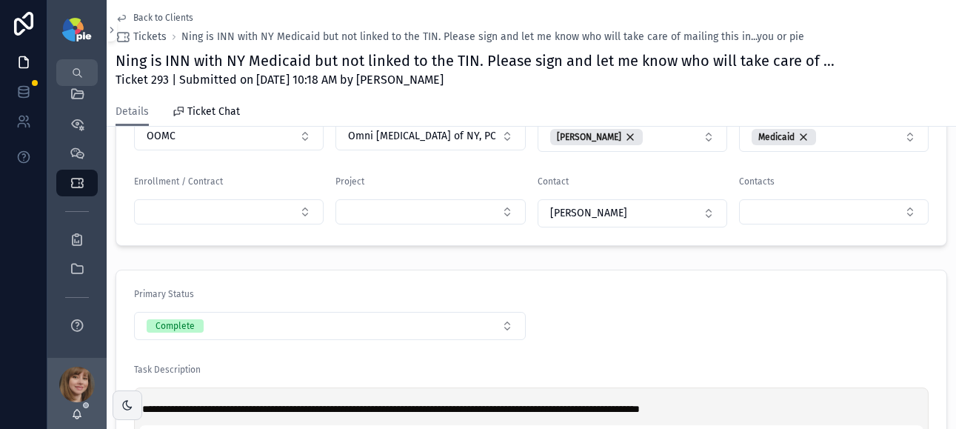
click at [155, 19] on span "Back to Clients" at bounding box center [163, 18] width 60 height 12
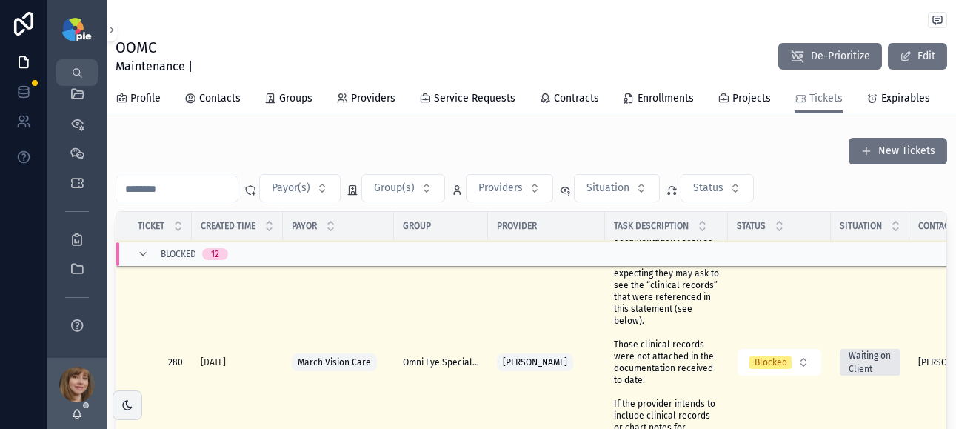
scroll to position [1005, 0]
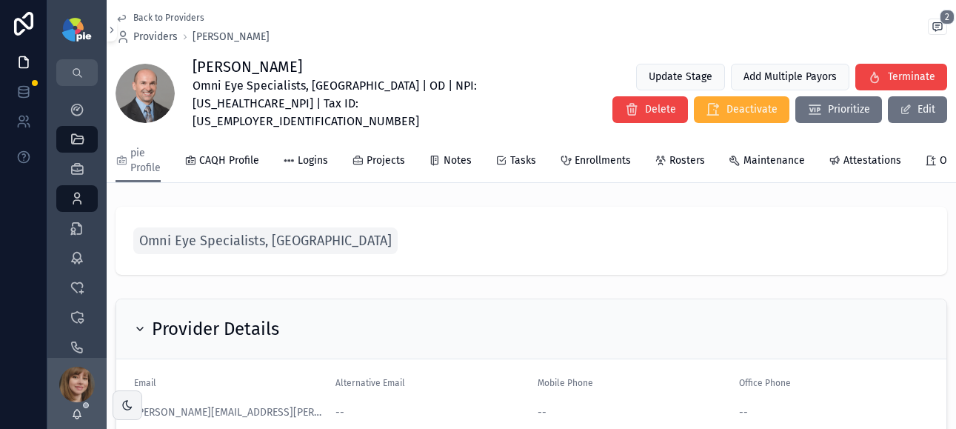
scroll to position [434, 0]
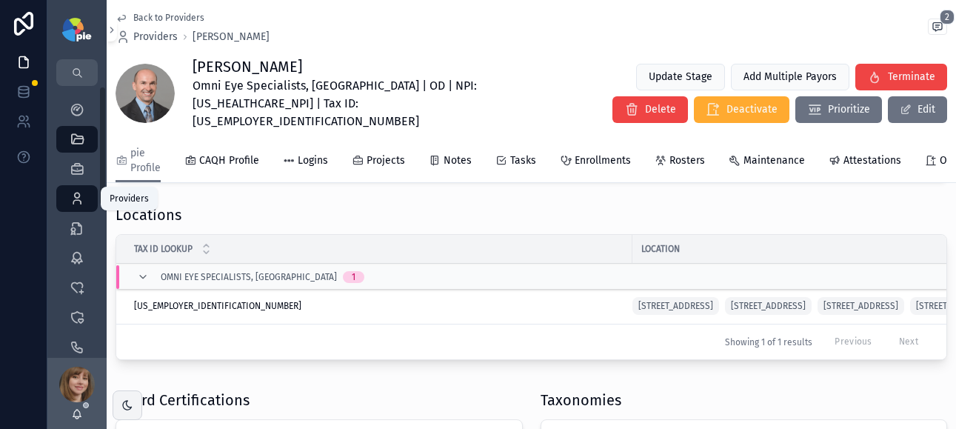
click at [71, 196] on icon "scrollable content" at bounding box center [77, 198] width 15 height 15
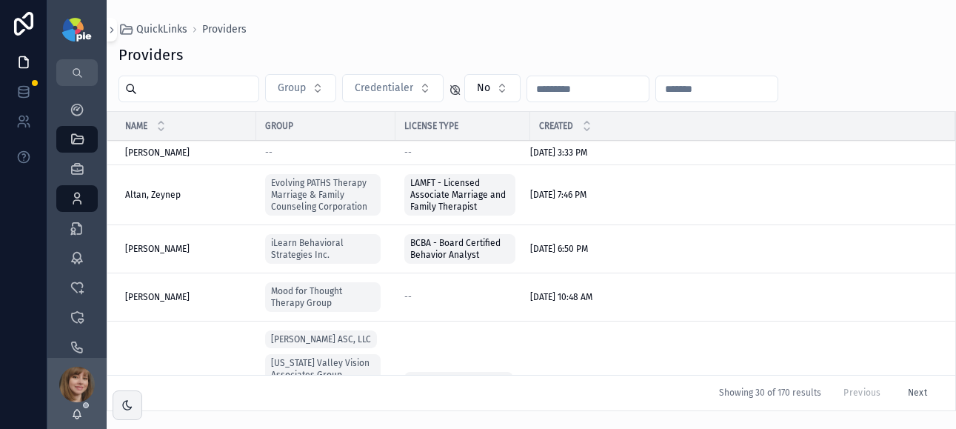
click at [192, 93] on input "scrollable content" at bounding box center [197, 88] width 121 height 21
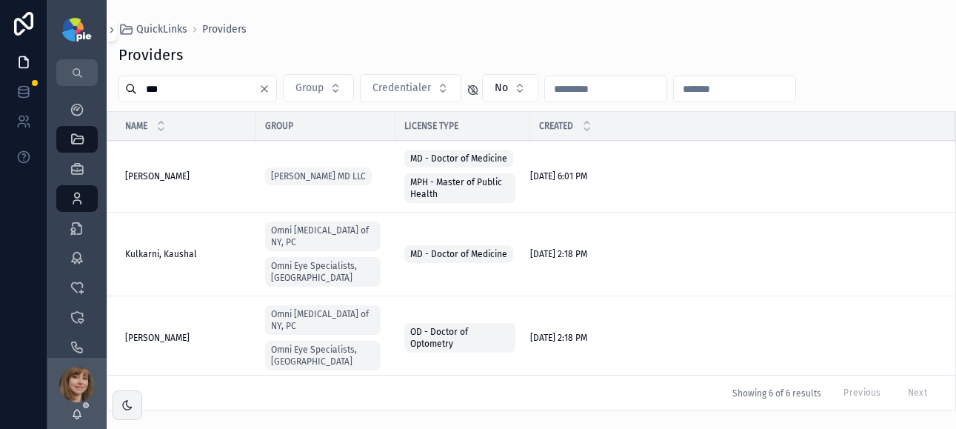
type input "***"
click at [187, 332] on span "Shahbakht, Muhammad" at bounding box center [157, 338] width 64 height 12
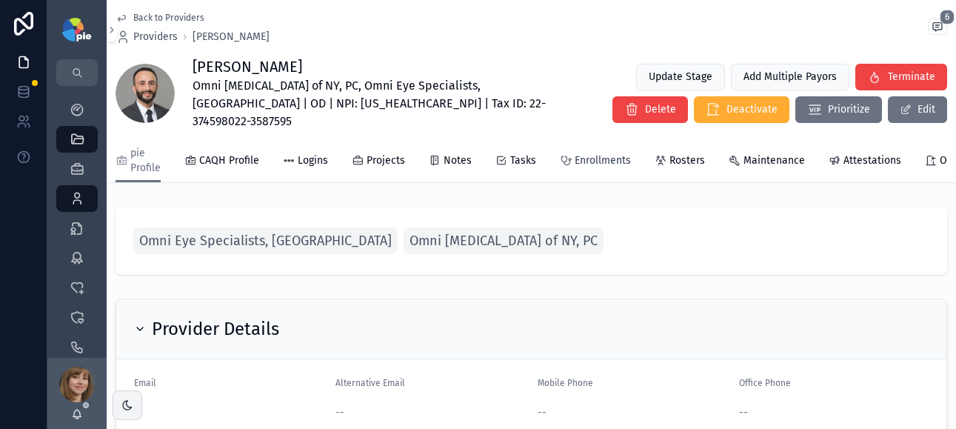
click at [575, 153] on span "Enrollments" at bounding box center [602, 160] width 56 height 15
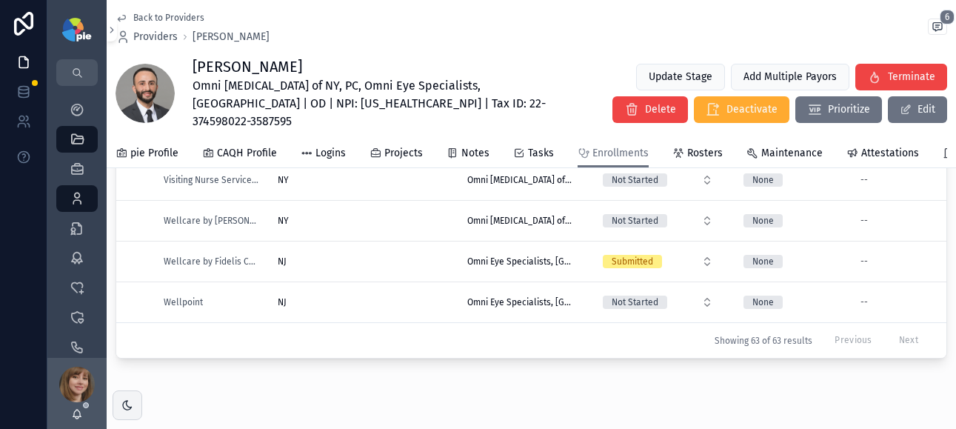
scroll to position [326, 0]
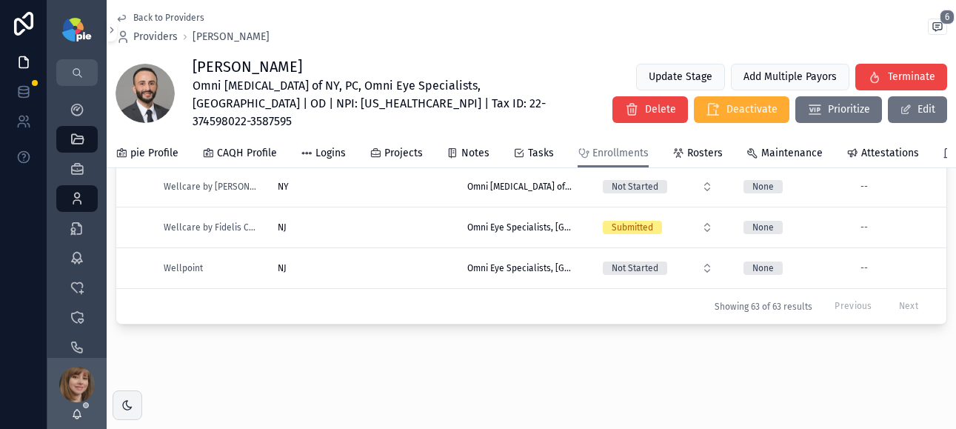
click at [429, 221] on div "NJ NJ" at bounding box center [364, 227] width 172 height 12
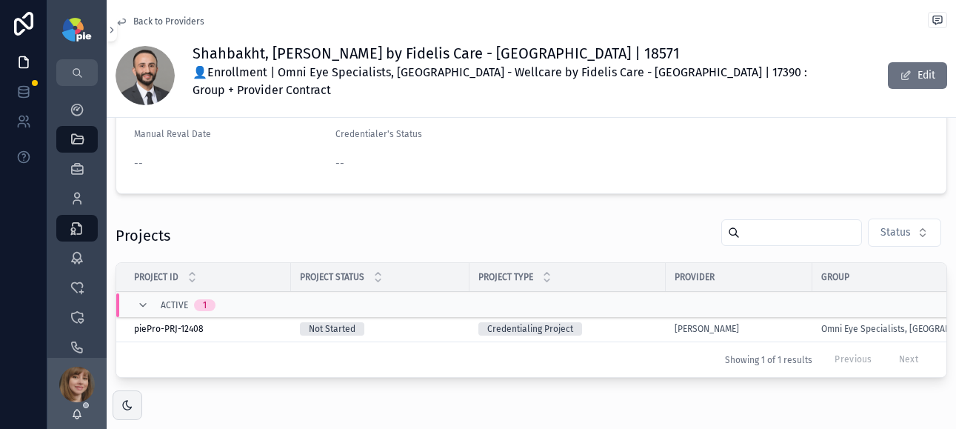
scroll to position [271, 0]
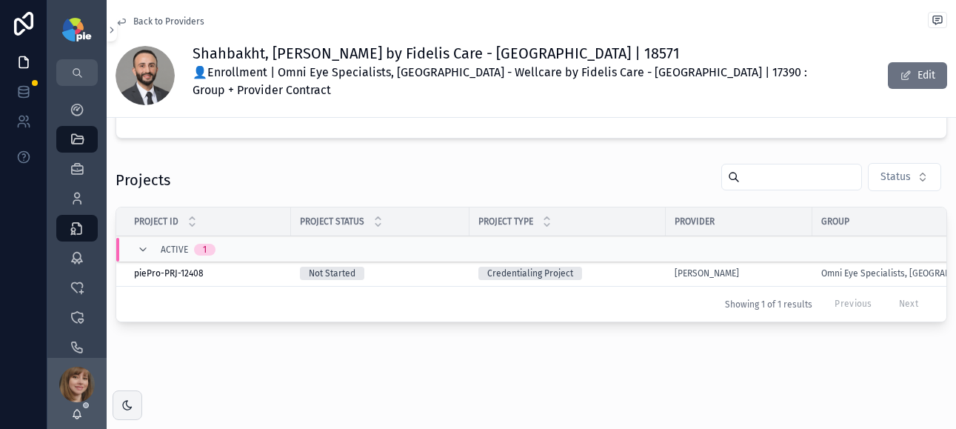
click at [610, 267] on div "Credentialing Project" at bounding box center [567, 273] width 178 height 13
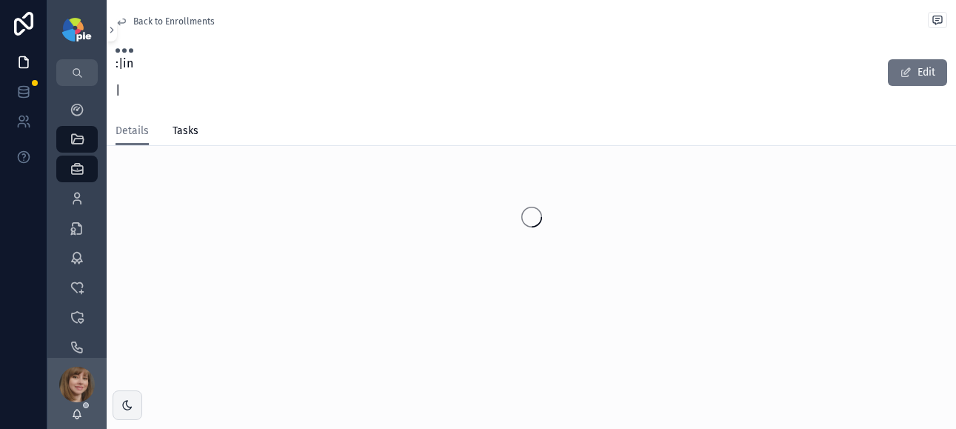
scroll to position [63, 0]
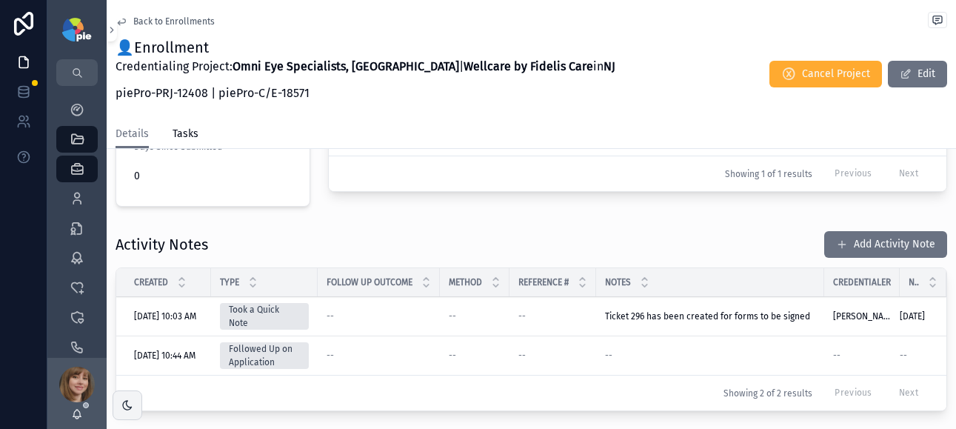
scroll to position [474, 0]
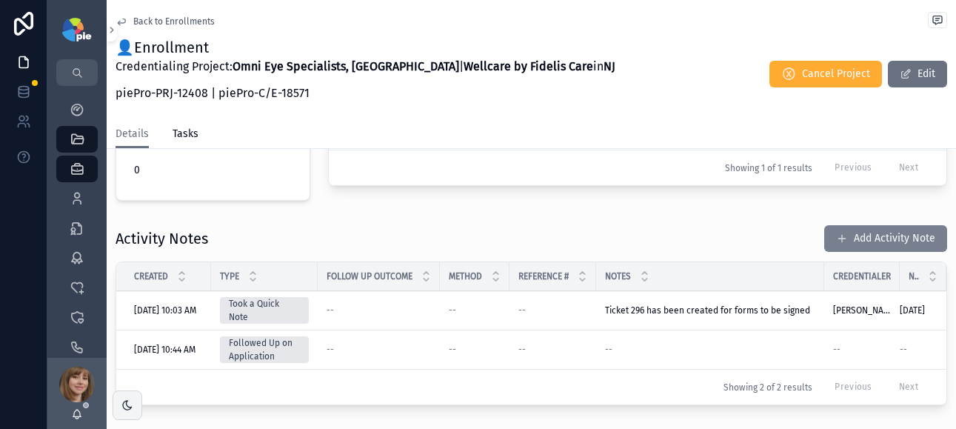
click at [848, 229] on button "Add Activity Note" at bounding box center [885, 238] width 123 height 27
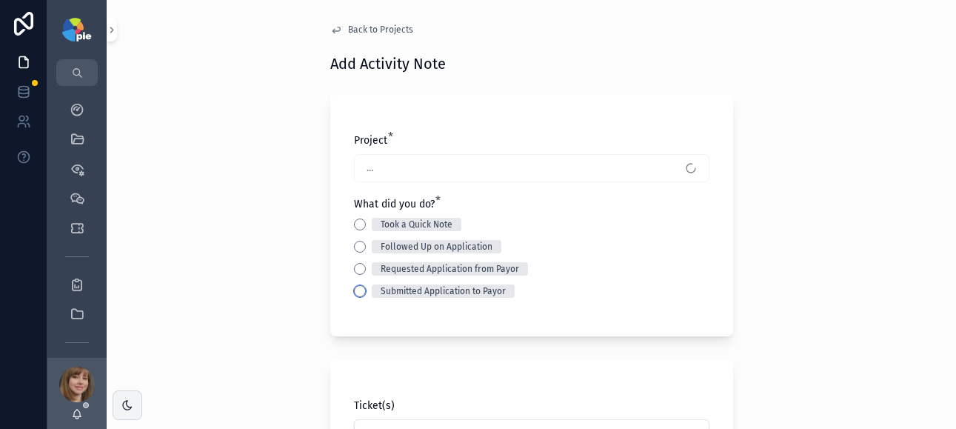
click at [354, 287] on button "Submitted Application to Payor" at bounding box center [360, 291] width 12 height 12
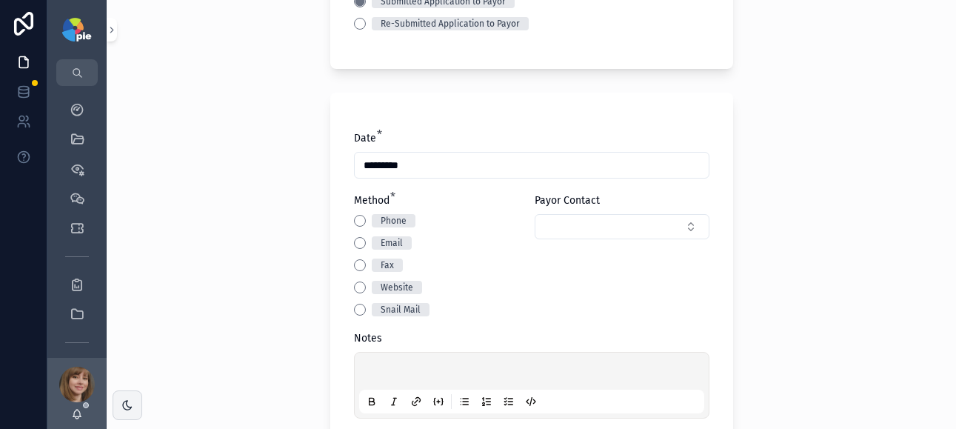
scroll to position [268, 0]
click at [354, 241] on button "Email" at bounding box center [360, 242] width 12 height 12
click at [586, 232] on button "Select Button" at bounding box center [622, 225] width 175 height 25
click at [572, 286] on span "Millie Vázquez" at bounding box center [557, 284] width 77 height 15
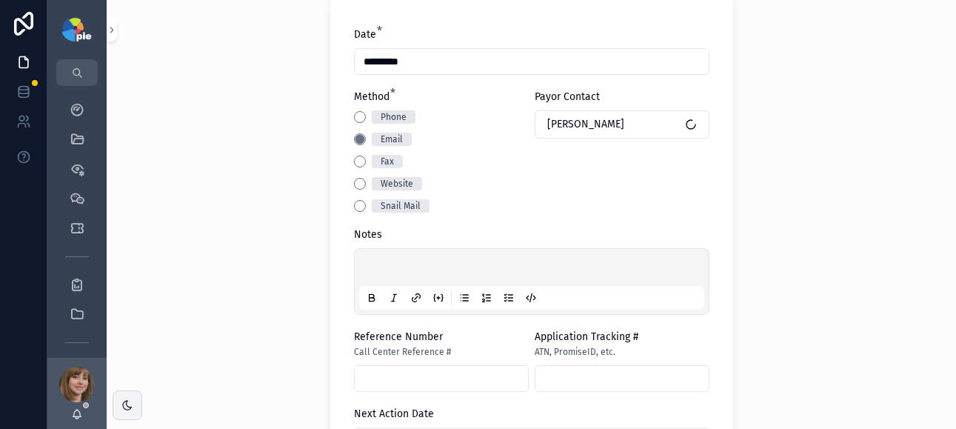
scroll to position [372, 0]
click at [443, 268] on p "scrollable content" at bounding box center [534, 268] width 345 height 15
click at [289, 235] on div "**********" at bounding box center [531, 214] width 849 height 429
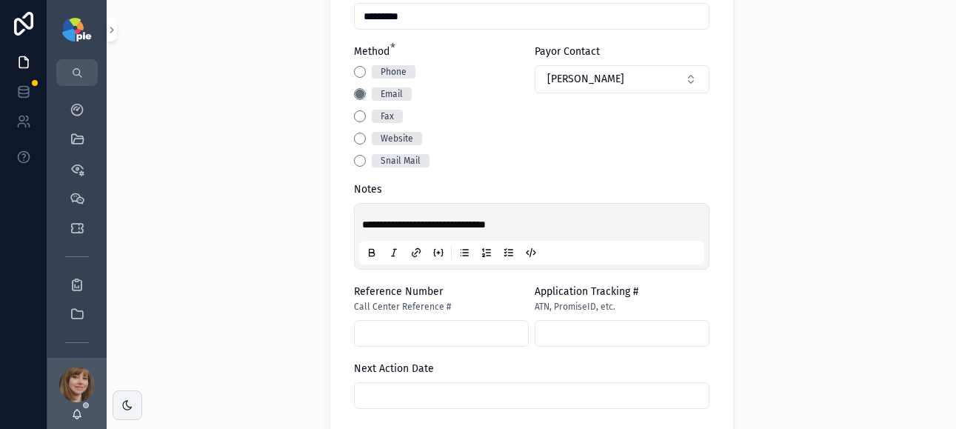
scroll to position [418, 0]
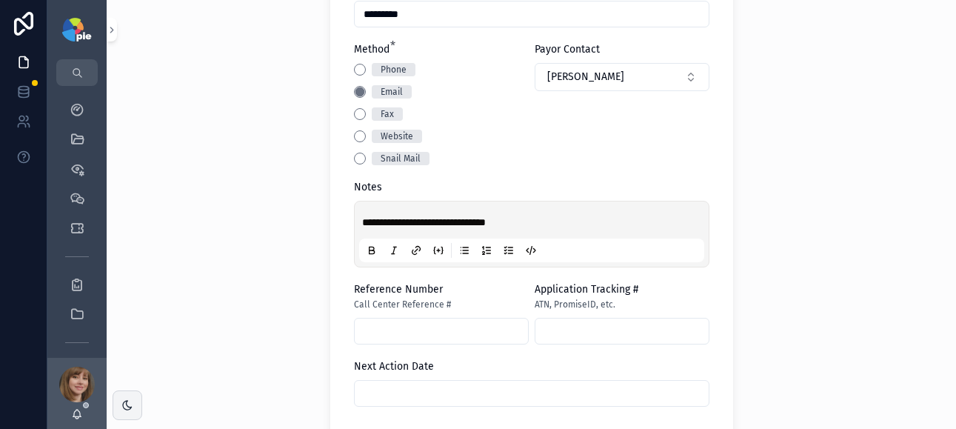
click at [410, 397] on input "scrollable content" at bounding box center [532, 393] width 354 height 21
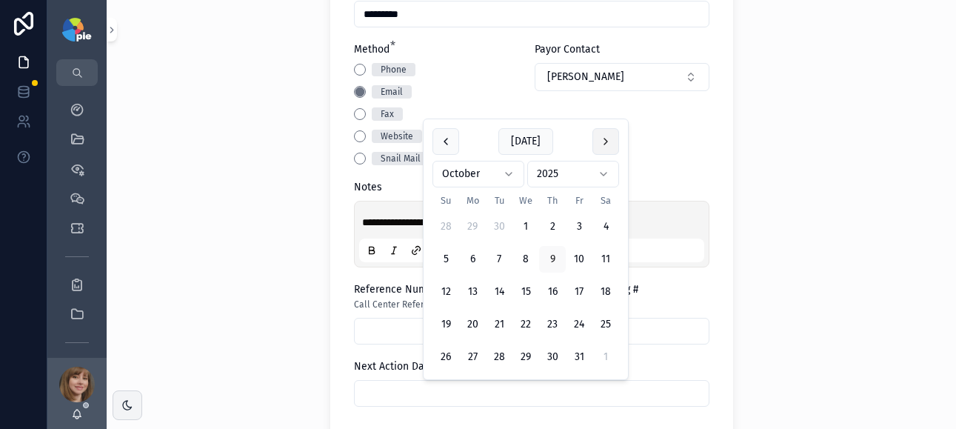
click at [597, 144] on button "scrollable content" at bounding box center [605, 141] width 27 height 27
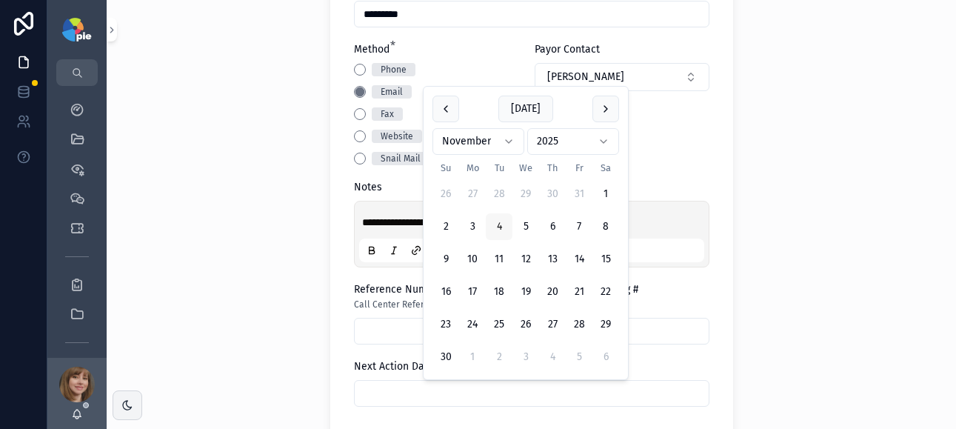
click at [500, 224] on button "4" at bounding box center [499, 226] width 27 height 27
type input "*********"
click at [145, 232] on div "**********" at bounding box center [531, 214] width 849 height 429
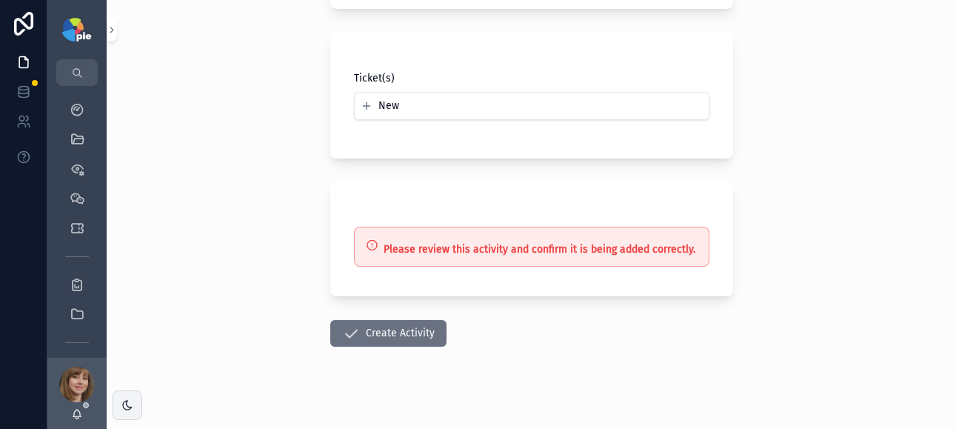
scroll to position [867, 0]
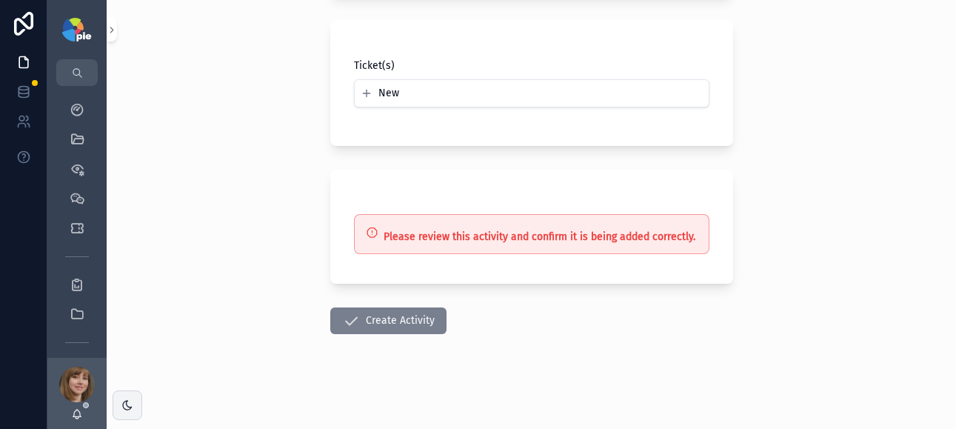
click at [352, 315] on icon "scrollable content" at bounding box center [351, 321] width 18 height 18
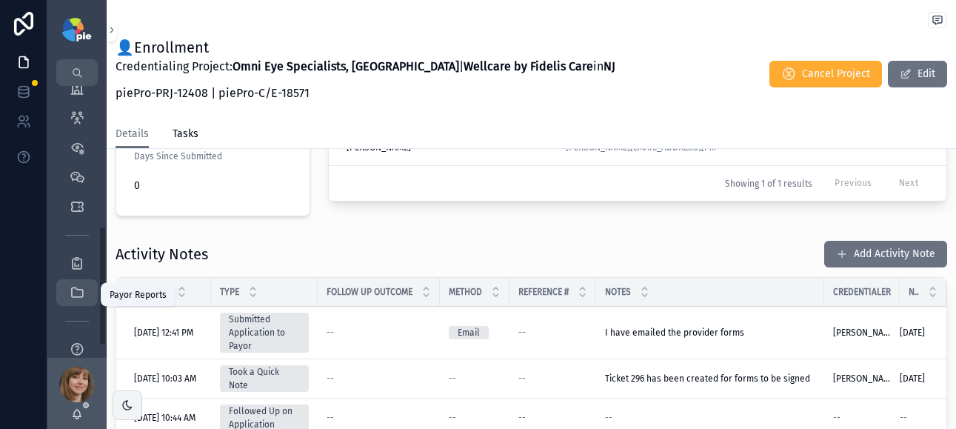
scroll to position [341, 0]
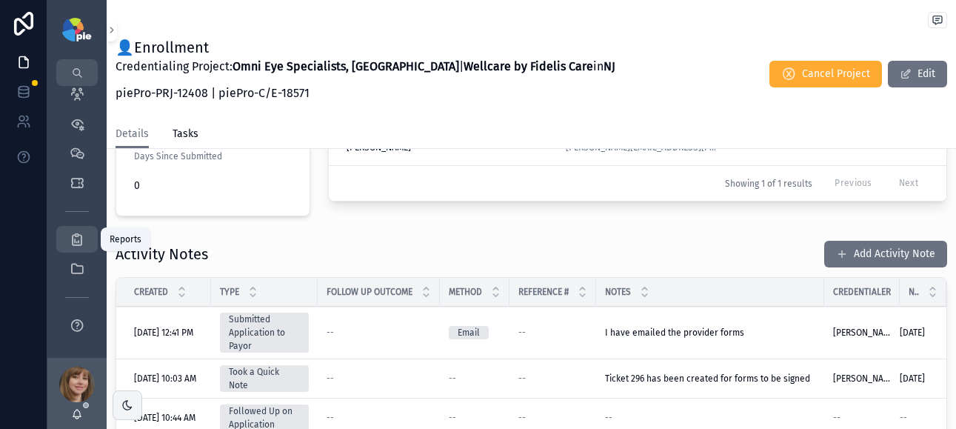
click at [80, 235] on icon "scrollable content" at bounding box center [77, 239] width 15 height 15
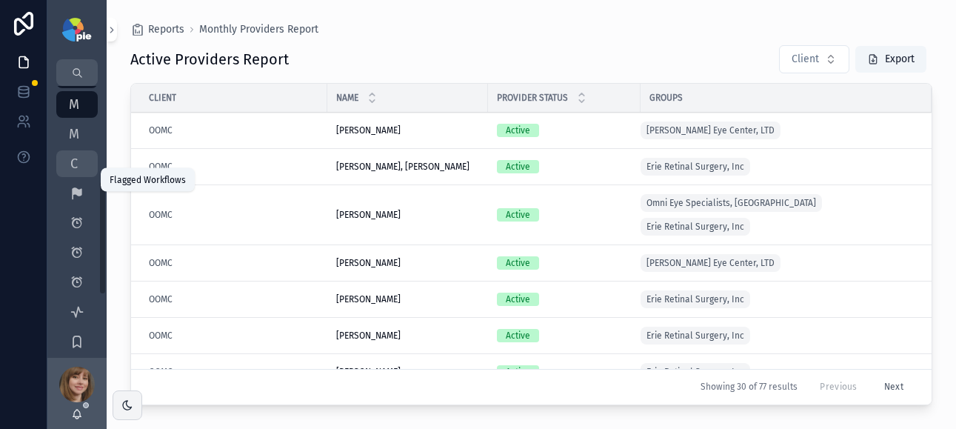
scroll to position [203, 0]
click at [77, 171] on span "C" at bounding box center [74, 170] width 15 height 15
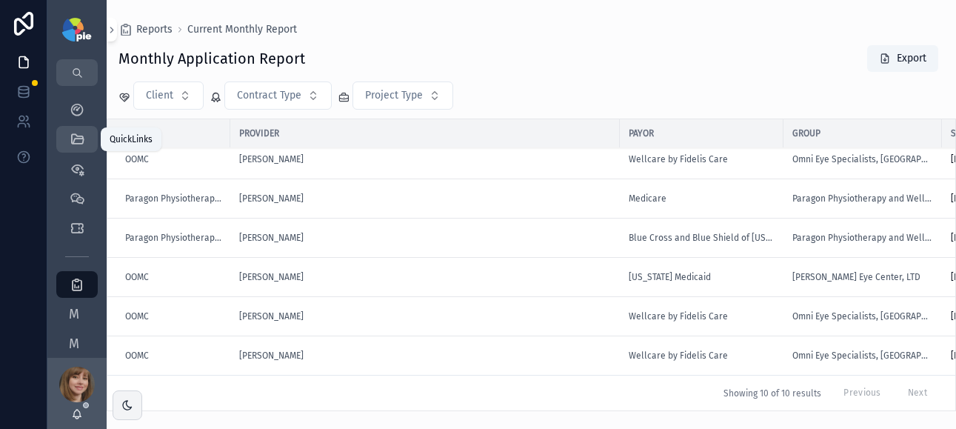
click at [79, 141] on icon "scrollable content" at bounding box center [77, 139] width 15 height 15
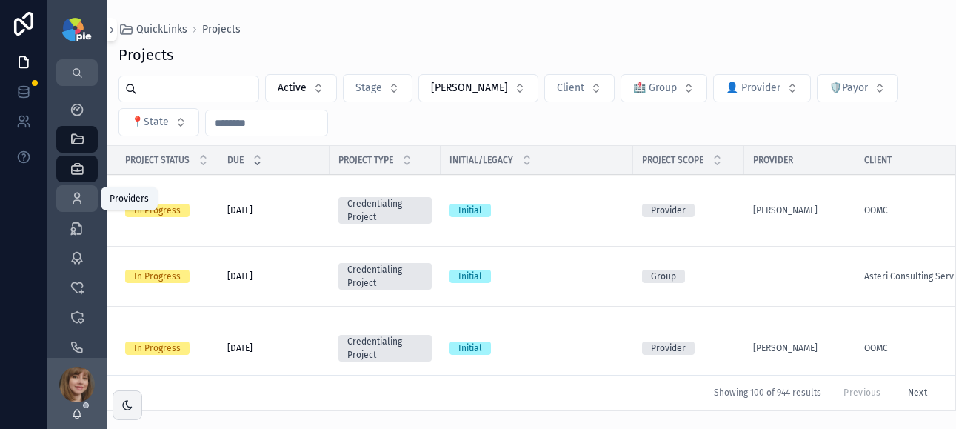
click at [80, 192] on icon "scrollable content" at bounding box center [77, 198] width 15 height 15
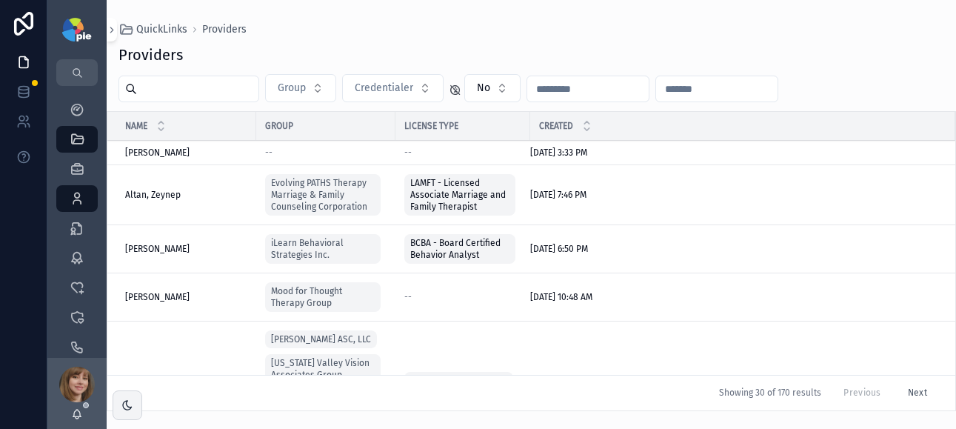
click at [188, 83] on input "scrollable content" at bounding box center [197, 88] width 121 height 21
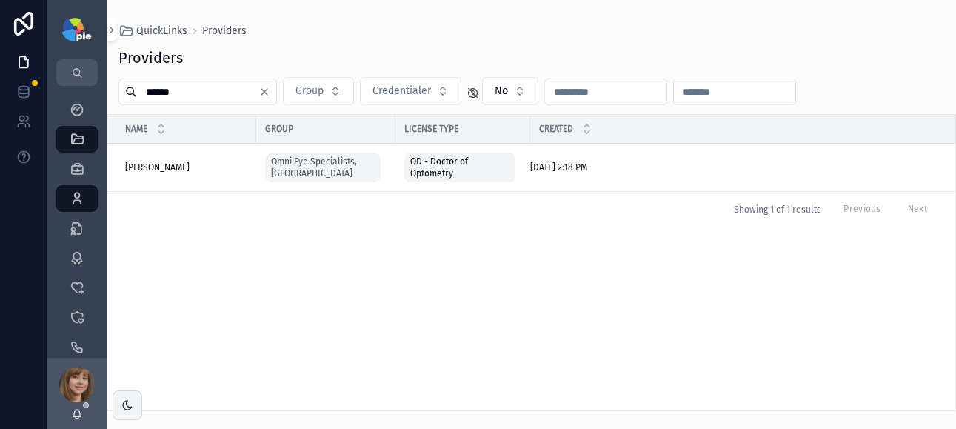
type input "******"
click at [222, 169] on div "Sorkin, Steven Sorkin, Steven" at bounding box center [186, 167] width 122 height 12
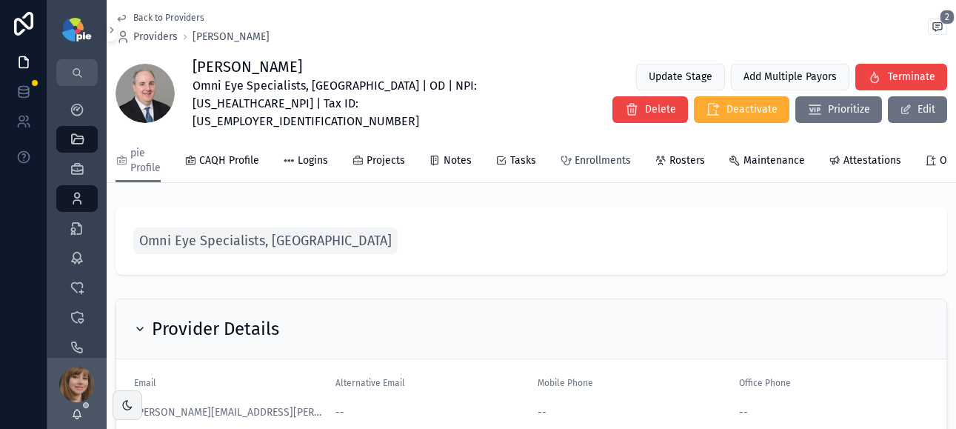
click at [602, 153] on span "Enrollments" at bounding box center [602, 160] width 56 height 15
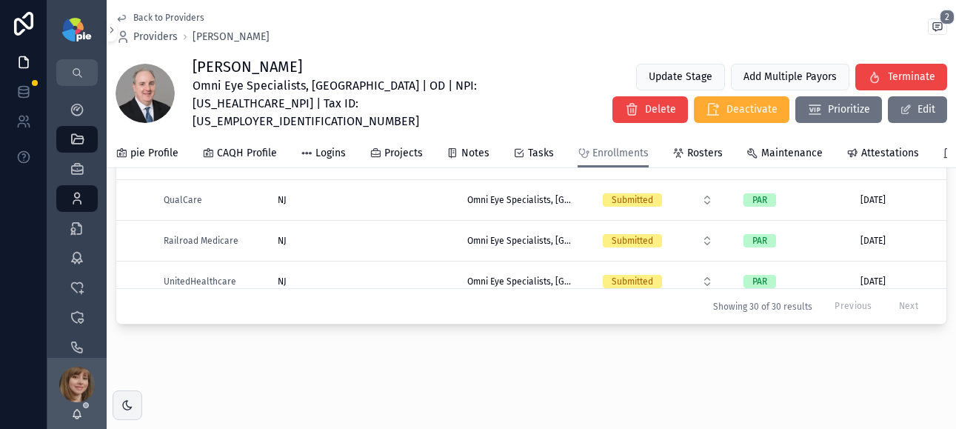
scroll to position [976, 0]
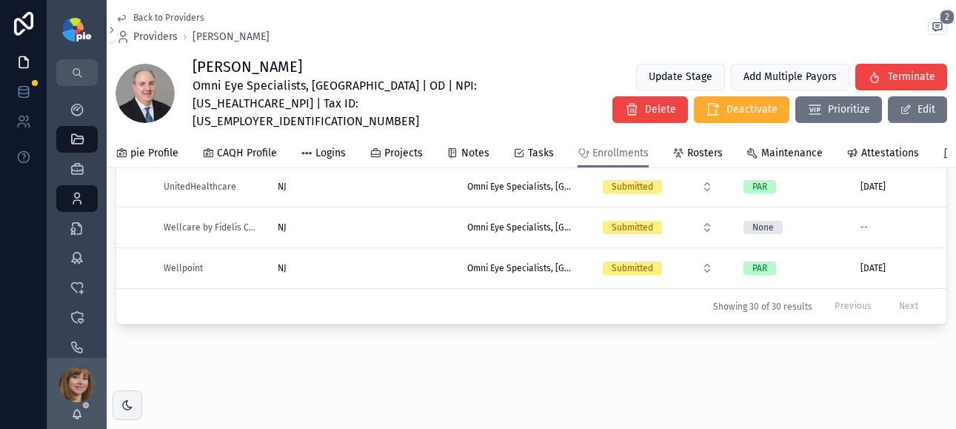
click at [336, 221] on div "NJ NJ" at bounding box center [364, 227] width 172 height 12
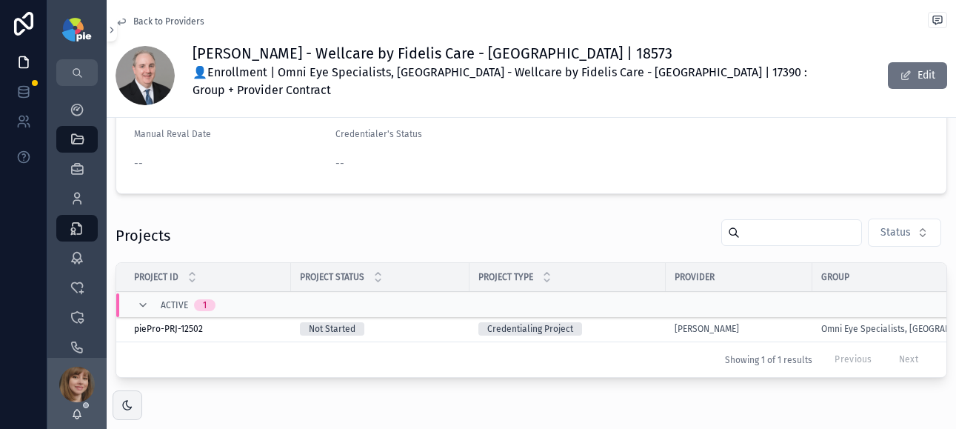
scroll to position [271, 0]
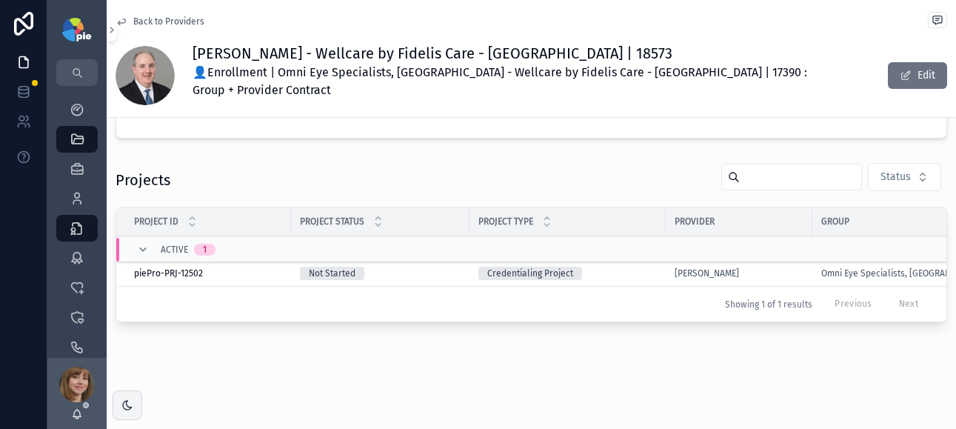
click at [455, 267] on div "Not Started" at bounding box center [380, 273] width 161 height 13
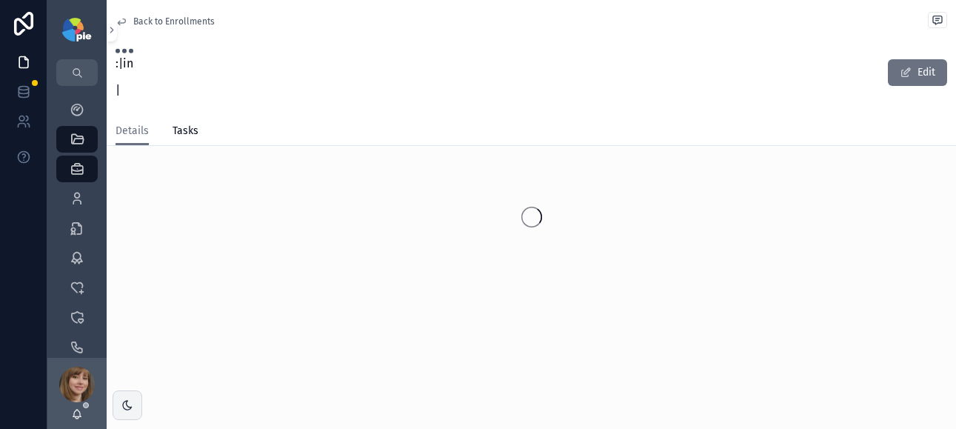
scroll to position [63, 0]
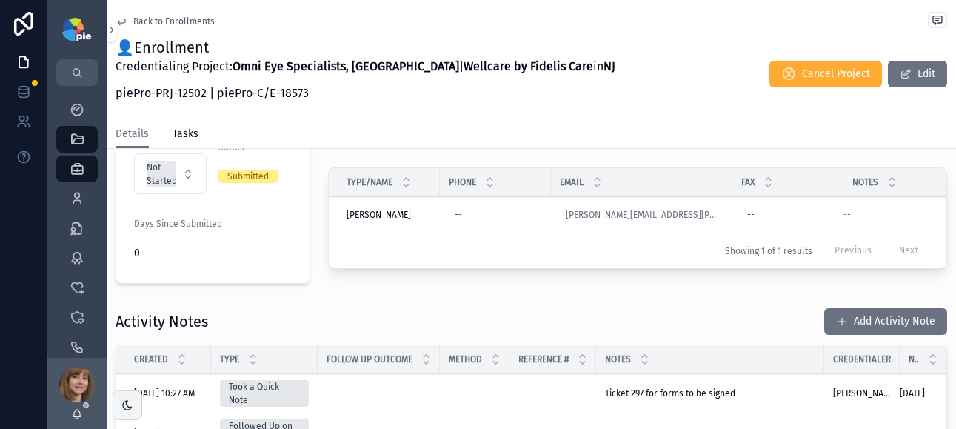
scroll to position [441, 0]
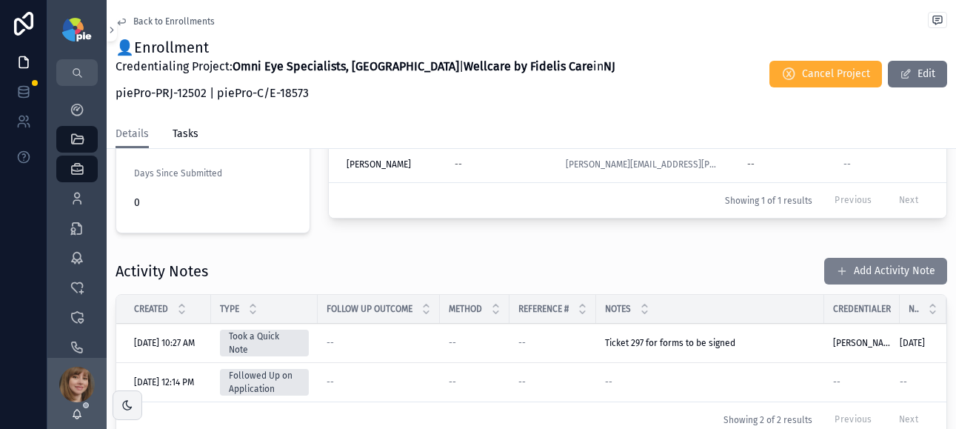
click at [839, 258] on button "Add Activity Note" at bounding box center [885, 271] width 123 height 27
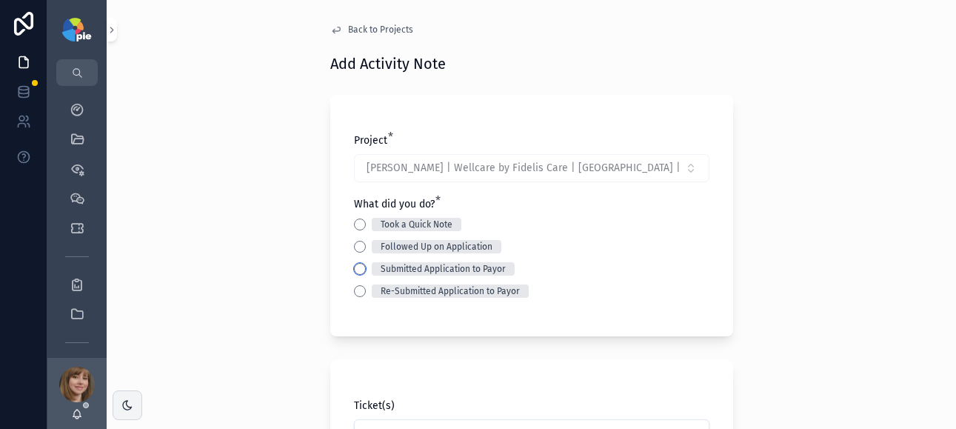
click at [354, 271] on button "Submitted Application to Payor" at bounding box center [360, 269] width 12 height 12
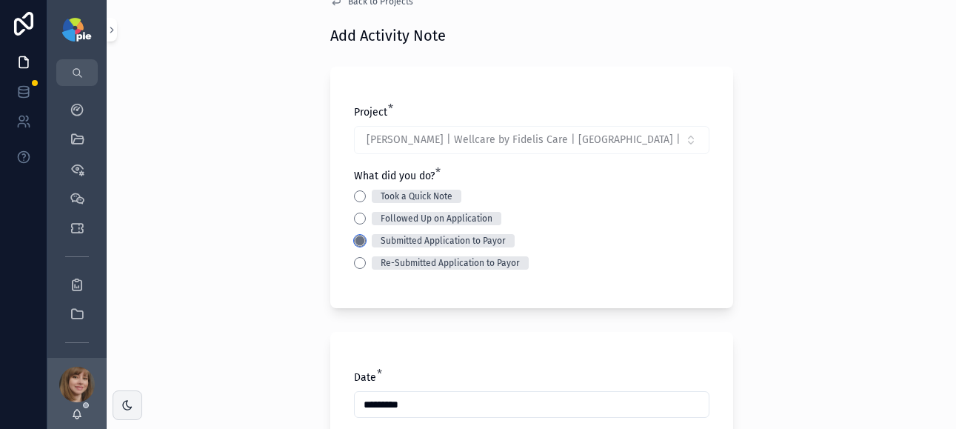
scroll to position [261, 0]
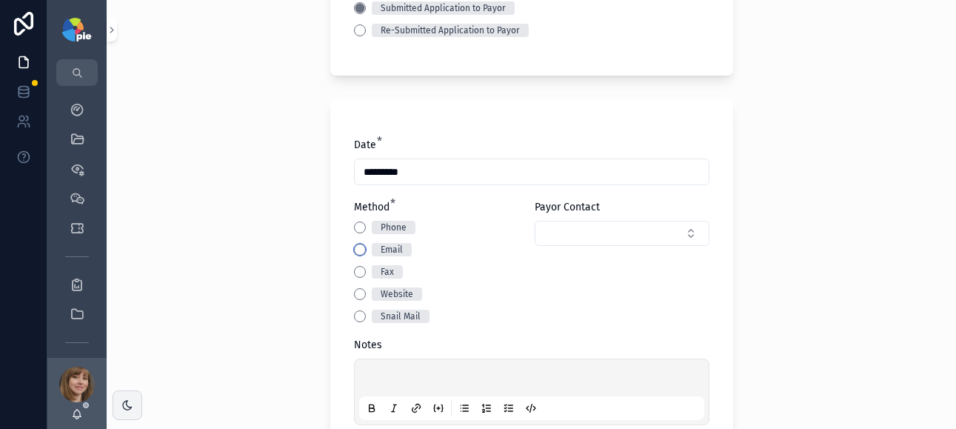
click at [354, 247] on button "Email" at bounding box center [360, 250] width 12 height 12
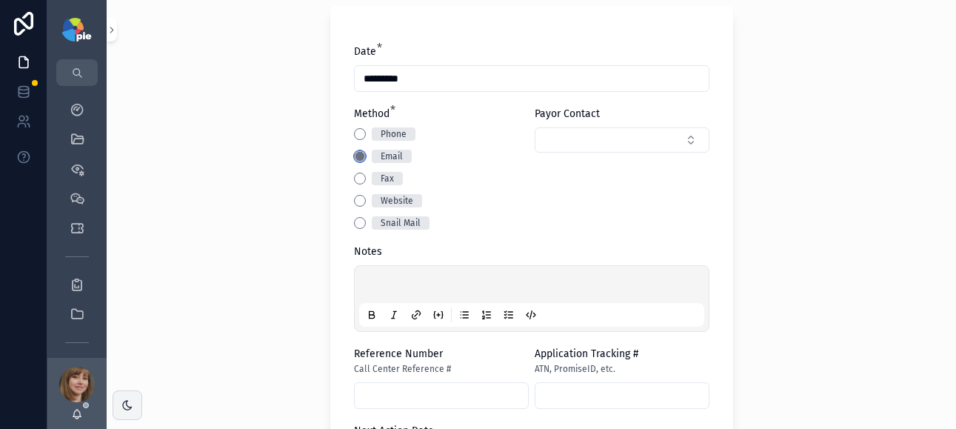
scroll to position [372, 0]
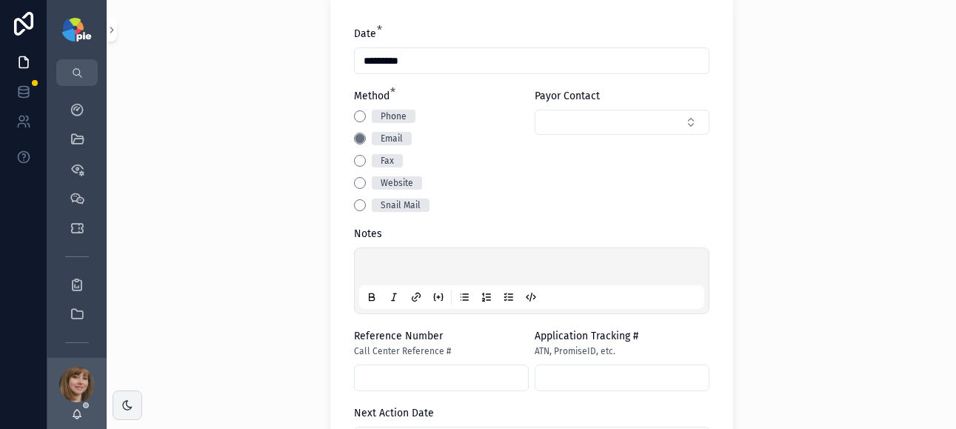
click at [385, 261] on p "scrollable content" at bounding box center [534, 268] width 345 height 15
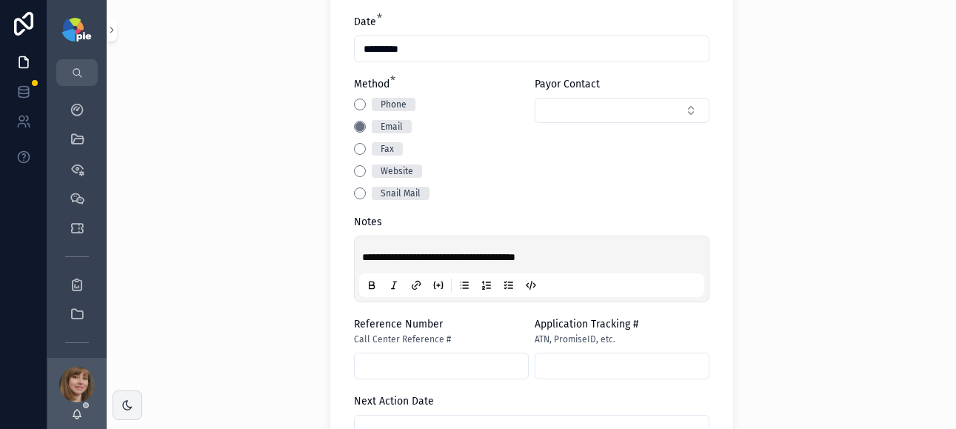
scroll to position [460, 0]
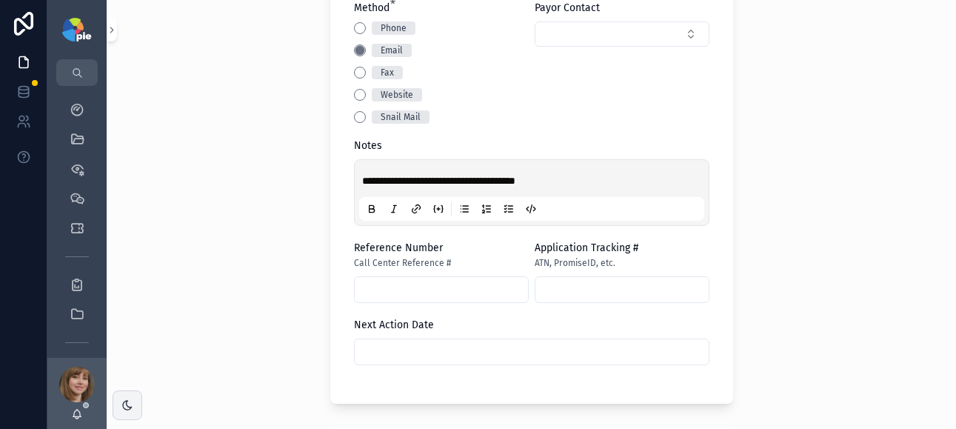
click at [401, 339] on div "scrollable content" at bounding box center [531, 351] width 355 height 27
click at [409, 344] on input "scrollable content" at bounding box center [532, 351] width 354 height 21
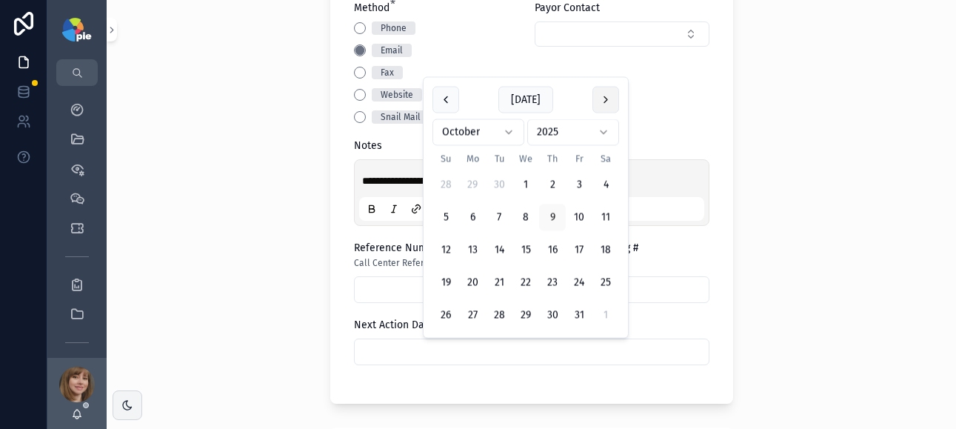
click at [609, 95] on button "scrollable content" at bounding box center [605, 100] width 27 height 27
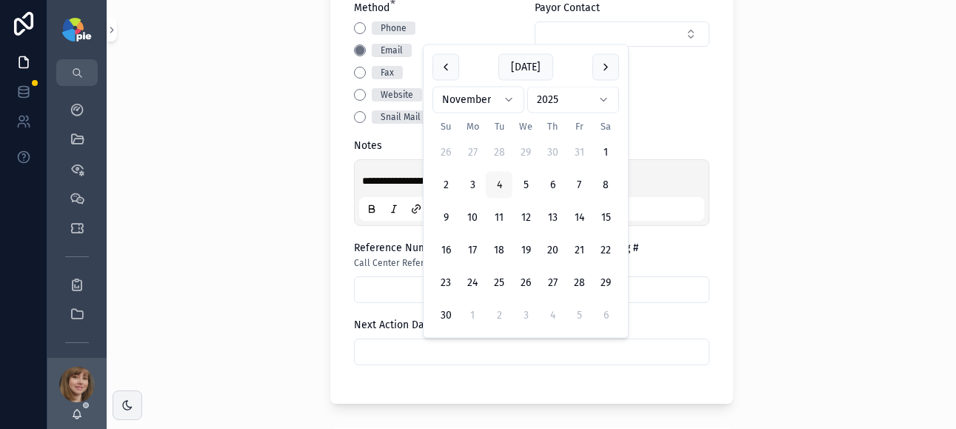
click at [495, 179] on button "4" at bounding box center [499, 185] width 27 height 27
type input "*********"
click at [226, 211] on div "**********" at bounding box center [531, 214] width 849 height 429
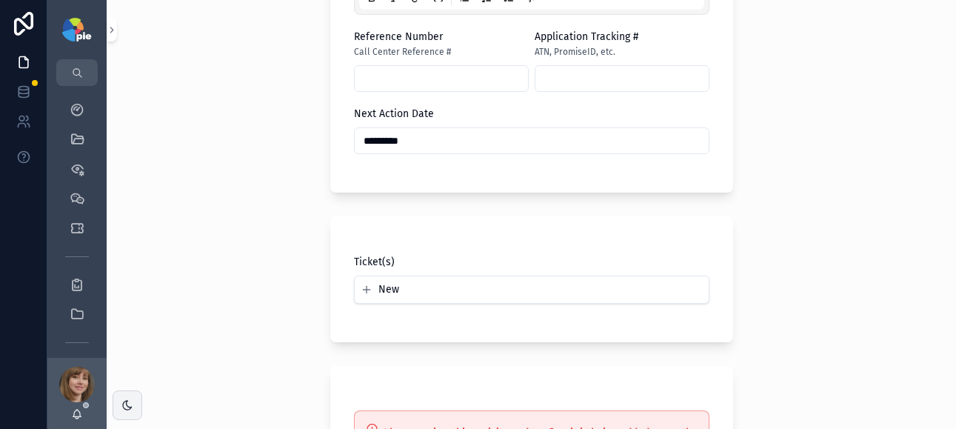
scroll to position [779, 0]
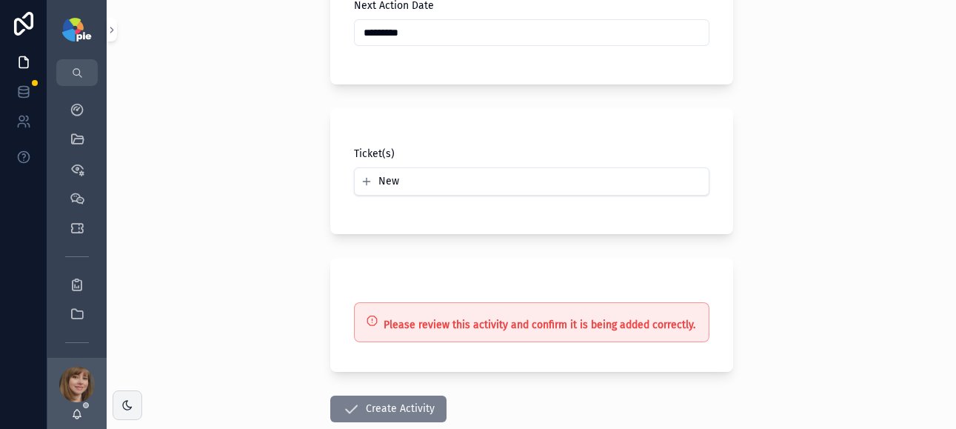
click at [388, 406] on button "Create Activity" at bounding box center [388, 408] width 116 height 27
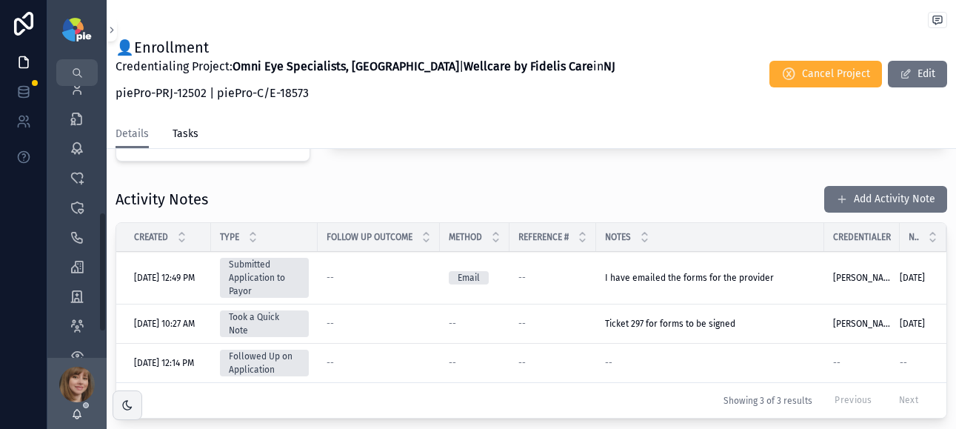
scroll to position [309, 0]
click at [76, 266] on icon "scrollable content" at bounding box center [77, 271] width 15 height 15
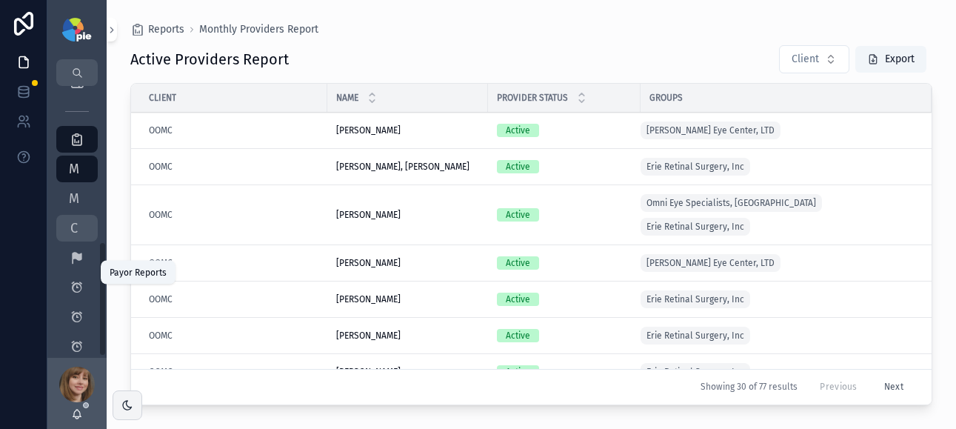
scroll to position [100, 0]
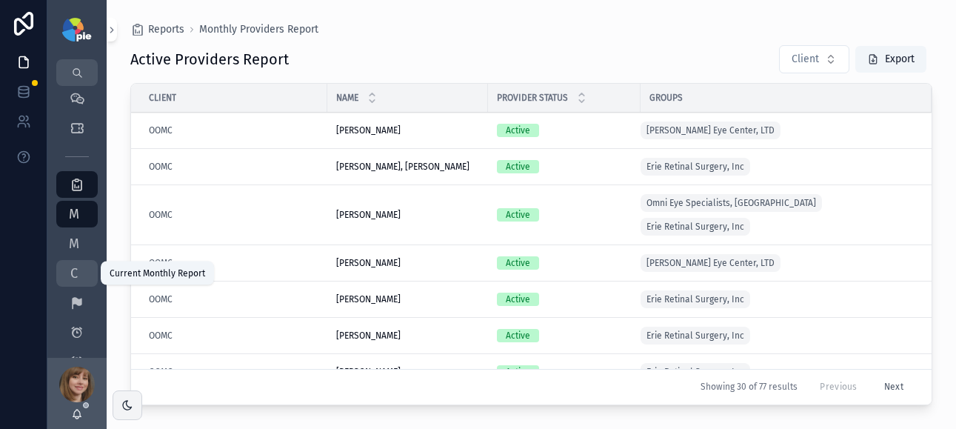
click at [70, 269] on span "C" at bounding box center [74, 273] width 15 height 15
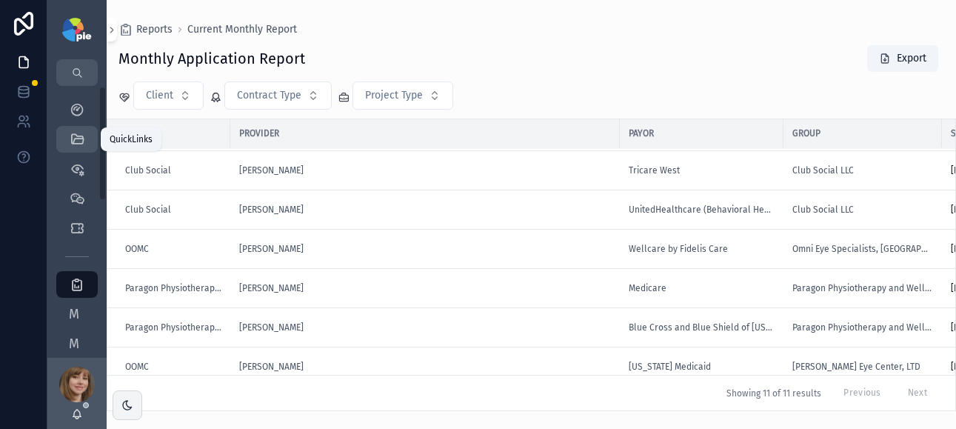
click at [72, 133] on icon "scrollable content" at bounding box center [77, 139] width 15 height 15
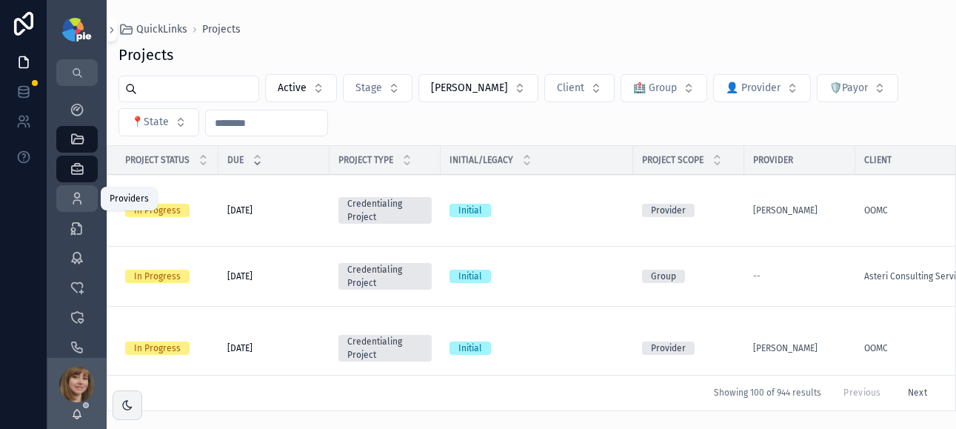
click at [73, 195] on icon "scrollable content" at bounding box center [77, 198] width 15 height 15
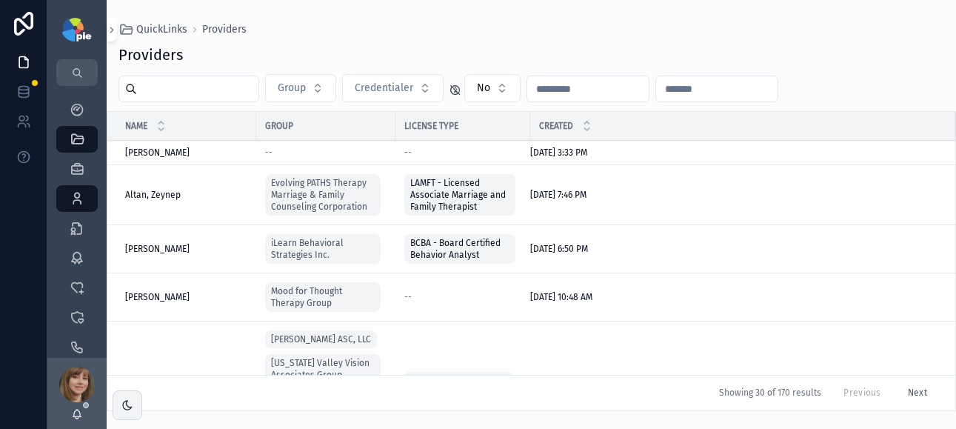
click at [178, 91] on input "scrollable content" at bounding box center [197, 88] width 121 height 21
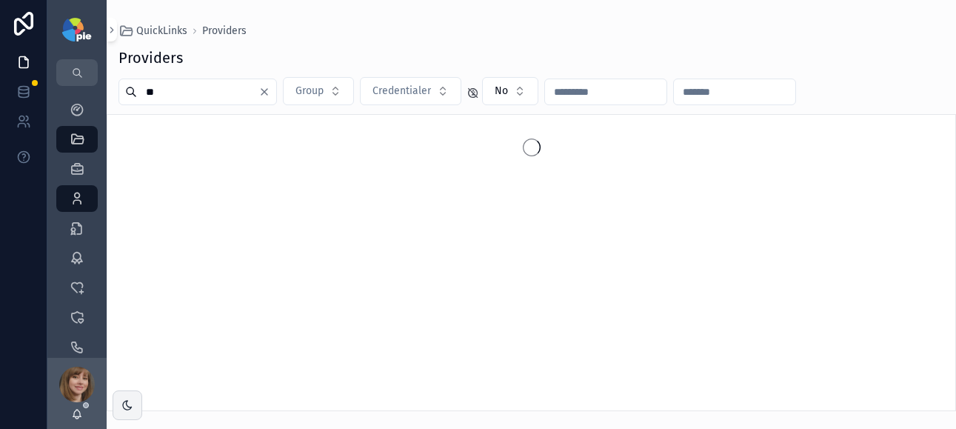
type input "*"
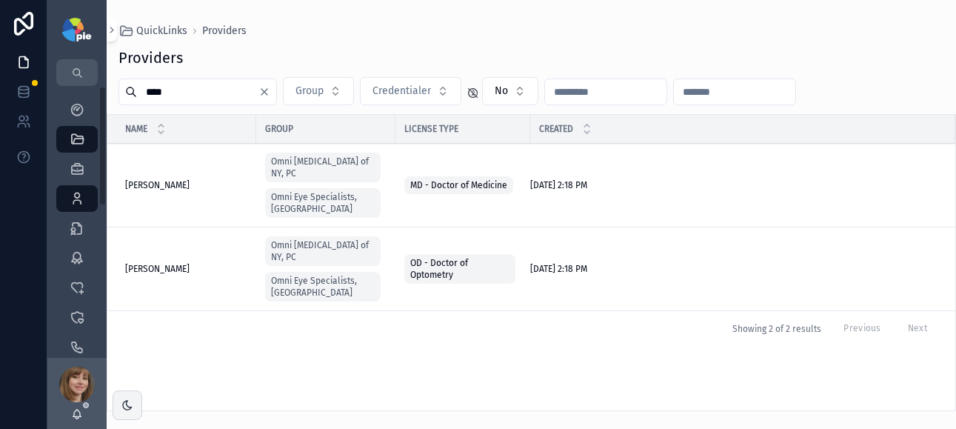
type input "****"
click at [179, 263] on span "Rosetta, Melanne" at bounding box center [157, 269] width 64 height 12
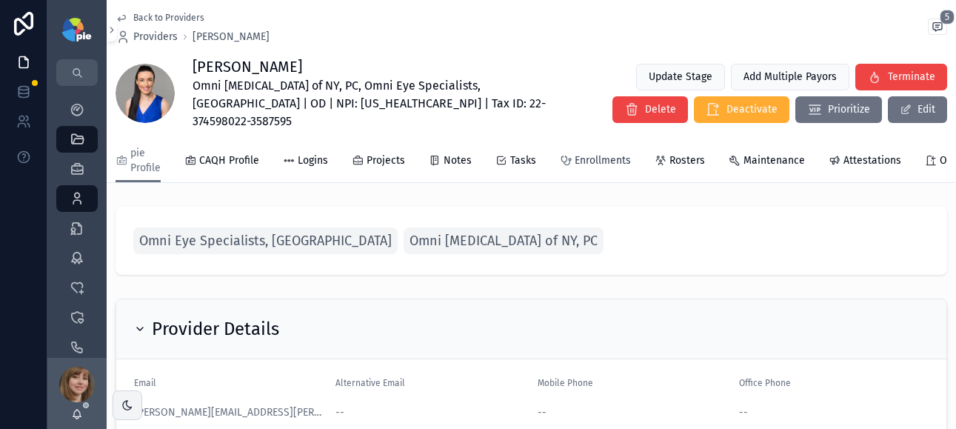
click at [580, 153] on span "Enrollments" at bounding box center [602, 160] width 56 height 15
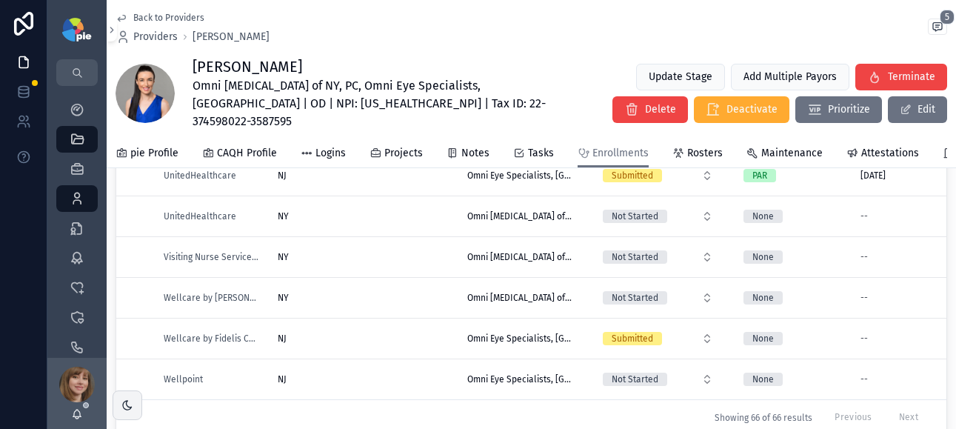
scroll to position [2442, 0]
click at [390, 332] on div "NJ NJ" at bounding box center [364, 338] width 172 height 12
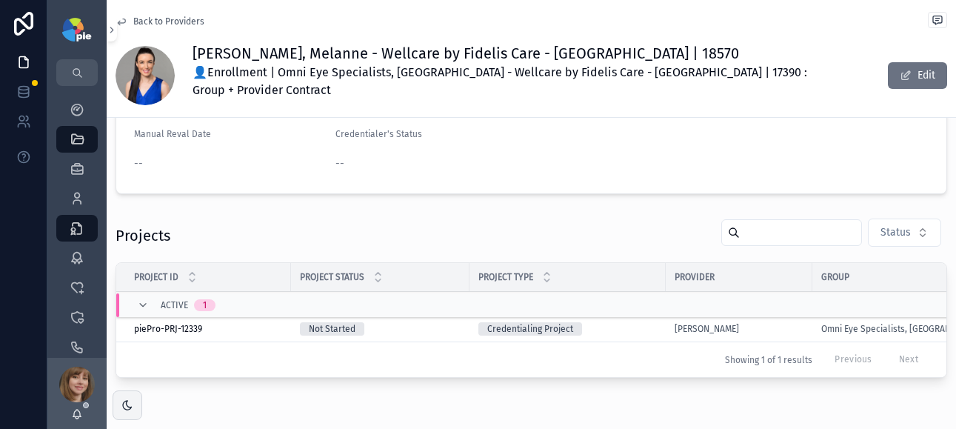
scroll to position [215, 0]
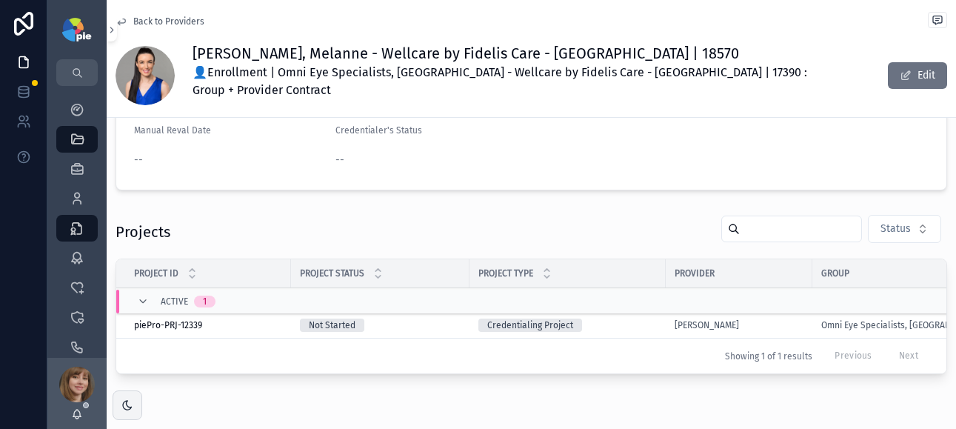
click at [642, 318] on div "Credentialing Project" at bounding box center [567, 324] width 178 height 13
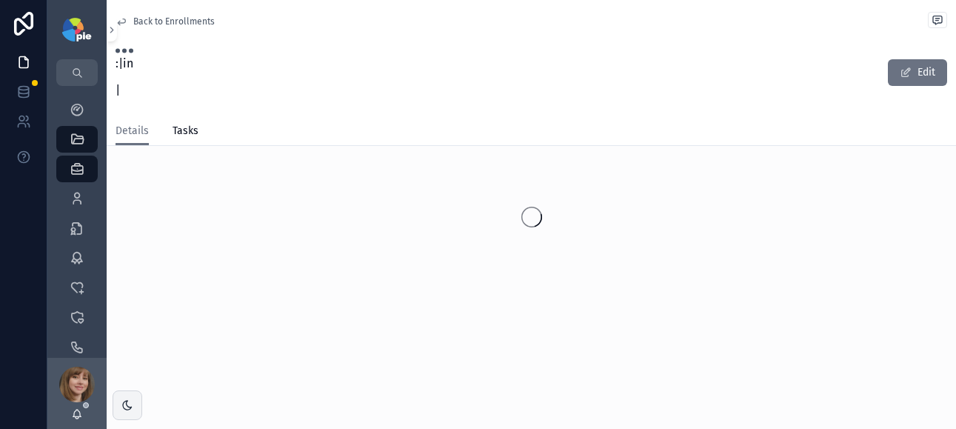
scroll to position [63, 0]
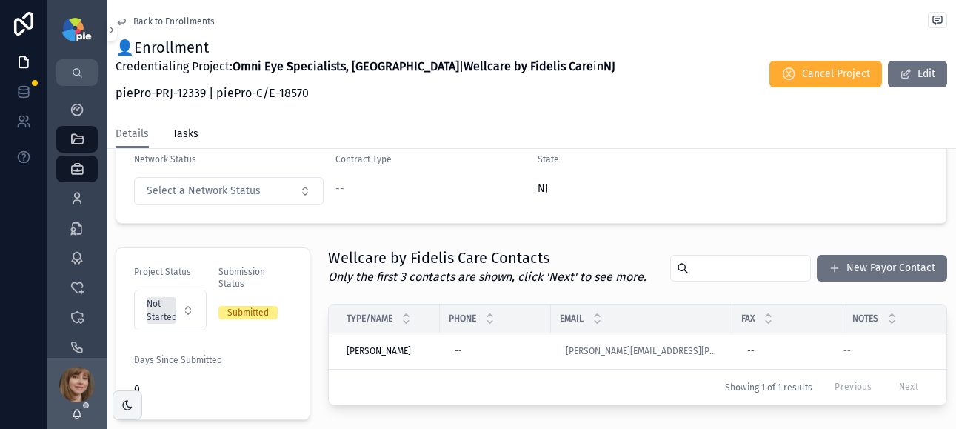
scroll to position [522, 0]
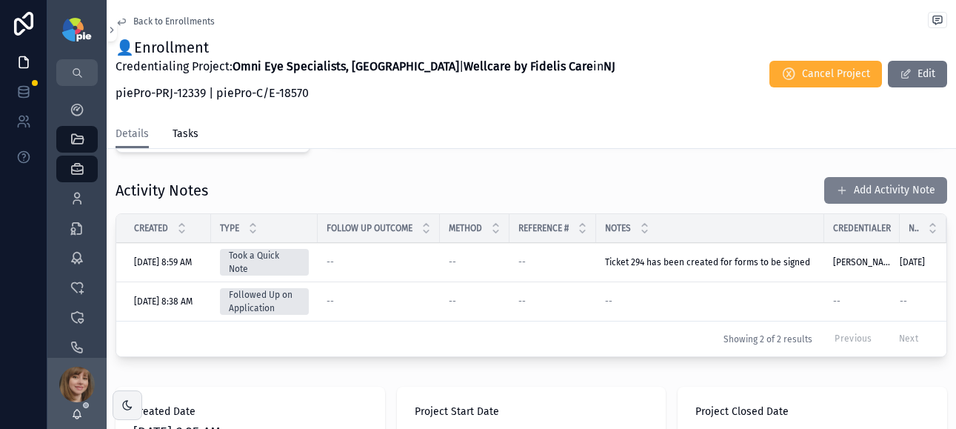
click at [864, 178] on button "Add Activity Note" at bounding box center [885, 190] width 123 height 27
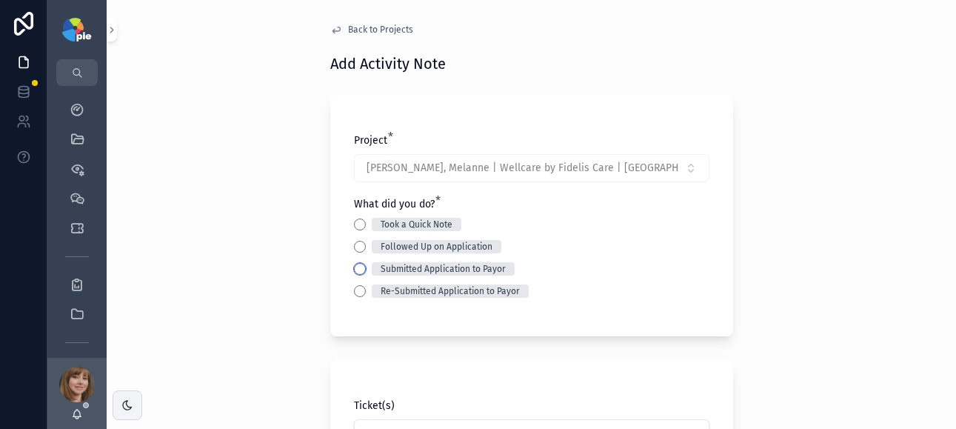
click at [354, 267] on button "Submitted Application to Payor" at bounding box center [360, 269] width 12 height 12
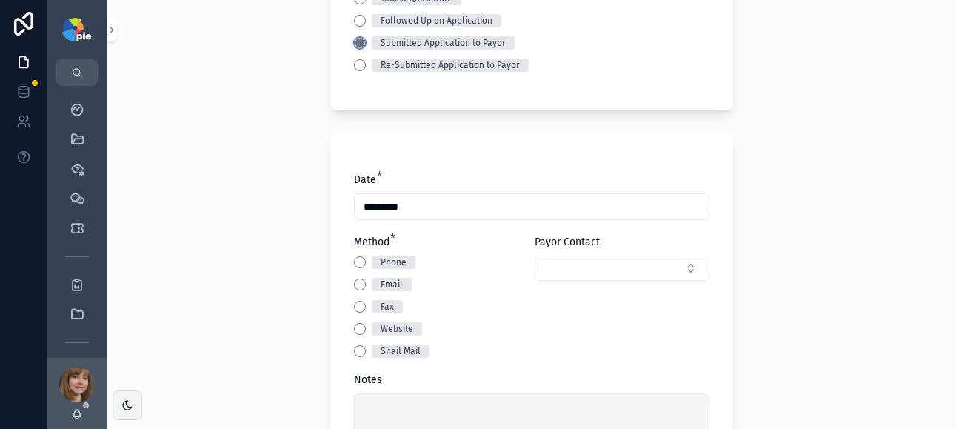
scroll to position [252, 0]
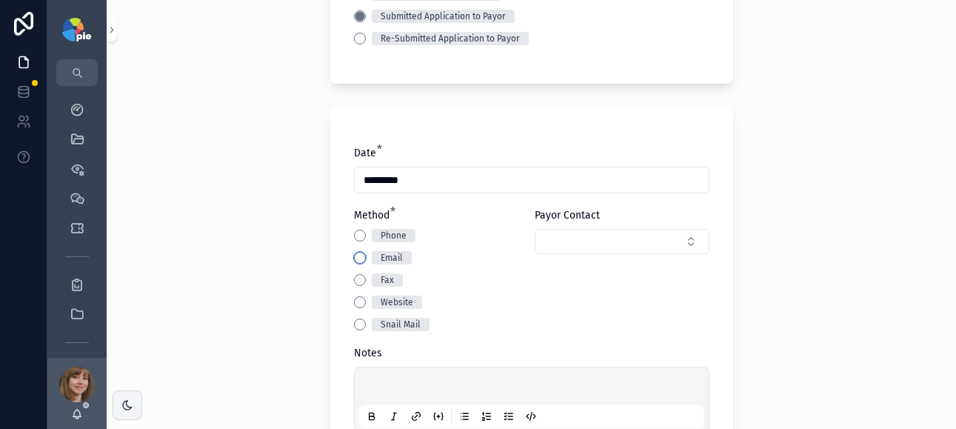
click at [355, 258] on button "Email" at bounding box center [360, 258] width 12 height 12
click at [576, 246] on button "Select Button" at bounding box center [622, 241] width 175 height 25
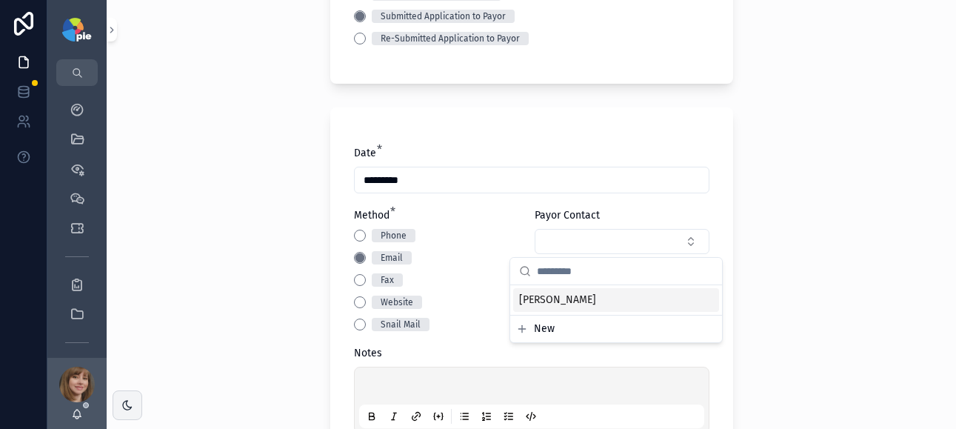
click at [571, 295] on span "Millie Vázquez" at bounding box center [557, 299] width 77 height 15
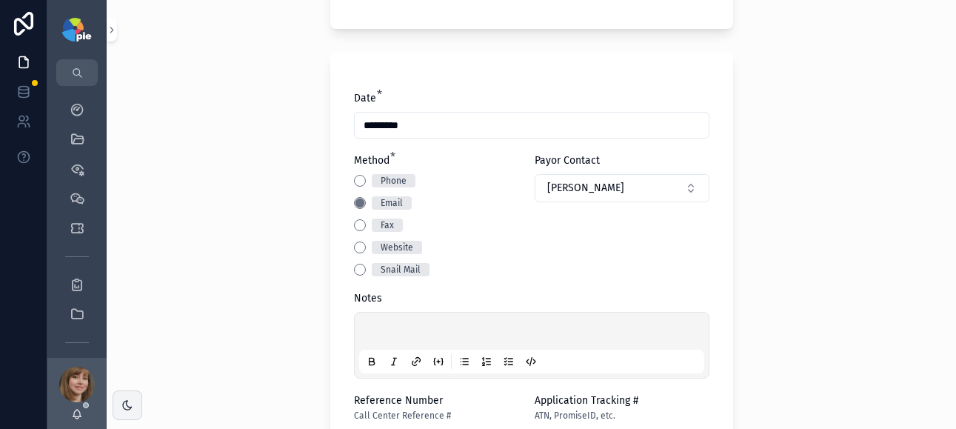
scroll to position [406, 0]
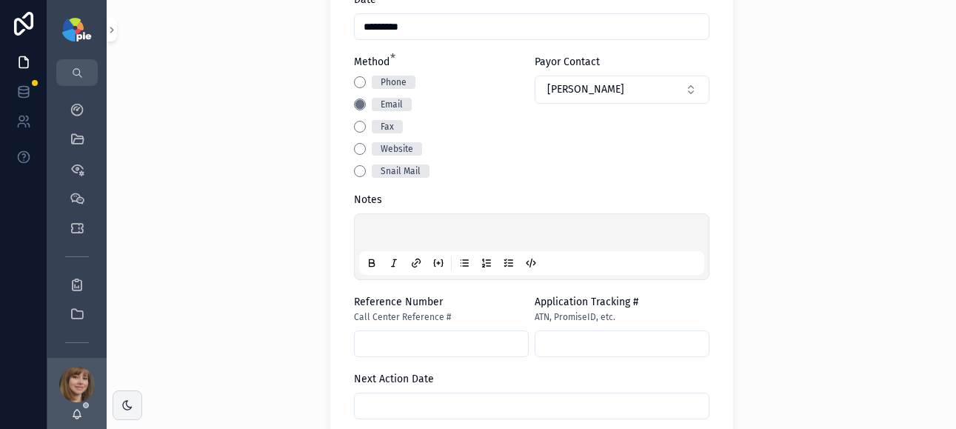
click at [383, 224] on div "scrollable content" at bounding box center [531, 246] width 345 height 56
click at [383, 223] on div "scrollable content" at bounding box center [531, 246] width 345 height 56
click at [383, 229] on p "scrollable content" at bounding box center [534, 234] width 345 height 15
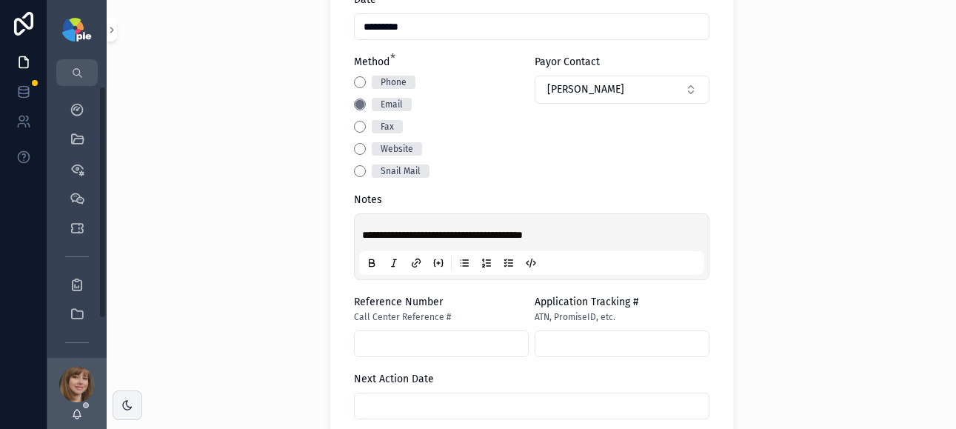
click at [217, 178] on div "**********" at bounding box center [531, 214] width 849 height 429
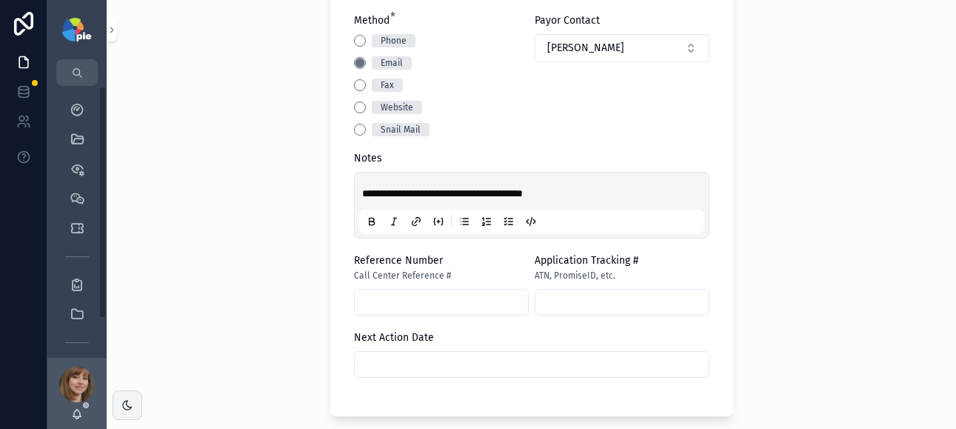
scroll to position [537, 0]
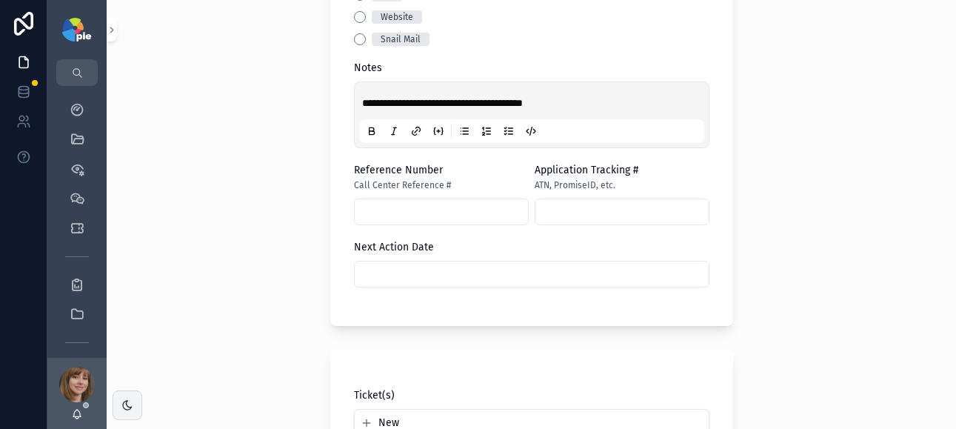
click at [437, 277] on input "scrollable content" at bounding box center [532, 274] width 354 height 21
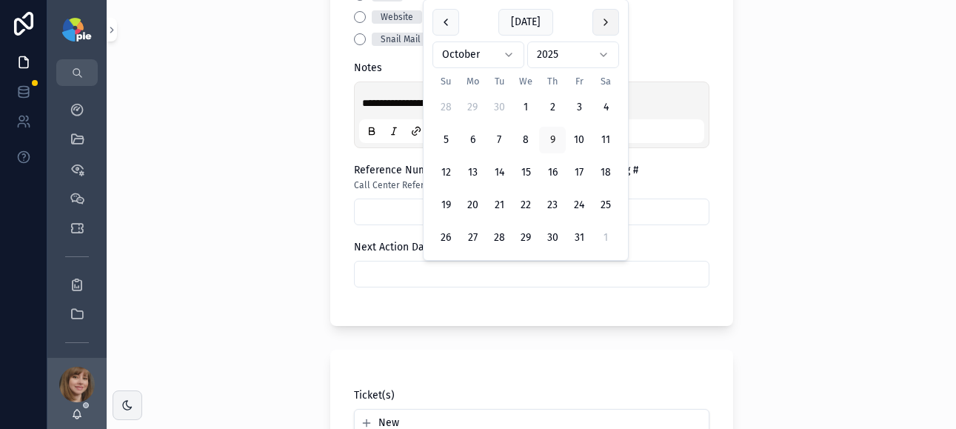
click at [612, 24] on button "scrollable content" at bounding box center [605, 22] width 27 height 27
click at [505, 107] on button "4" at bounding box center [499, 107] width 27 height 27
type input "*********"
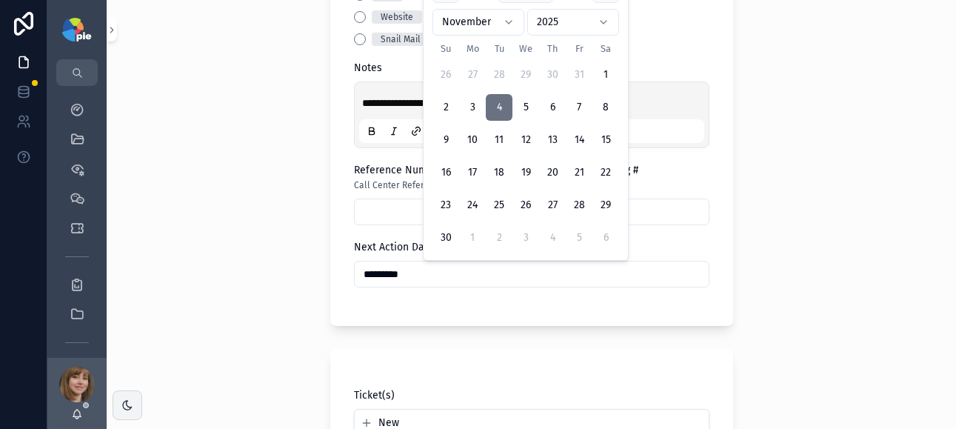
click at [295, 190] on div "**********" at bounding box center [531, 214] width 849 height 429
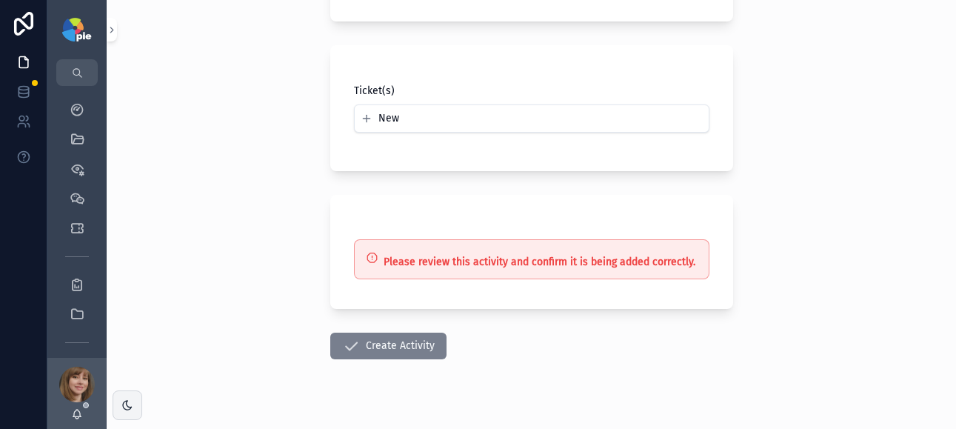
scroll to position [867, 0]
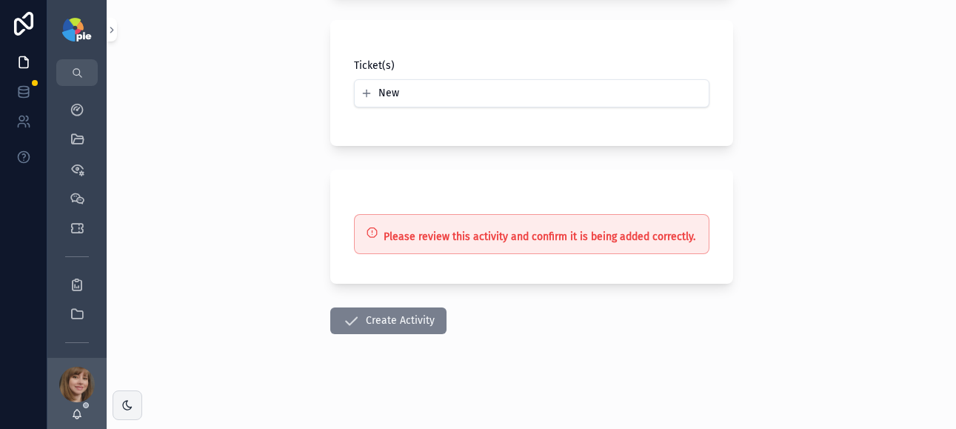
click at [395, 317] on button "Create Activity" at bounding box center [388, 320] width 116 height 27
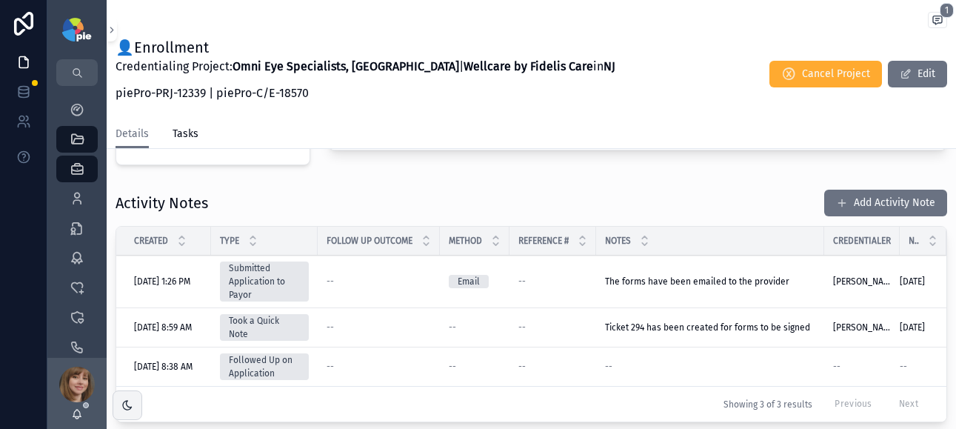
scroll to position [435, 0]
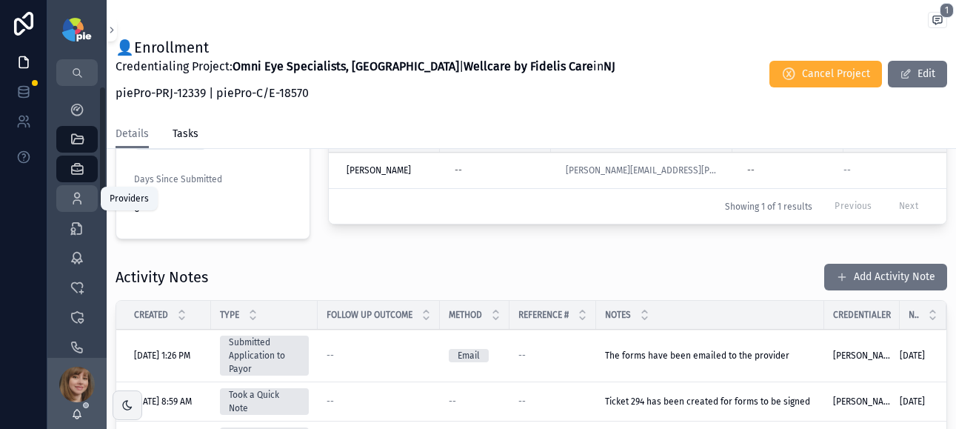
click at [76, 191] on icon "scrollable content" at bounding box center [77, 198] width 15 height 15
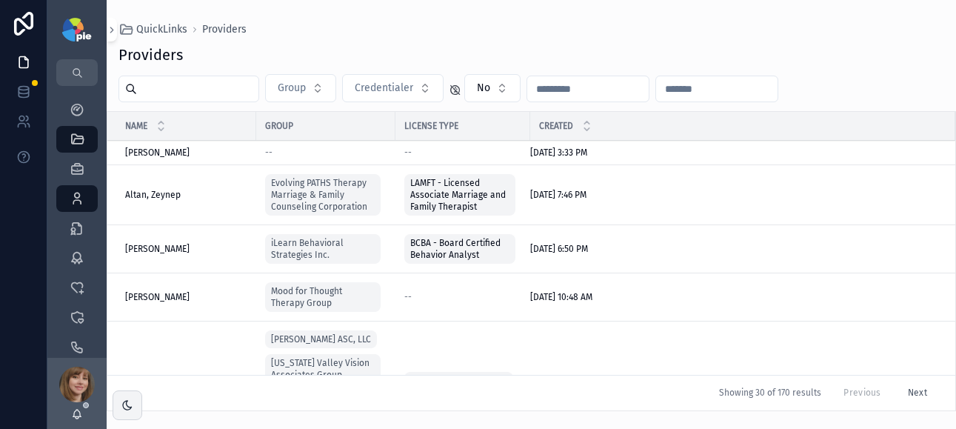
click at [218, 85] on input "scrollable content" at bounding box center [197, 88] width 121 height 21
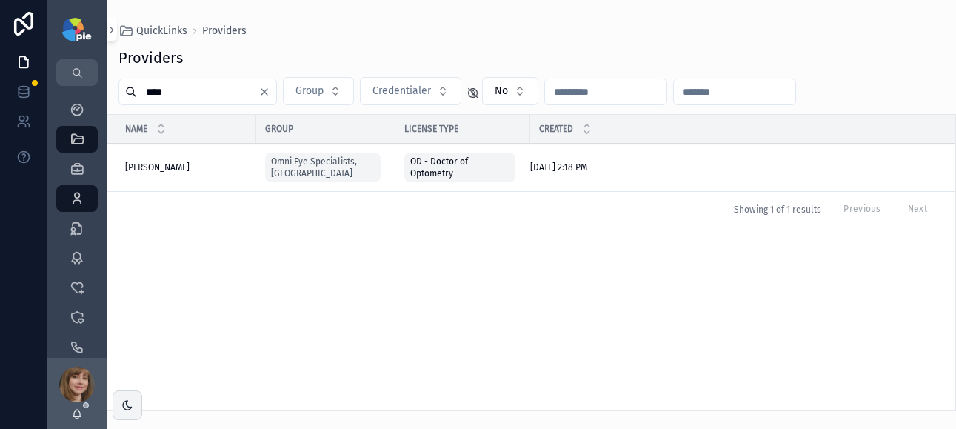
type input "****"
click at [154, 167] on span "[PERSON_NAME]" at bounding box center [157, 167] width 64 height 12
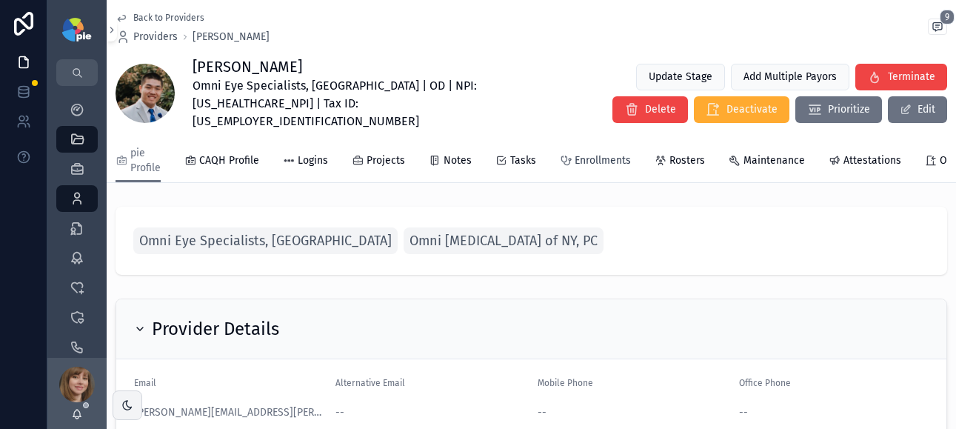
click at [592, 153] on span "Enrollments" at bounding box center [602, 160] width 56 height 15
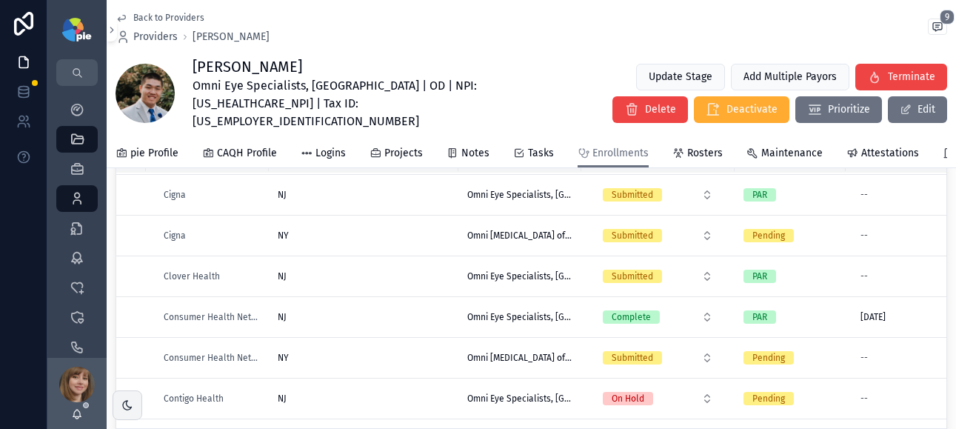
scroll to position [479, 0]
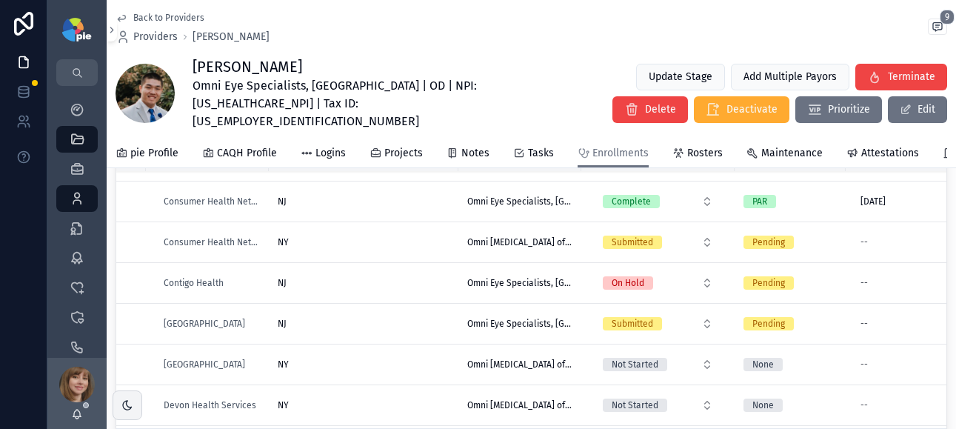
click at [398, 236] on div "NY NY" at bounding box center [364, 242] width 172 height 12
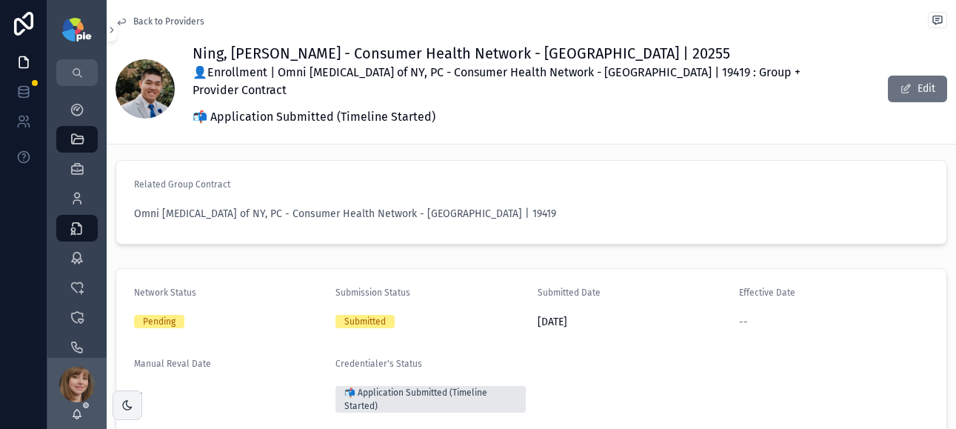
scroll to position [187, 0]
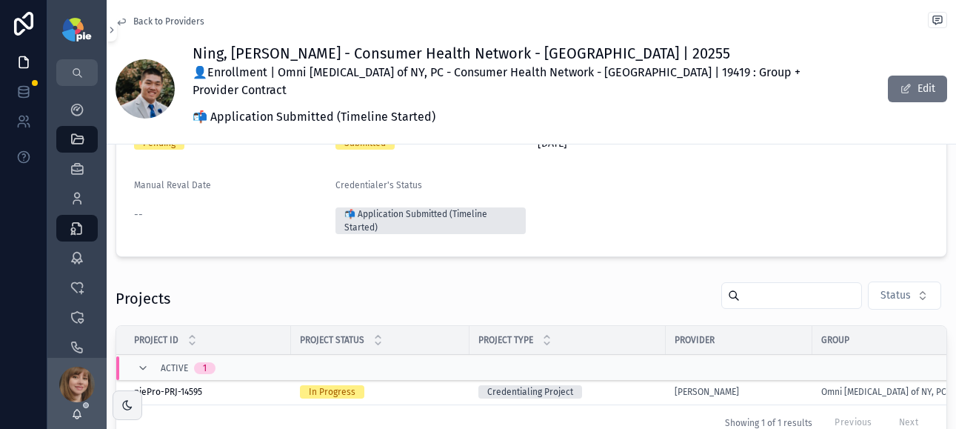
click at [446, 385] on div "In Progress" at bounding box center [380, 391] width 161 height 13
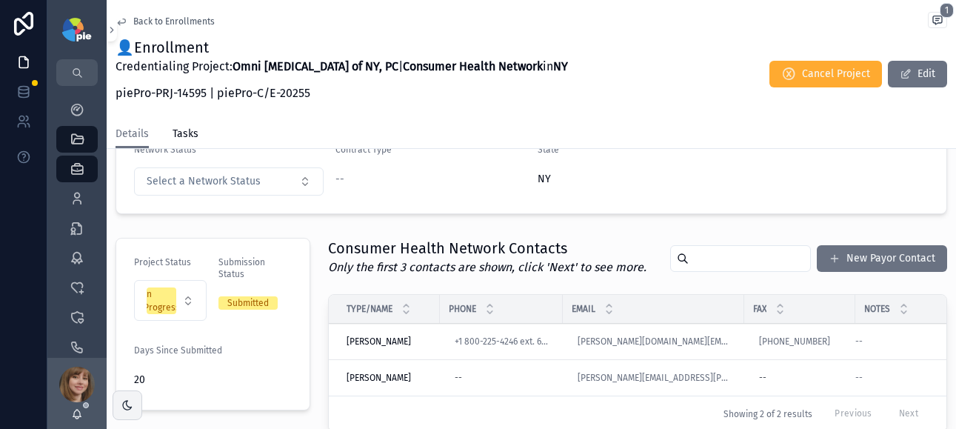
scroll to position [483, 0]
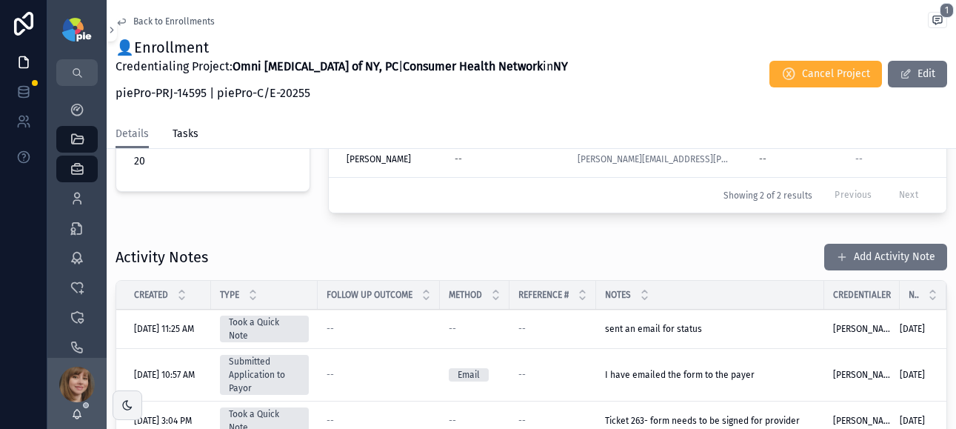
click at [851, 252] on button "Add Activity Note" at bounding box center [885, 257] width 123 height 27
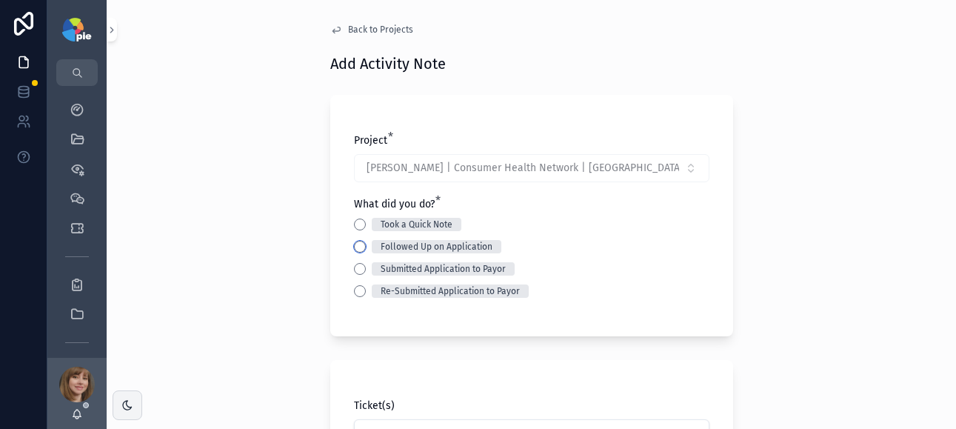
click at [357, 244] on button "Followed Up on Application" at bounding box center [360, 247] width 12 height 12
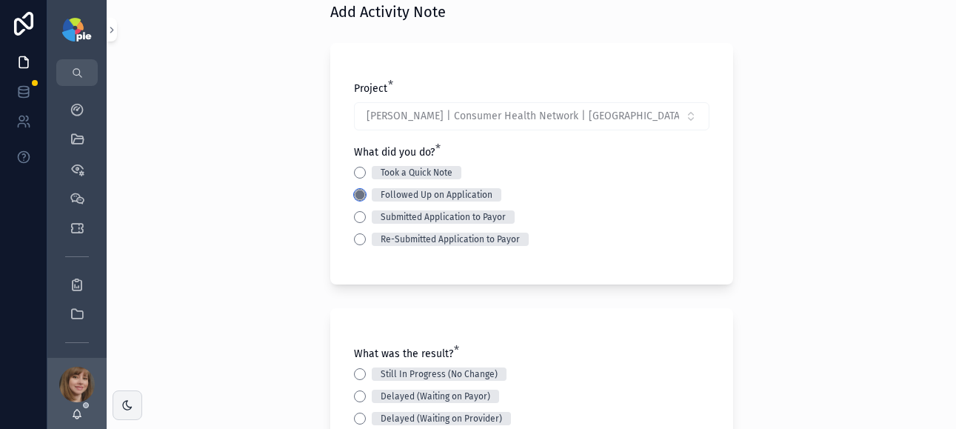
scroll to position [143, 0]
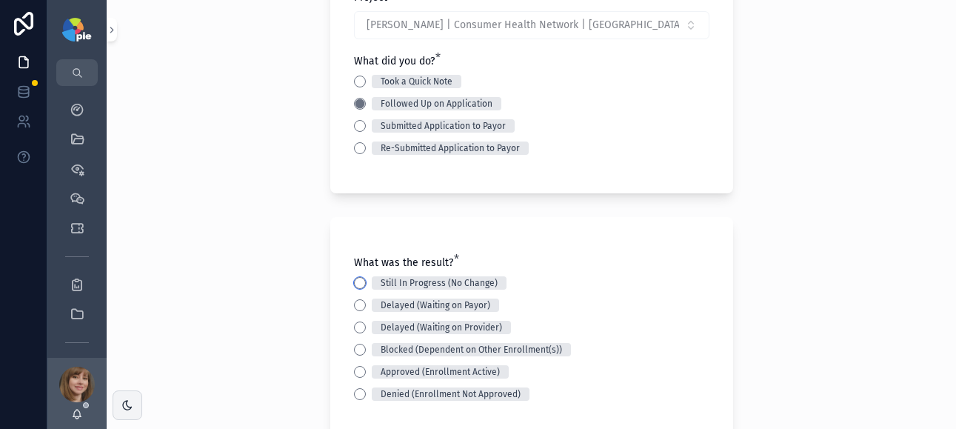
click at [355, 283] on button "Still In Progress (No Change)" at bounding box center [360, 283] width 12 height 12
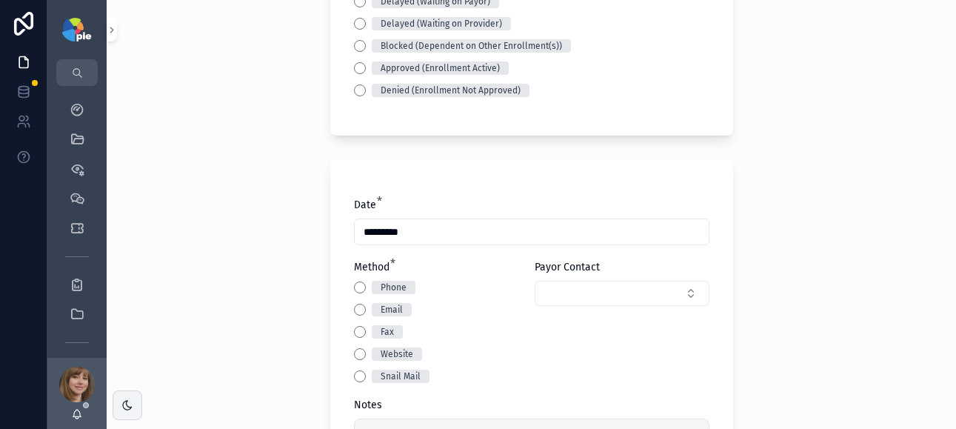
scroll to position [447, 0]
click at [354, 308] on button "Email" at bounding box center [360, 309] width 12 height 12
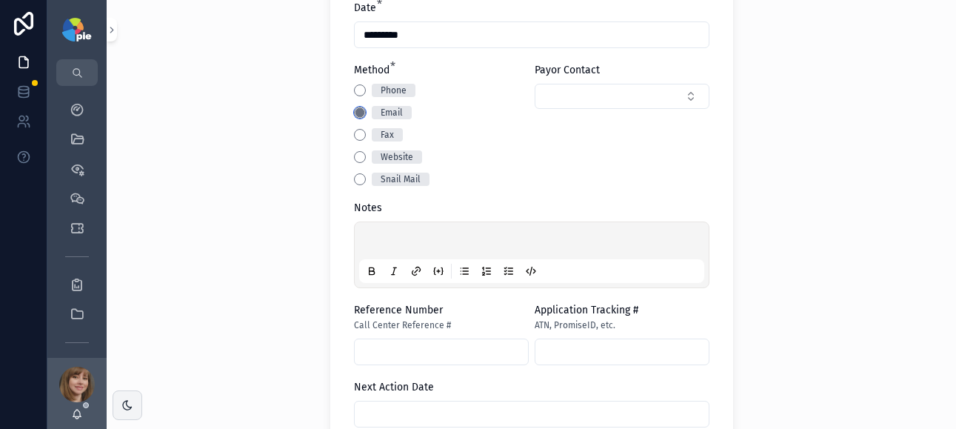
scroll to position [691, 0]
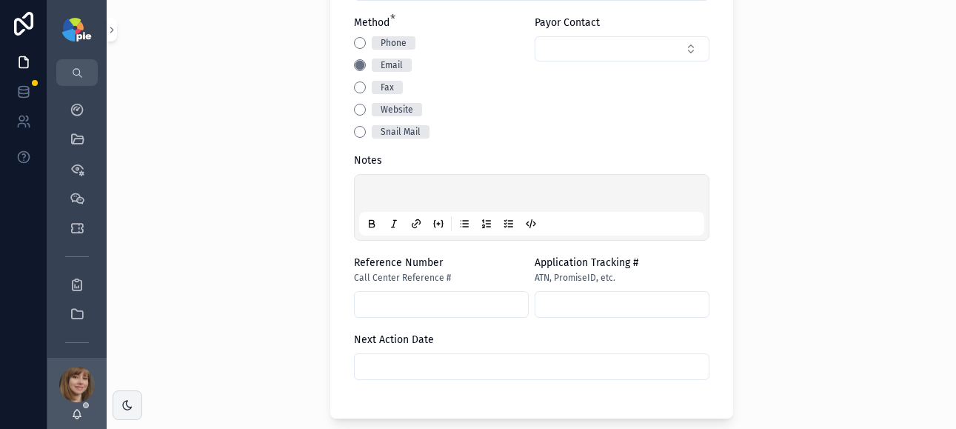
click at [395, 182] on div "scrollable content" at bounding box center [531, 207] width 345 height 56
click at [392, 186] on div "scrollable content" at bounding box center [531, 207] width 345 height 56
click at [383, 194] on p "scrollable content" at bounding box center [534, 195] width 345 height 15
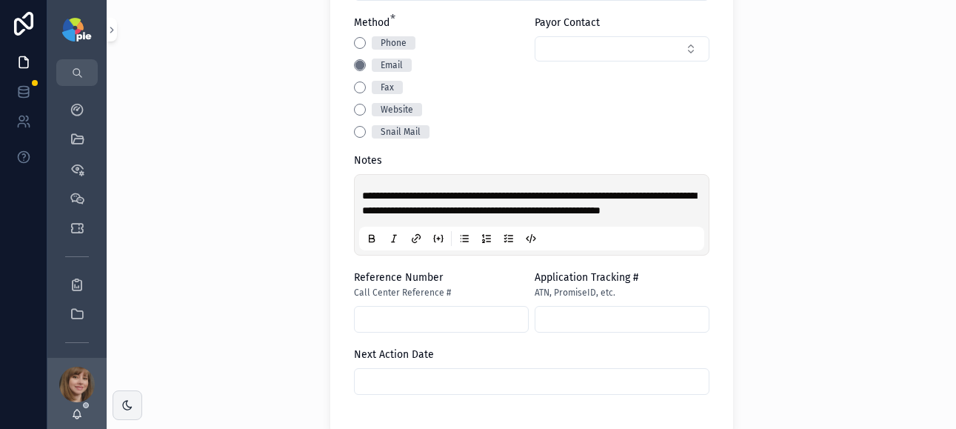
click at [799, 280] on div "**********" at bounding box center [531, 214] width 849 height 429
click at [468, 392] on input "scrollable content" at bounding box center [532, 381] width 354 height 21
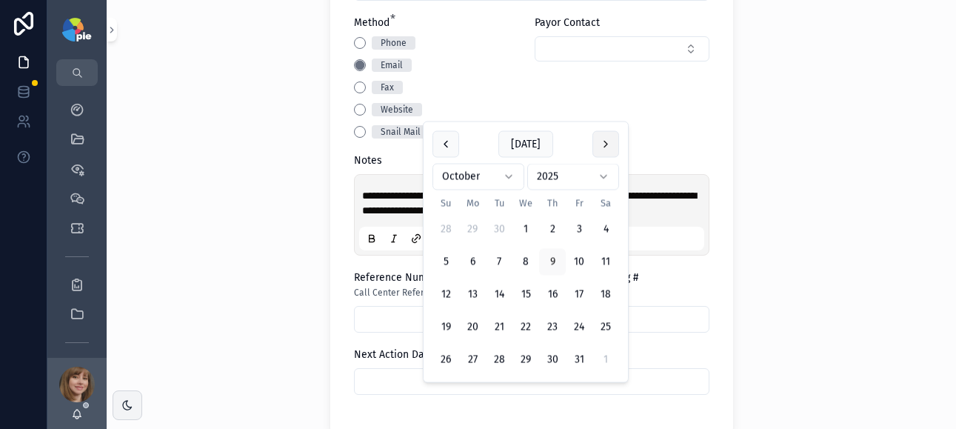
click at [597, 144] on button "scrollable content" at bounding box center [605, 144] width 27 height 27
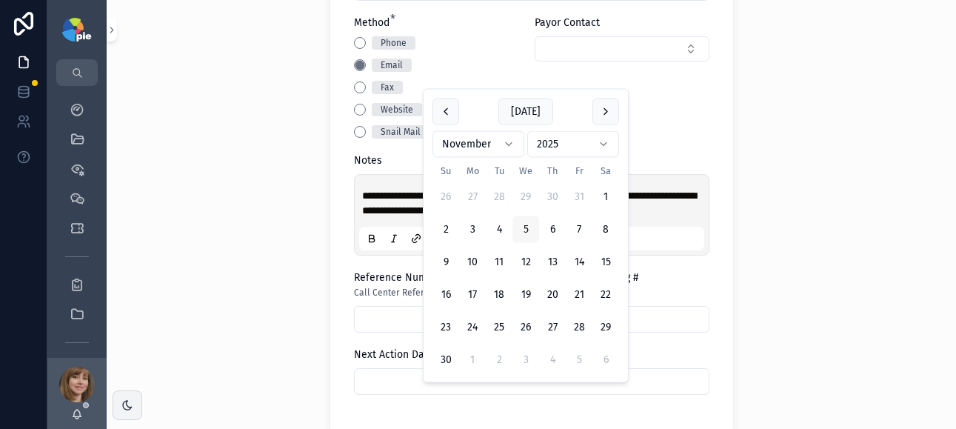
click at [529, 224] on button "5" at bounding box center [525, 229] width 27 height 27
type input "*********"
click at [237, 262] on div "**********" at bounding box center [531, 214] width 849 height 429
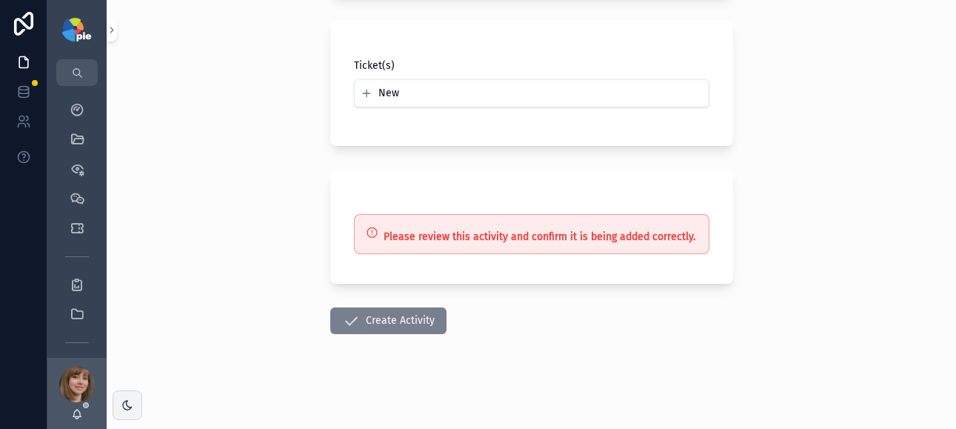
scroll to position [1142, 0]
click at [358, 322] on button "Create Activity" at bounding box center [388, 320] width 116 height 27
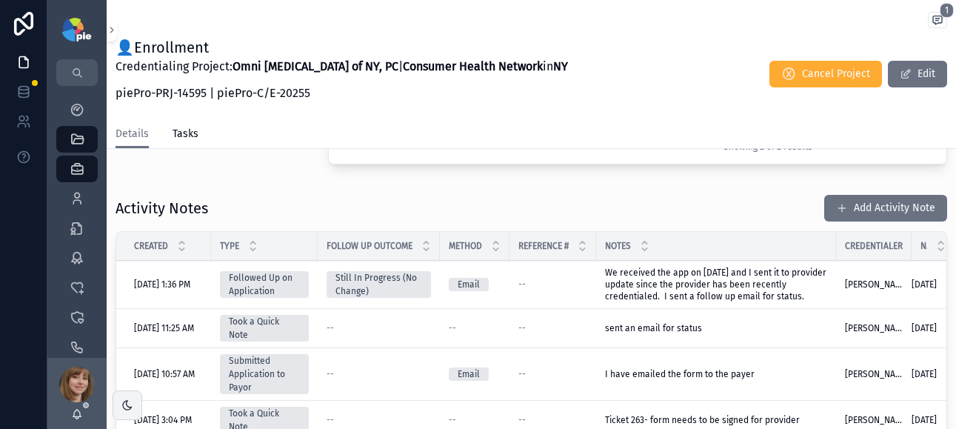
scroll to position [394, 0]
